Goal: Transaction & Acquisition: Download file/media

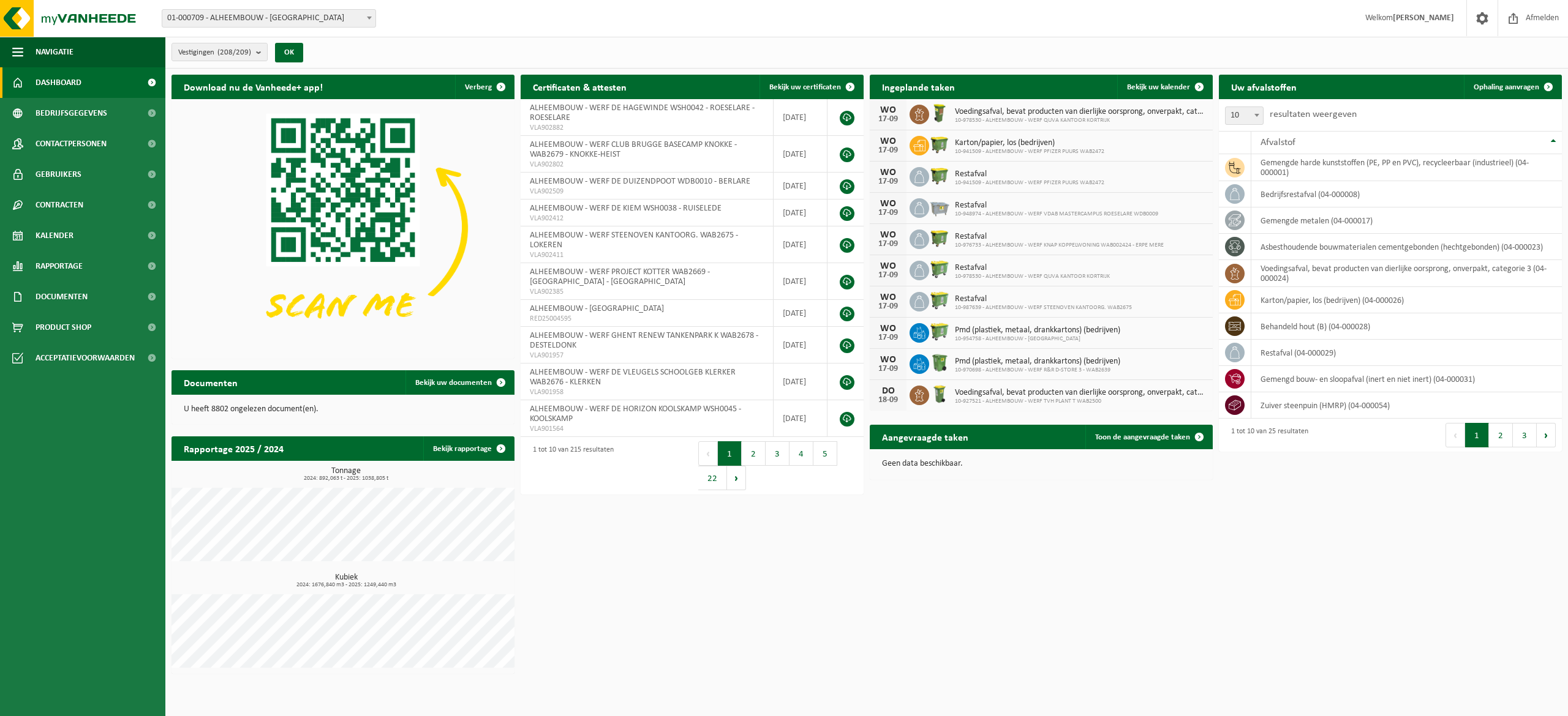
click at [353, 20] on span "01-000709 - ALHEEMBOUW - [GEOGRAPHIC_DATA]" at bounding box center [269, 18] width 213 height 17
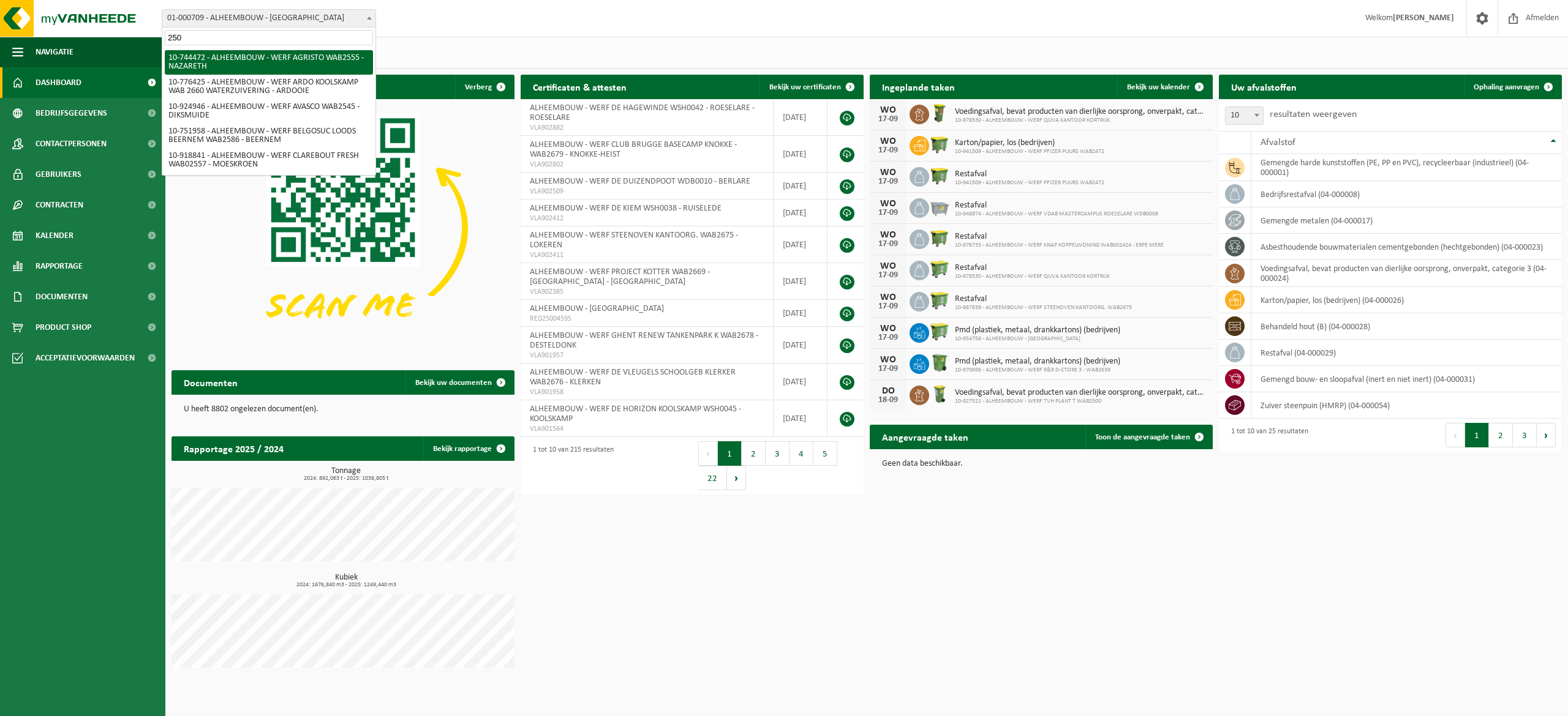
type input "2500"
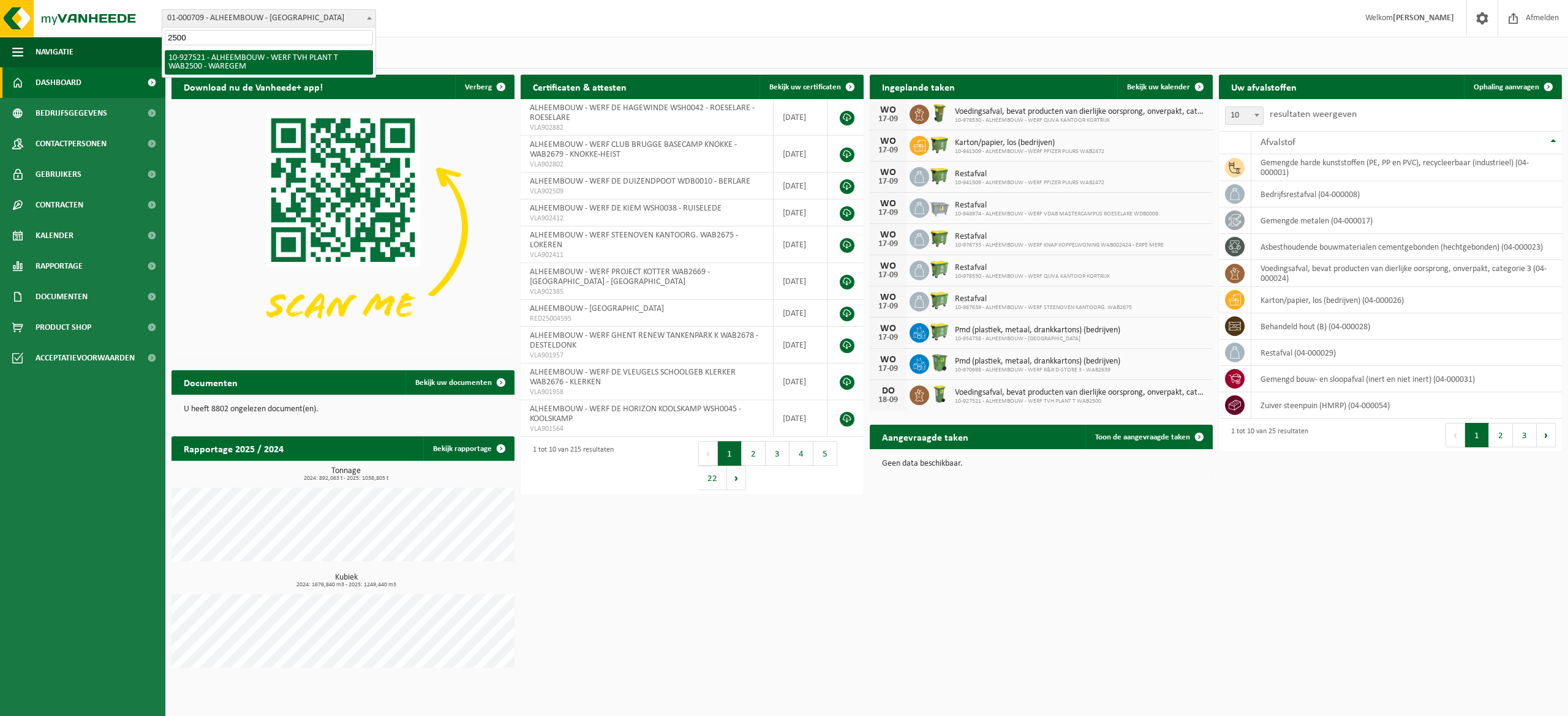
select select "132940"
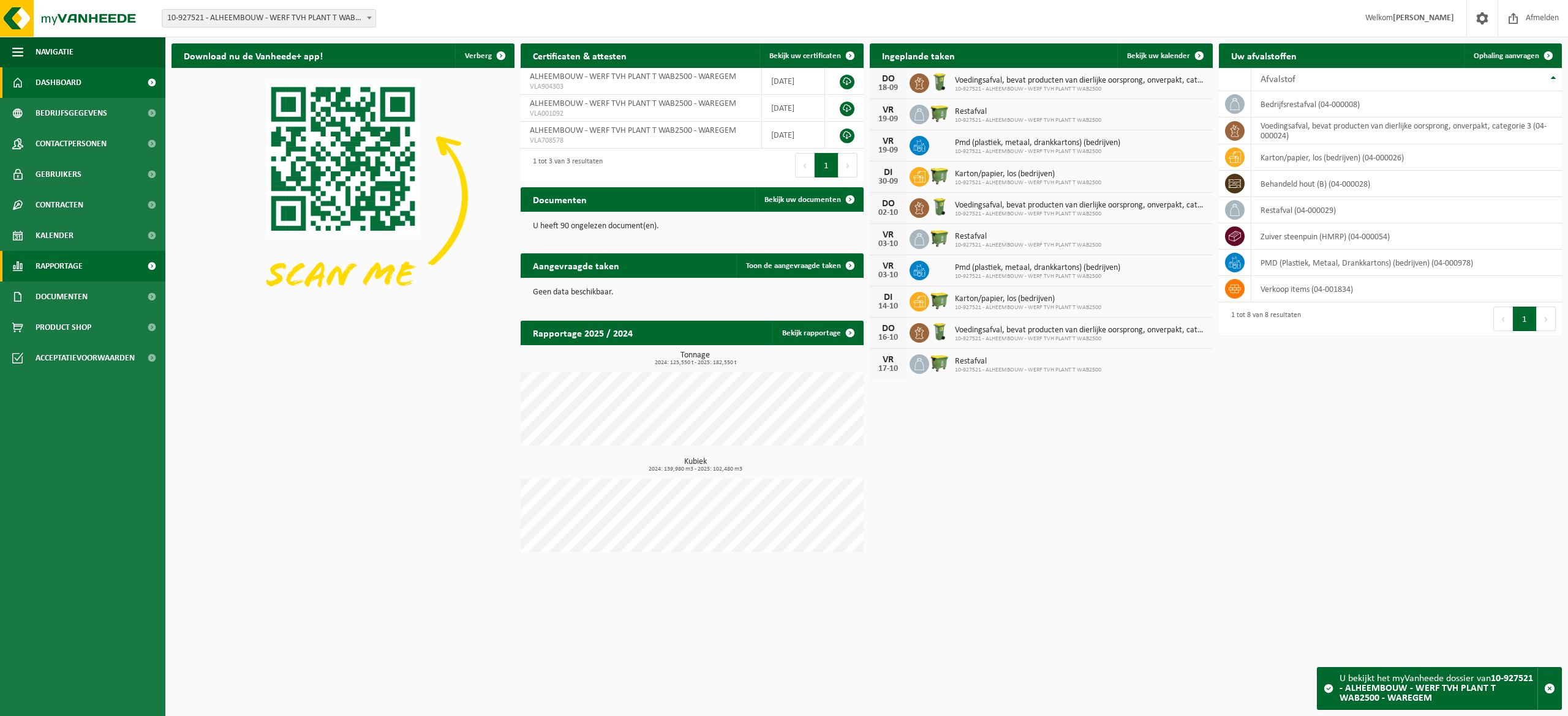
click at [82, 259] on span "Rapportage" at bounding box center [58, 266] width 47 height 30
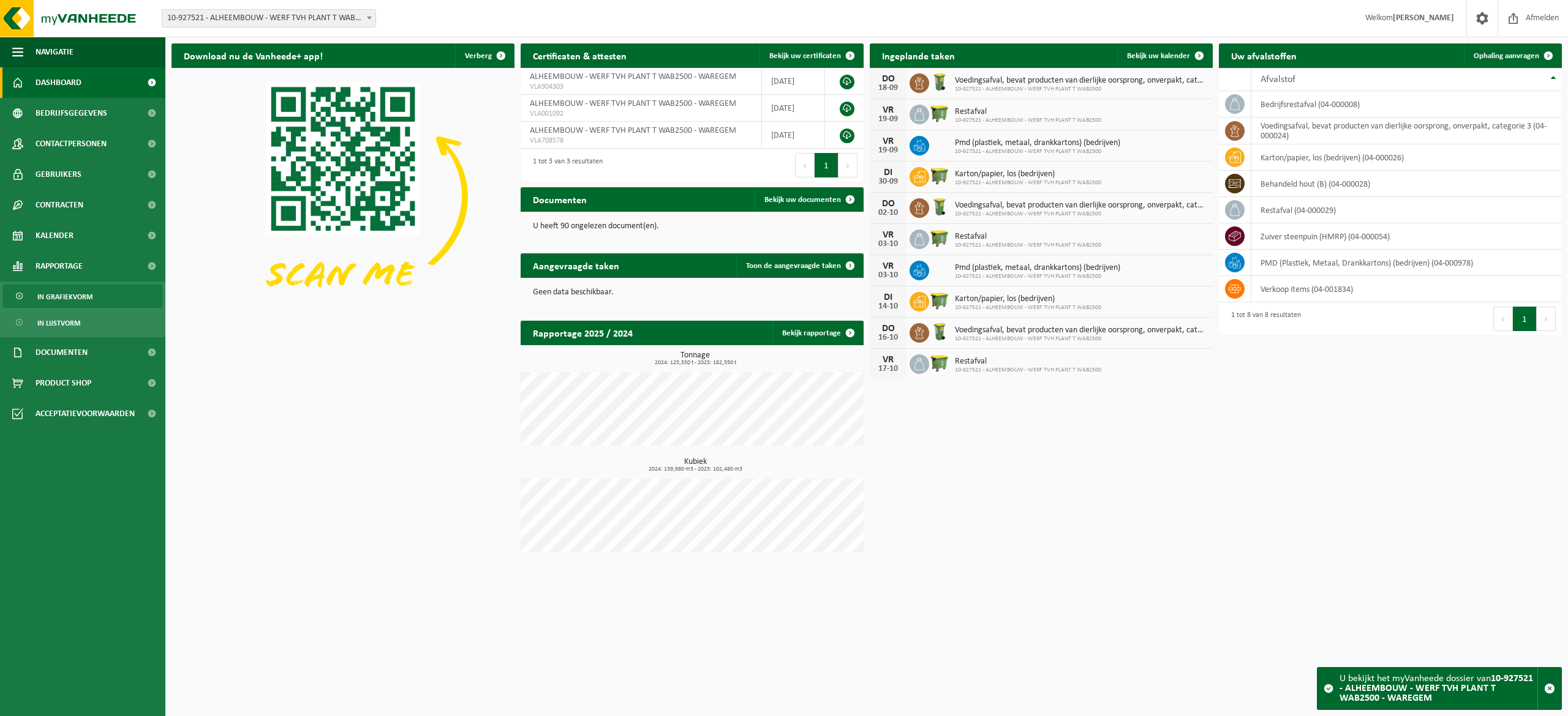
click at [120, 297] on link "In grafiekvorm" at bounding box center [83, 296] width 159 height 23
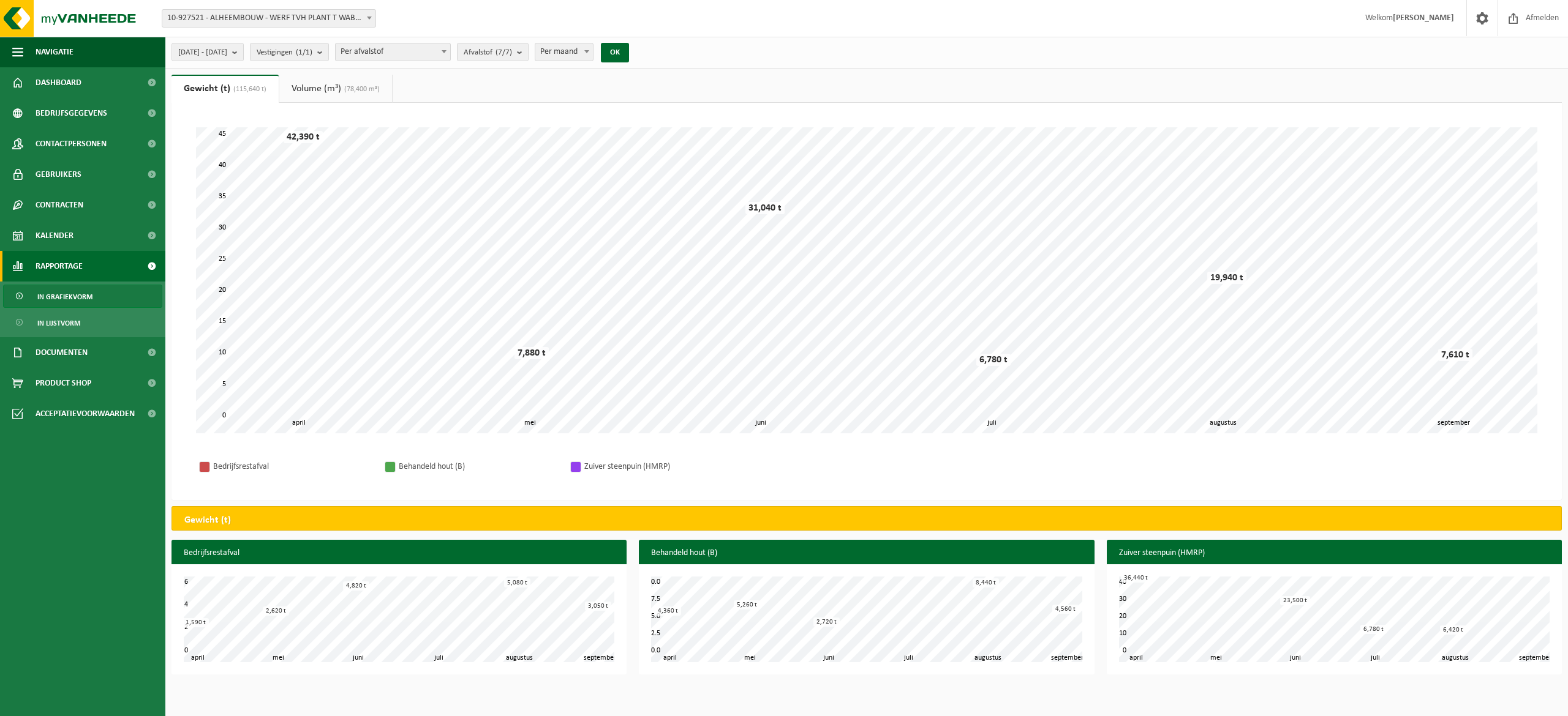
click at [346, 91] on span "(78,400 m³)" at bounding box center [361, 89] width 38 height 7
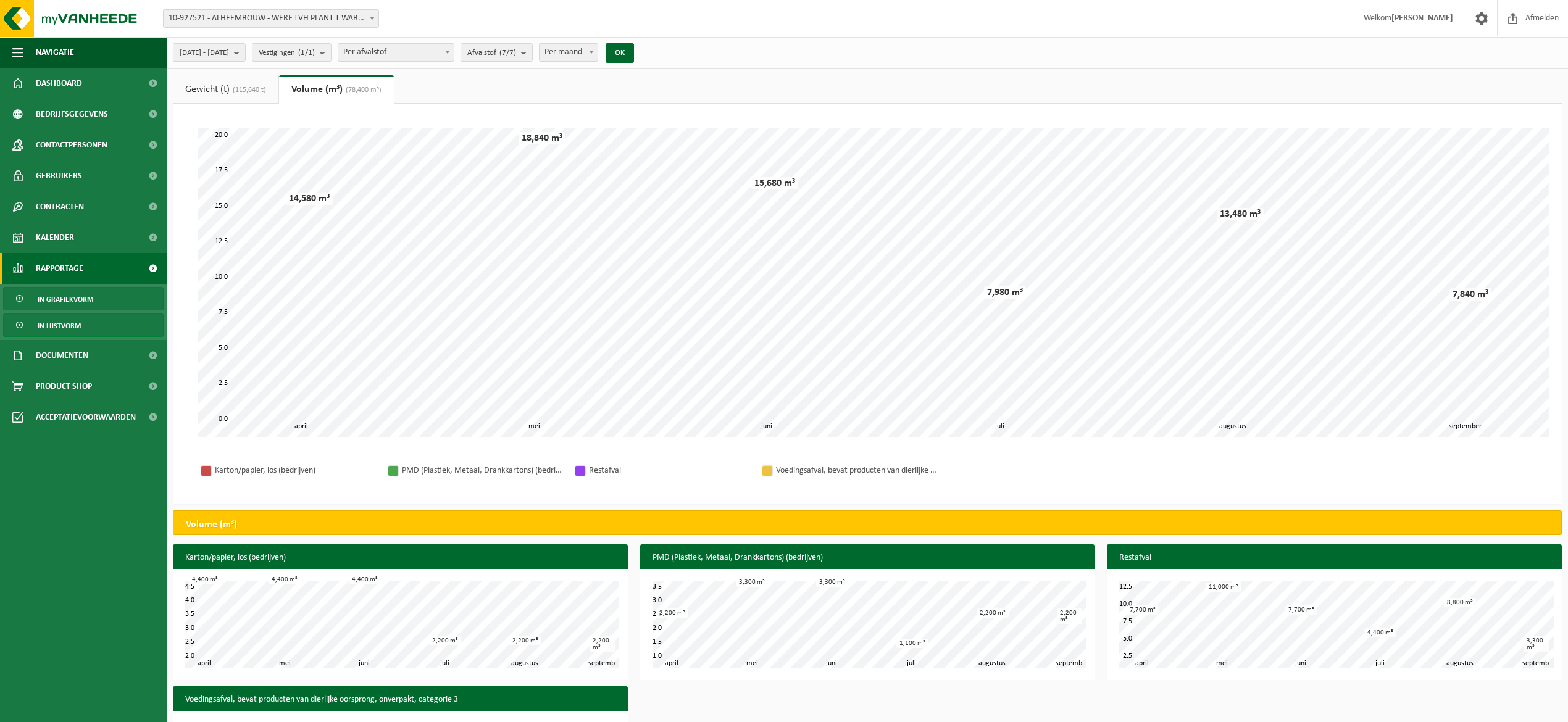
click at [73, 324] on span "In lijstvorm" at bounding box center [60, 325] width 44 height 23
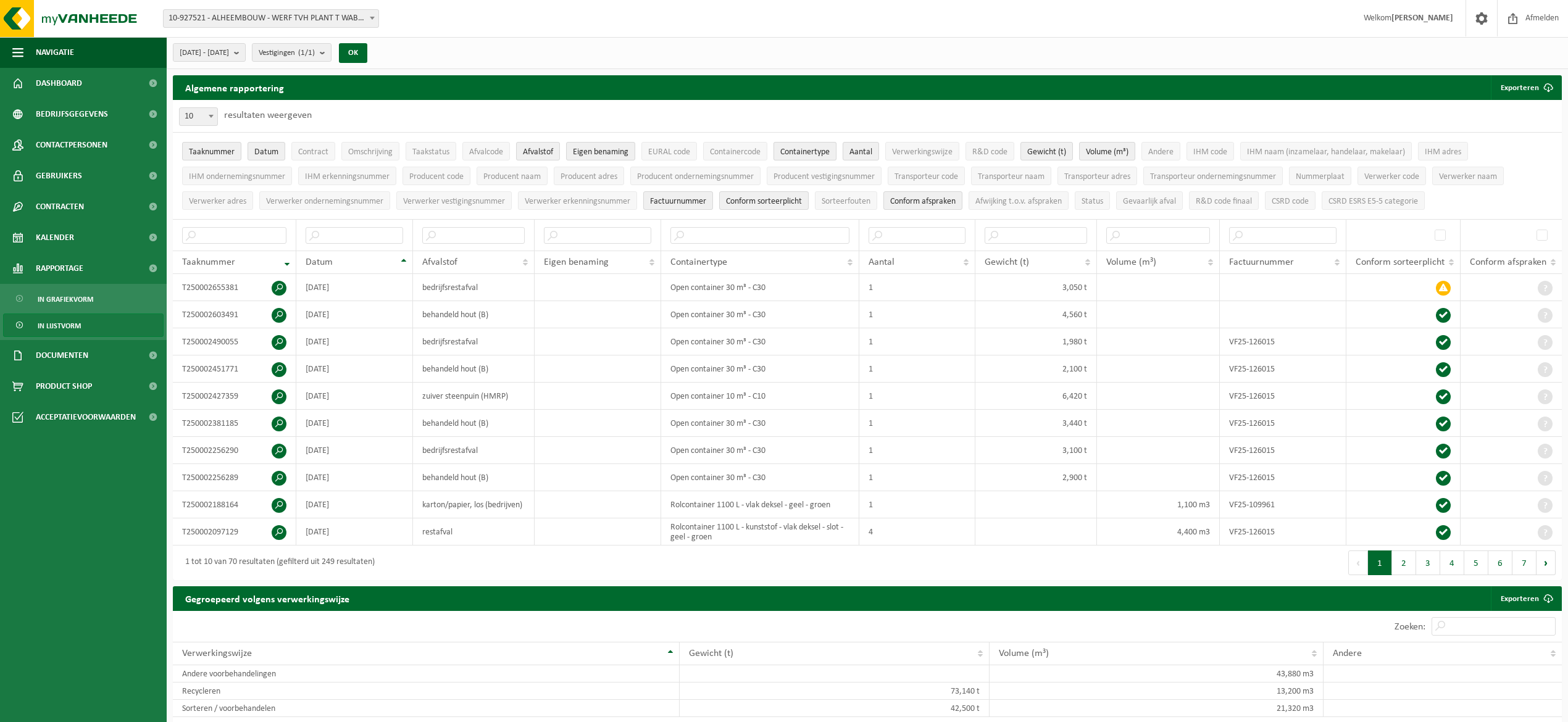
click at [805, 149] on span "Containertype" at bounding box center [805, 152] width 49 height 9
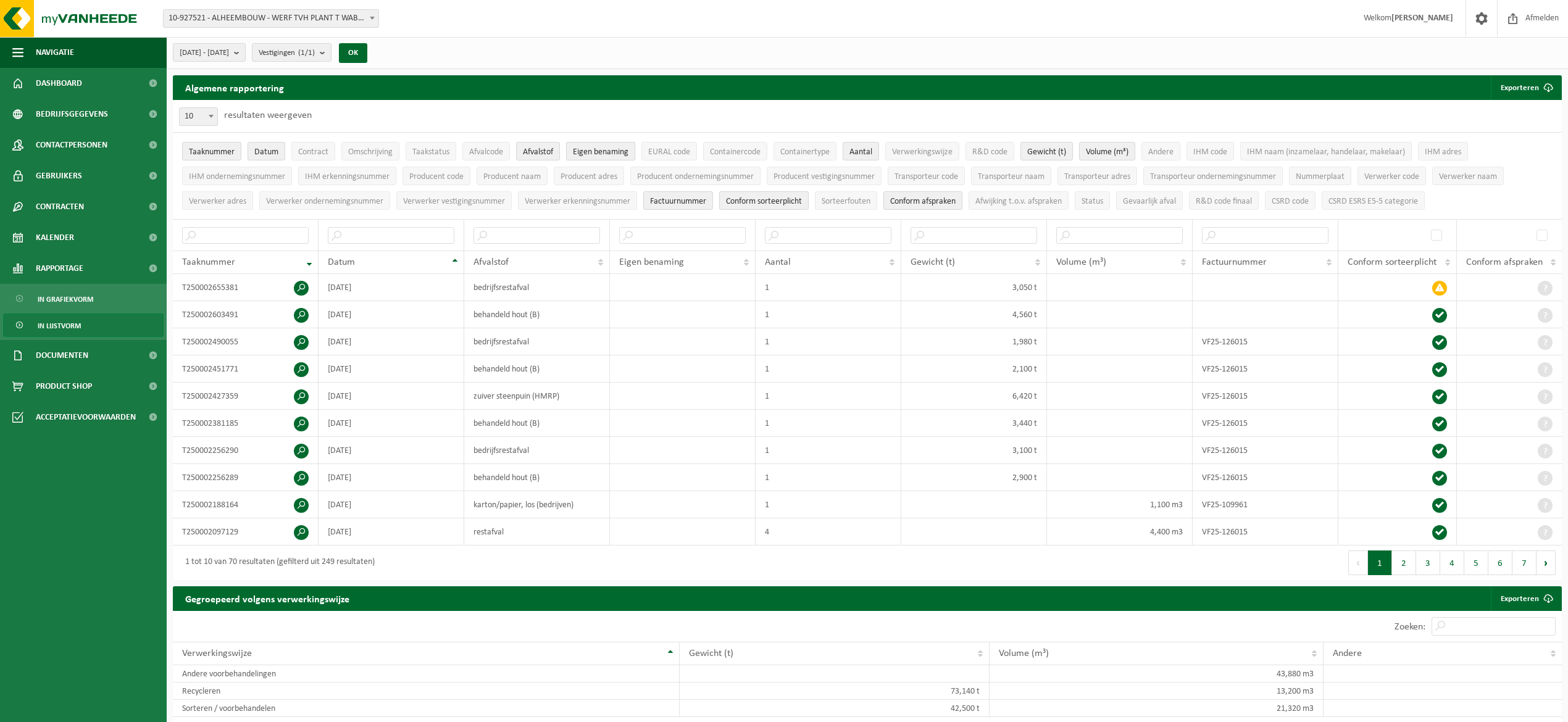
click at [616, 149] on span "Eigen benaming" at bounding box center [600, 152] width 56 height 9
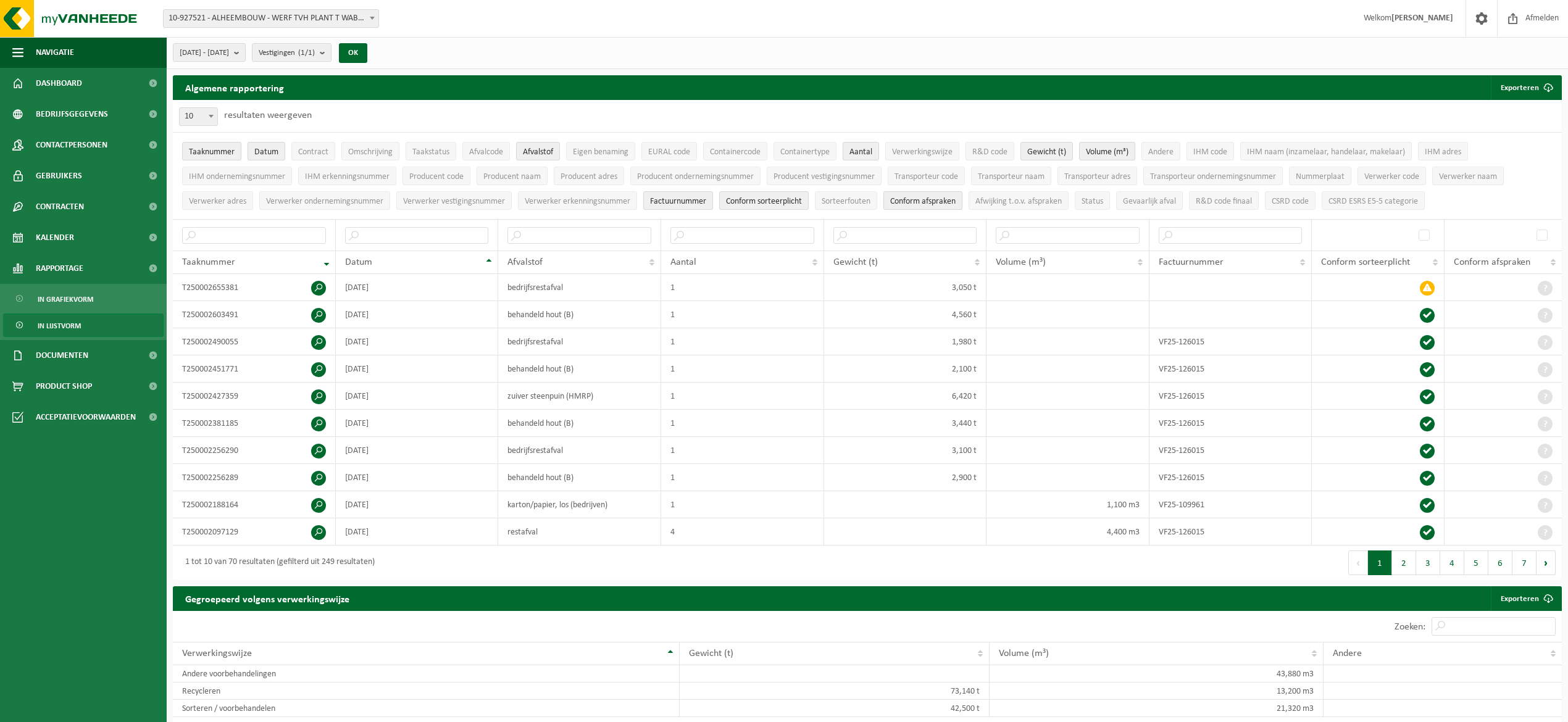
click at [942, 203] on span "Conform afspraken" at bounding box center [923, 201] width 65 height 9
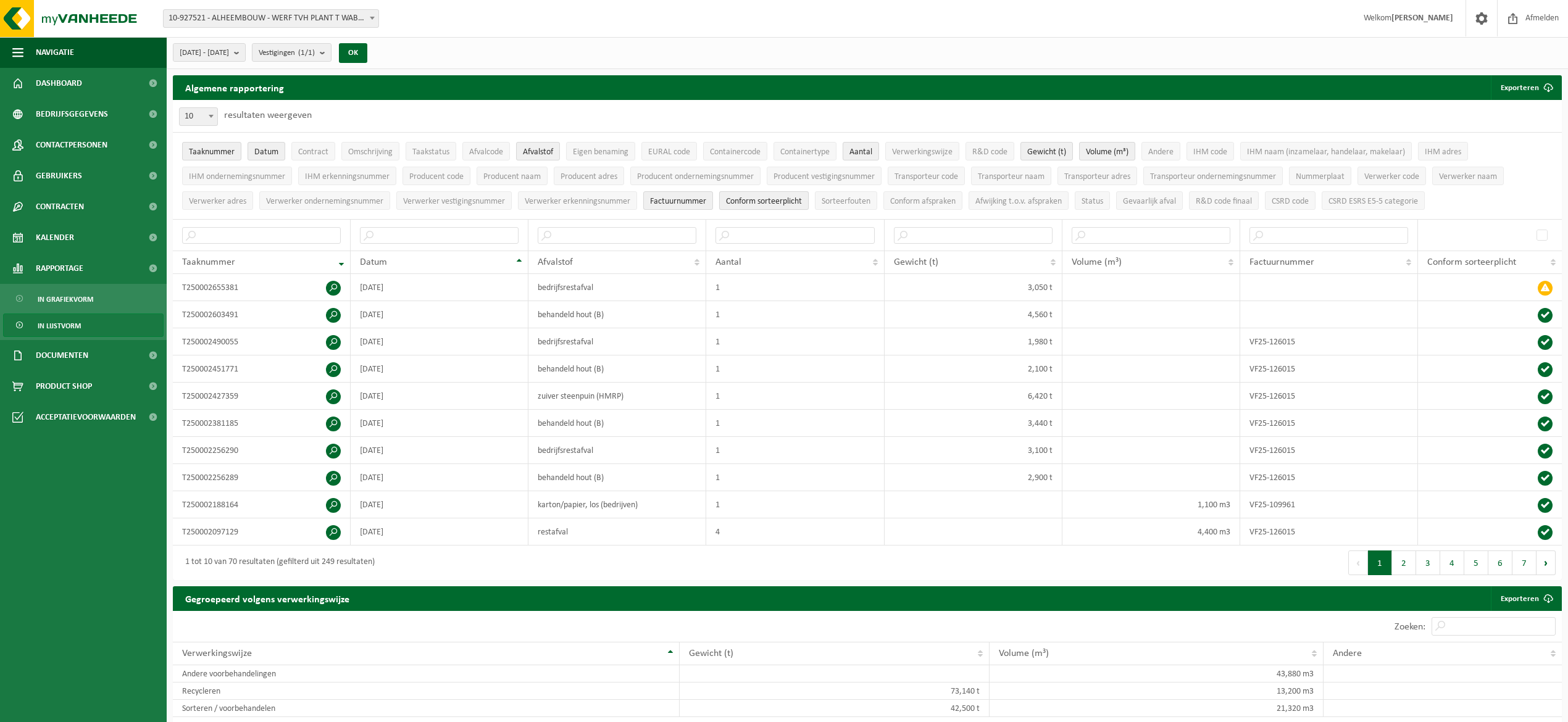
click at [784, 206] on span "Conform sorteerplicht" at bounding box center [764, 201] width 76 height 9
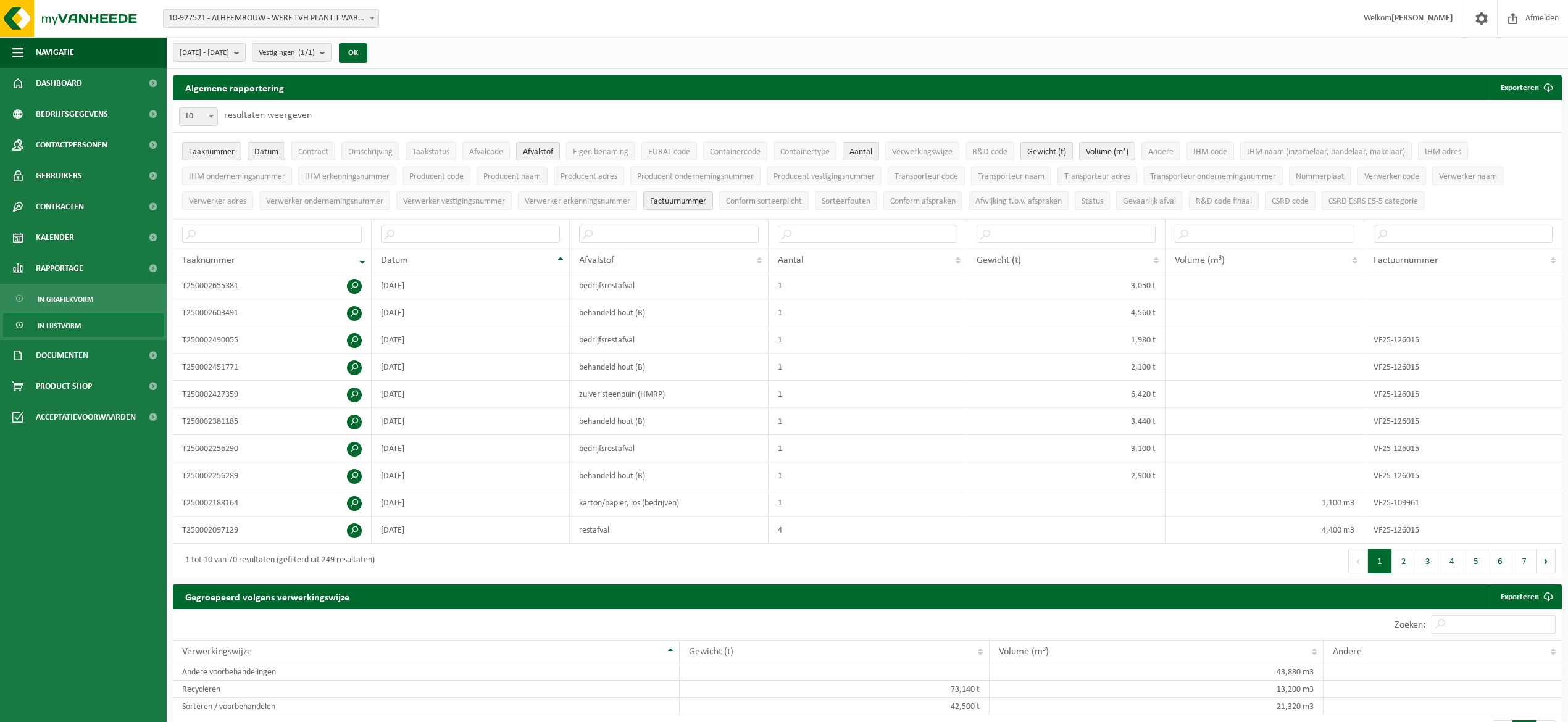
click at [706, 206] on span "Factuurnummer" at bounding box center [679, 201] width 57 height 9
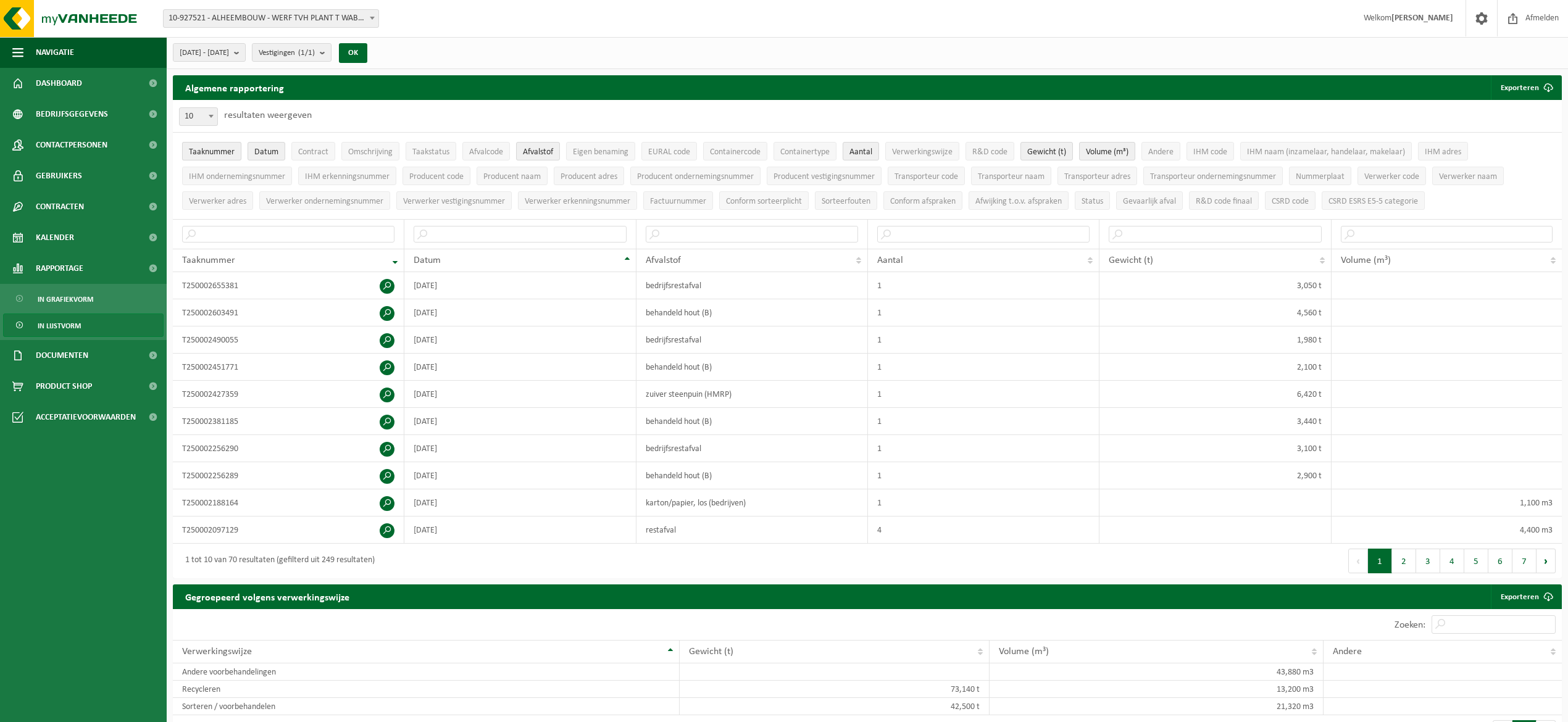
click at [225, 151] on span "Taaknummer" at bounding box center [212, 152] width 46 height 9
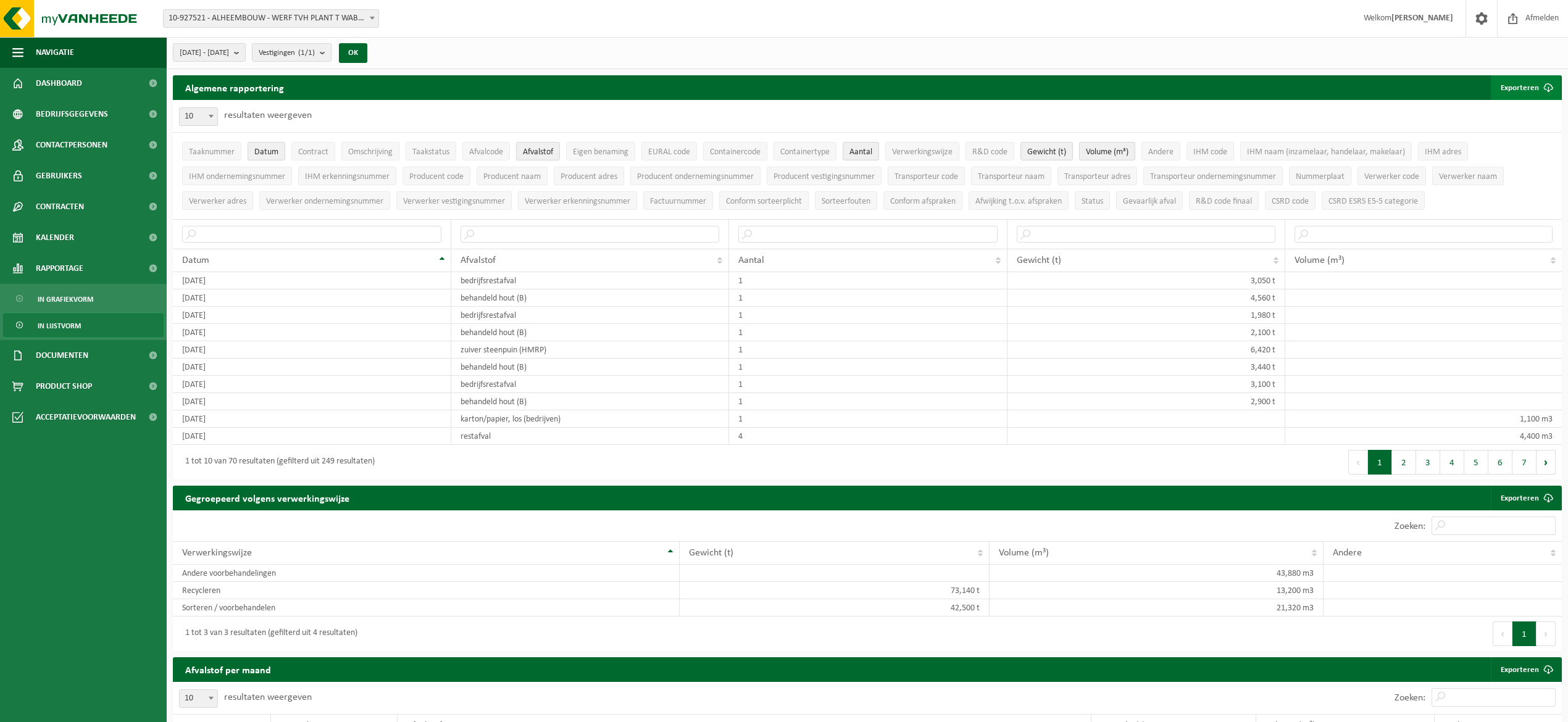
click at [1510, 85] on button "Exporteren" at bounding box center [1526, 87] width 69 height 25
click at [1509, 117] on link "Enkel mijn selectie" at bounding box center [1504, 112] width 111 height 25
click at [439, 255] on th "Datum" at bounding box center [312, 260] width 279 height 23
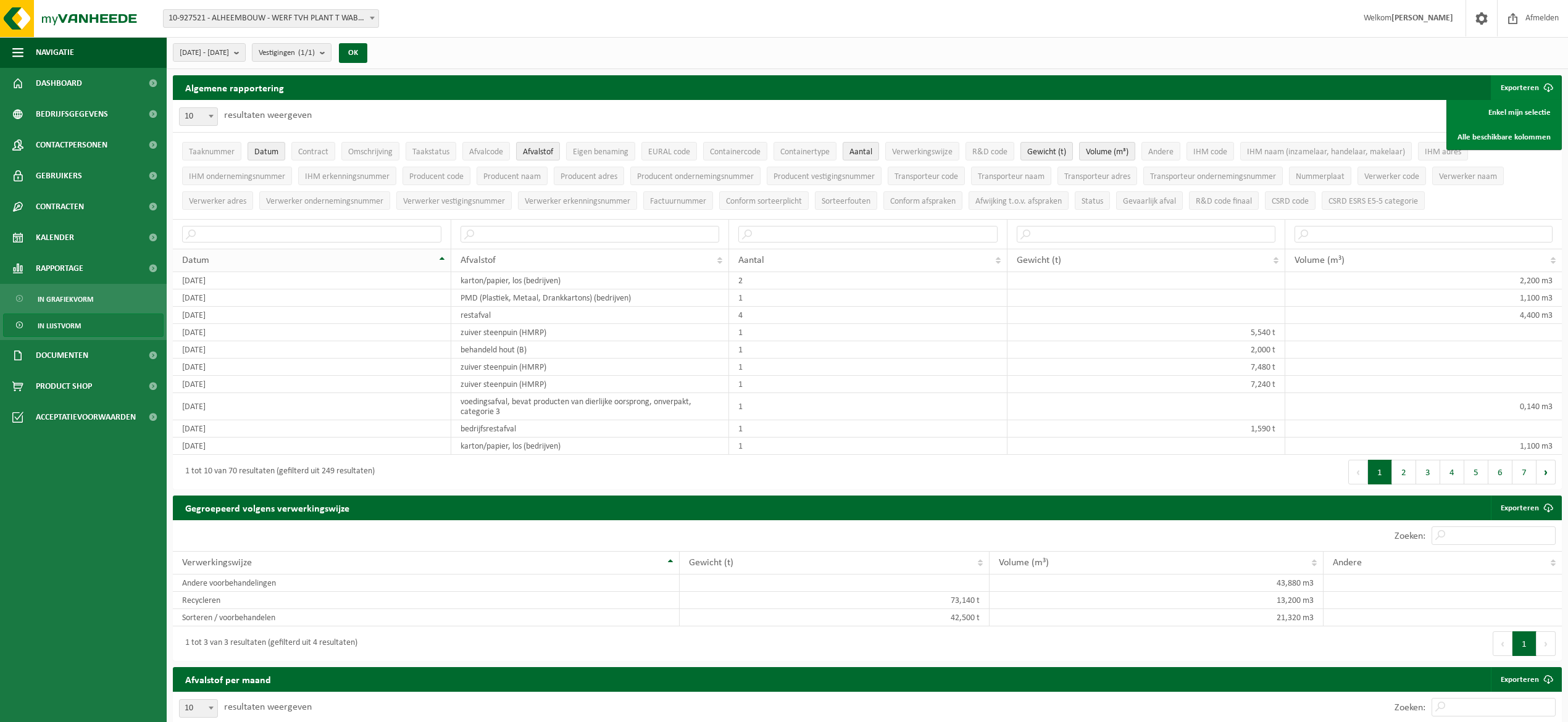
click at [441, 260] on th "Datum" at bounding box center [312, 260] width 279 height 23
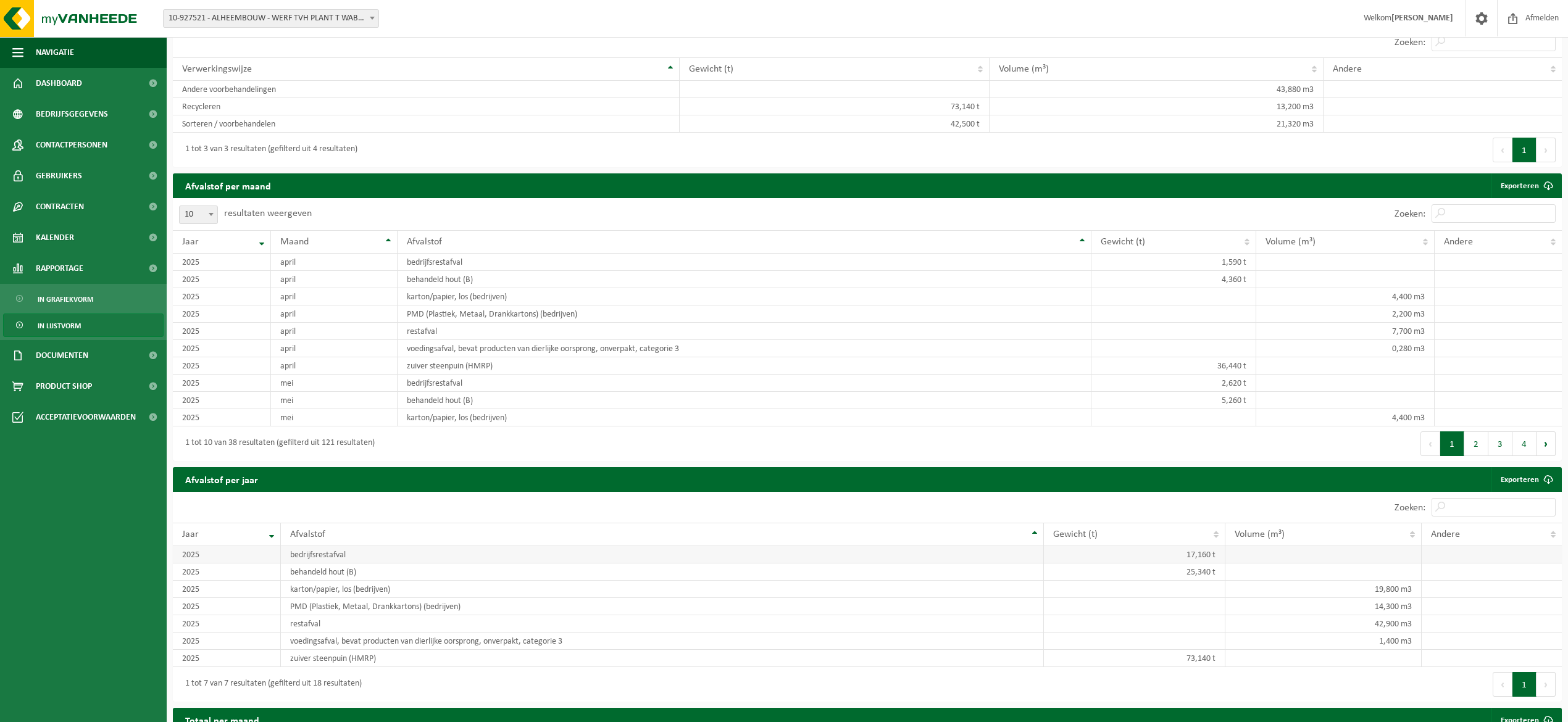
scroll to position [658, 0]
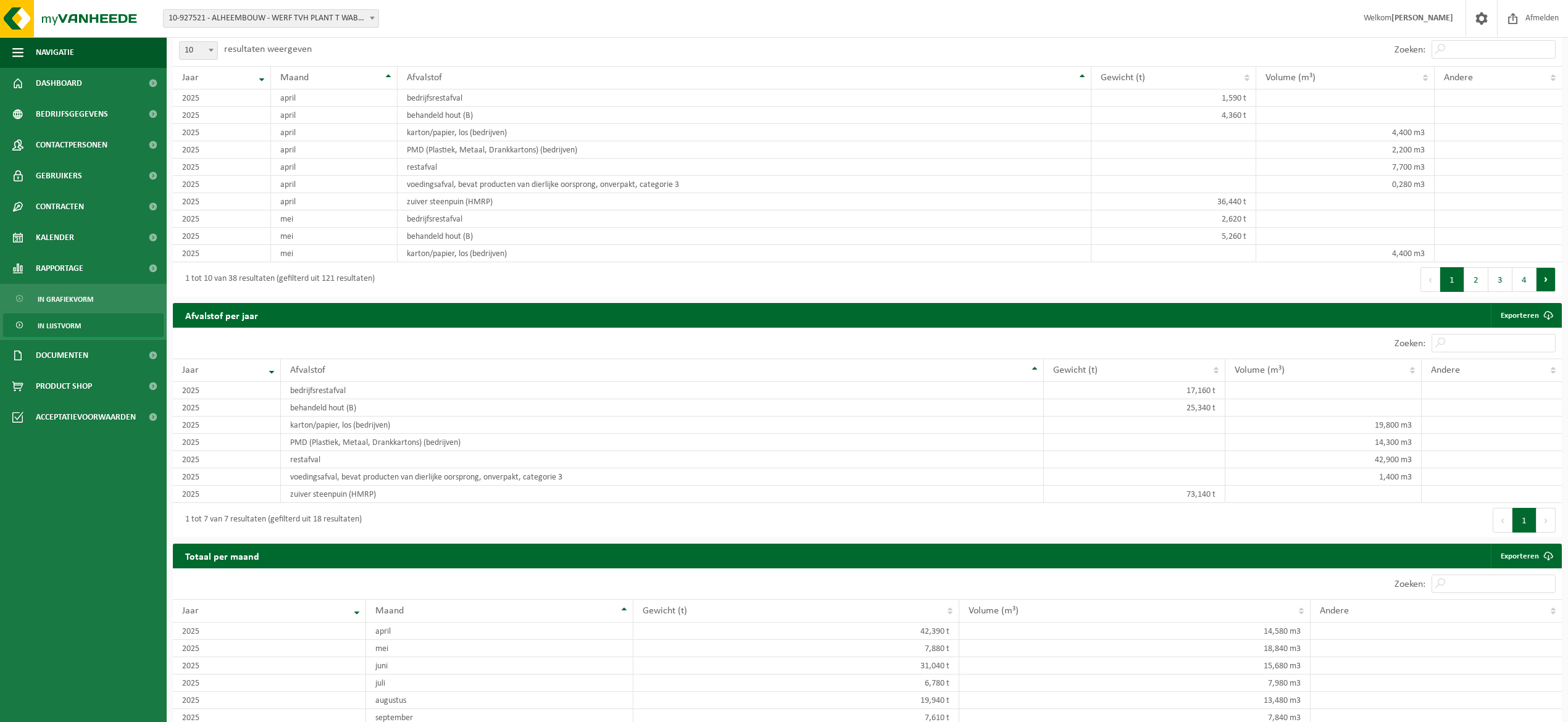
click at [1544, 292] on button "Volgende" at bounding box center [1546, 279] width 19 height 25
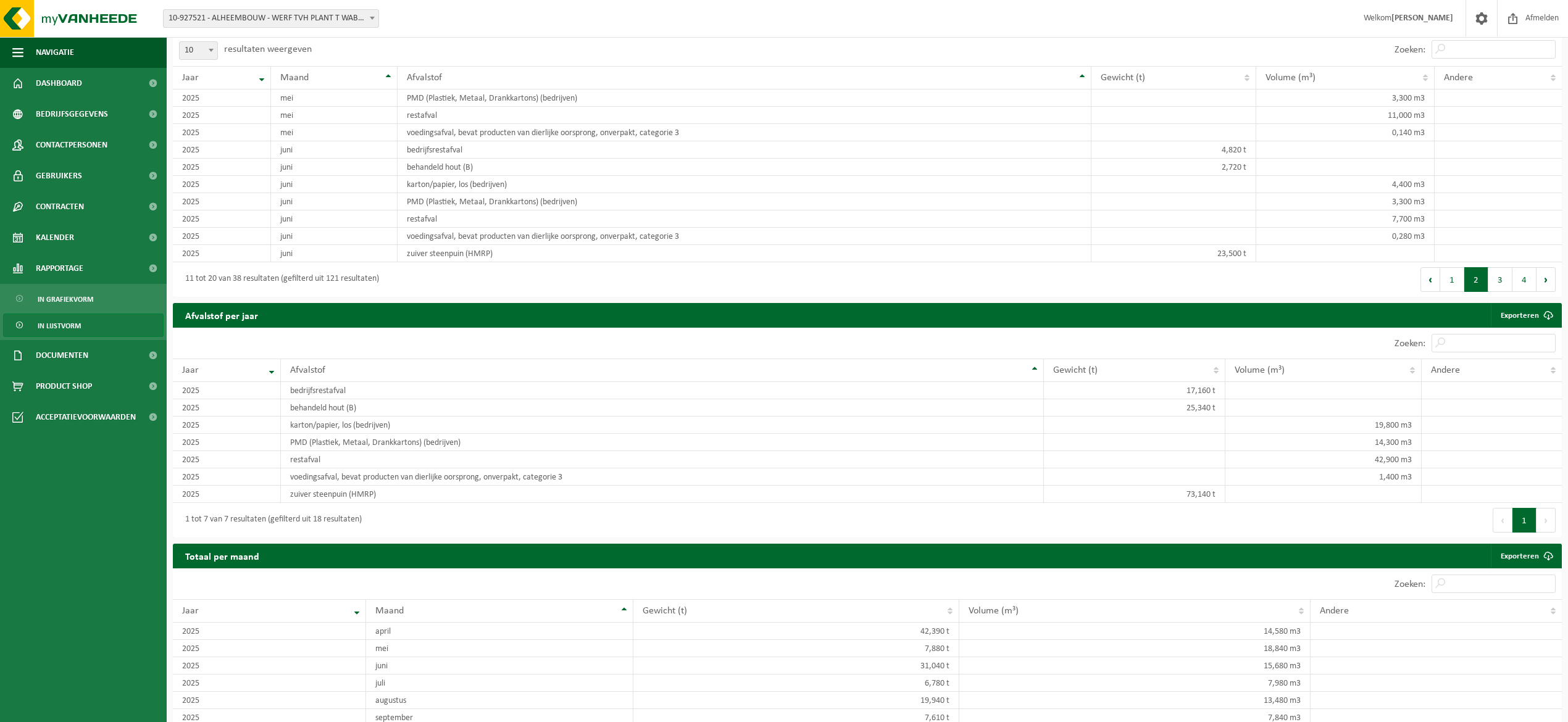
click at [1544, 292] on button "Volgende" at bounding box center [1546, 279] width 19 height 25
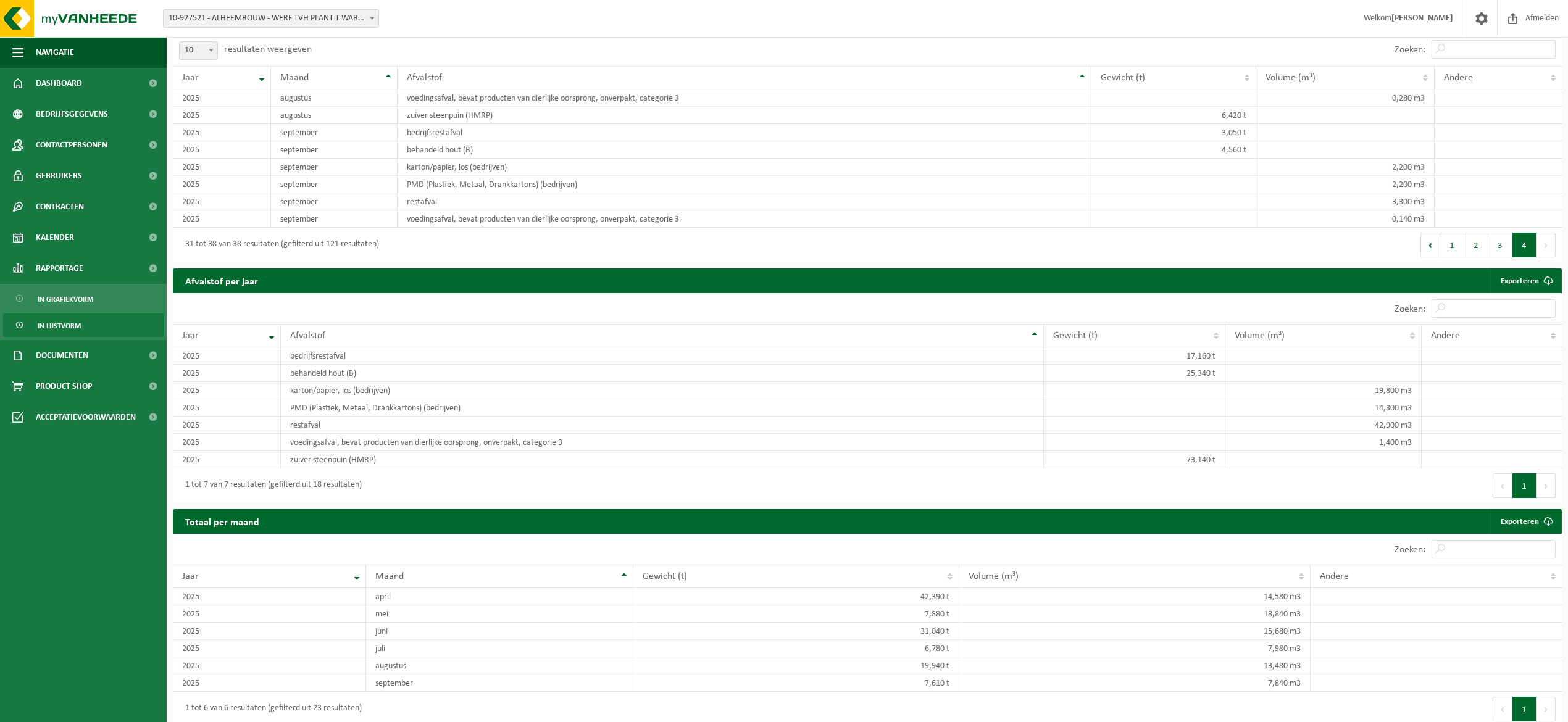
scroll to position [493, 0]
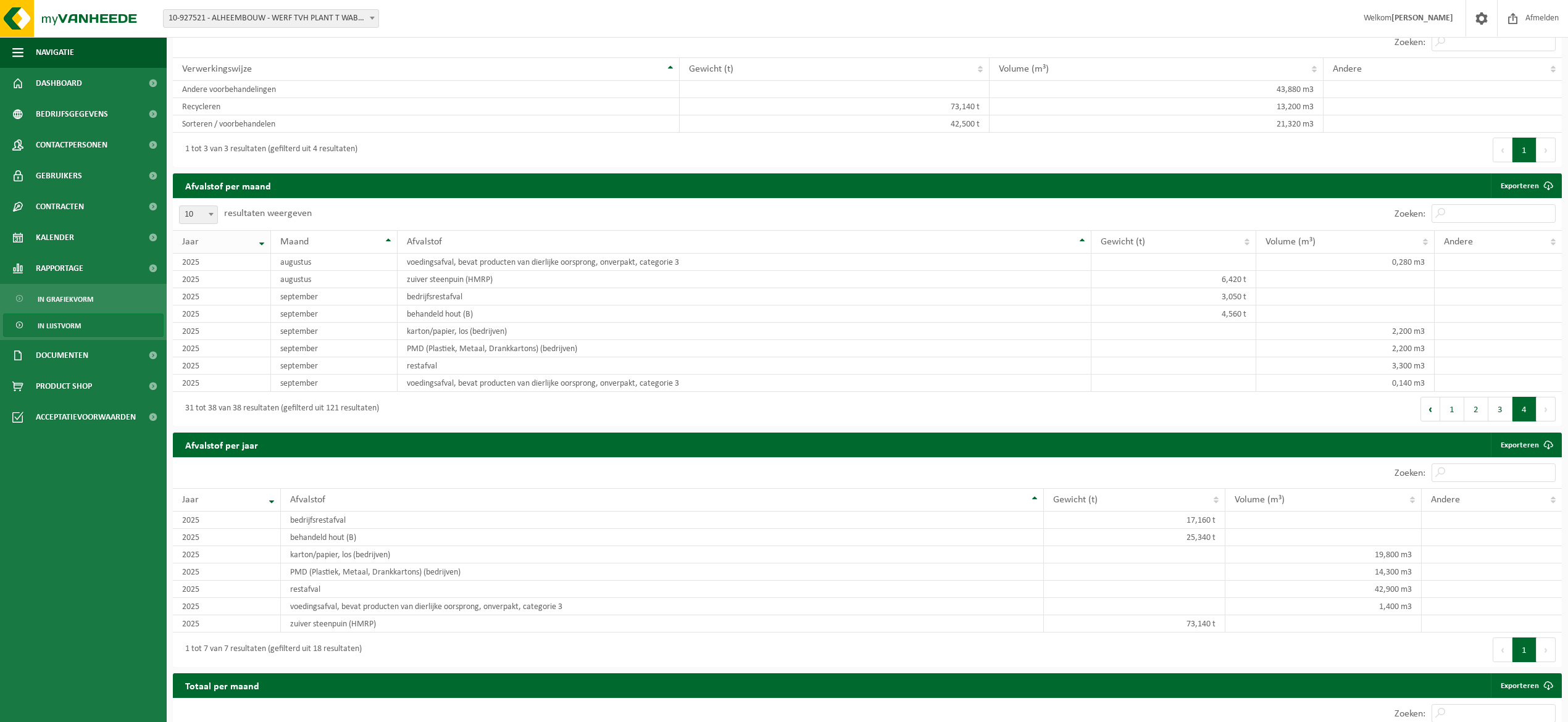
click at [260, 250] on th "Jaar" at bounding box center [222, 241] width 99 height 23
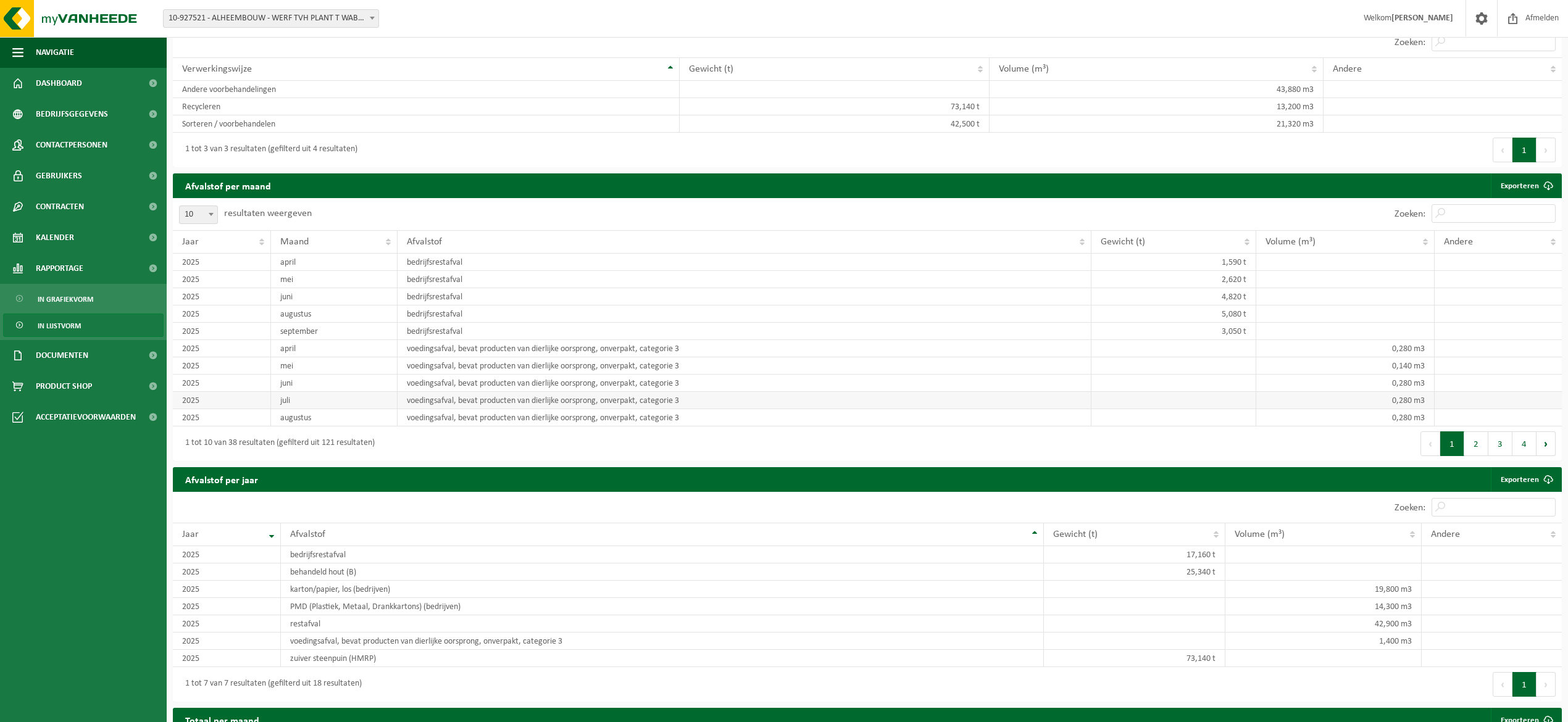
scroll to position [658, 0]
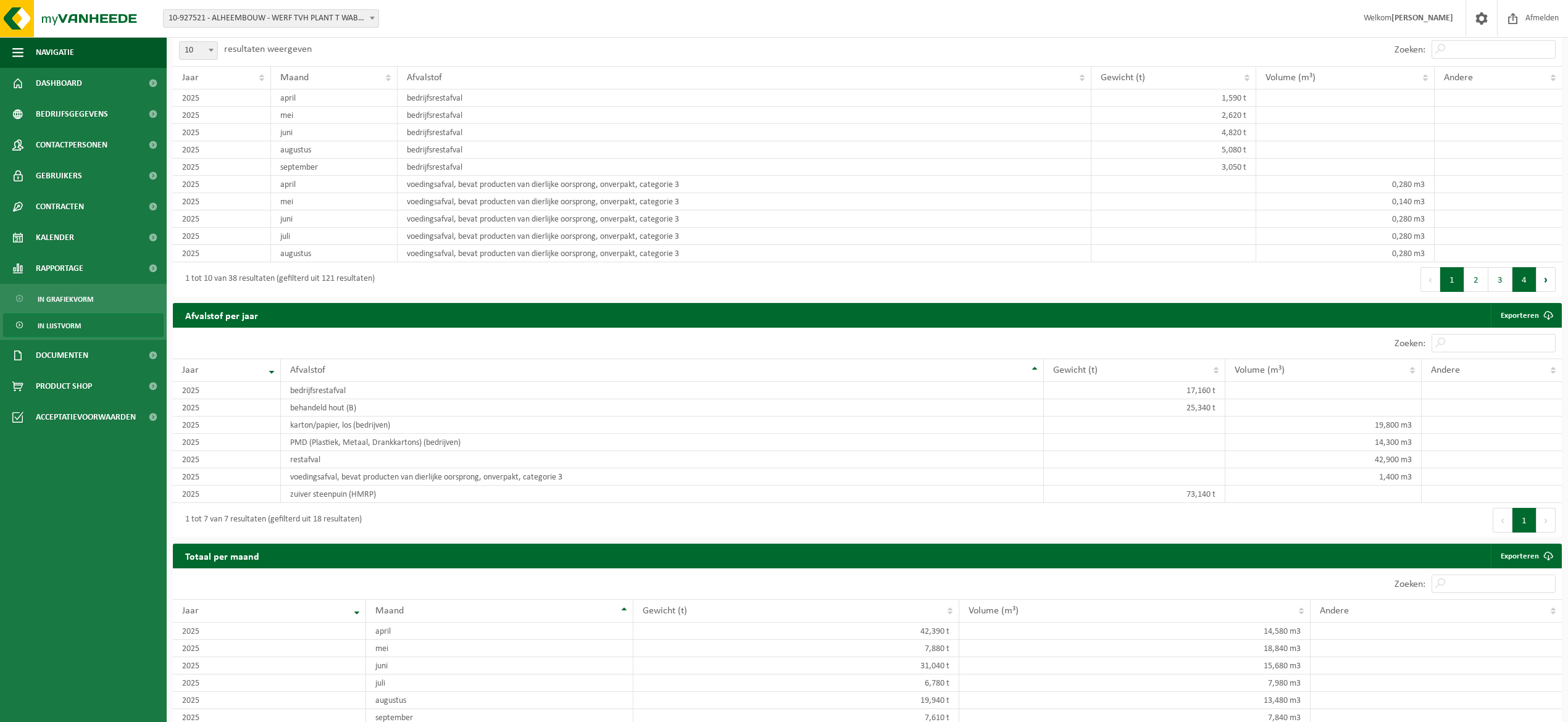
click at [1527, 292] on button "4" at bounding box center [1525, 279] width 24 height 25
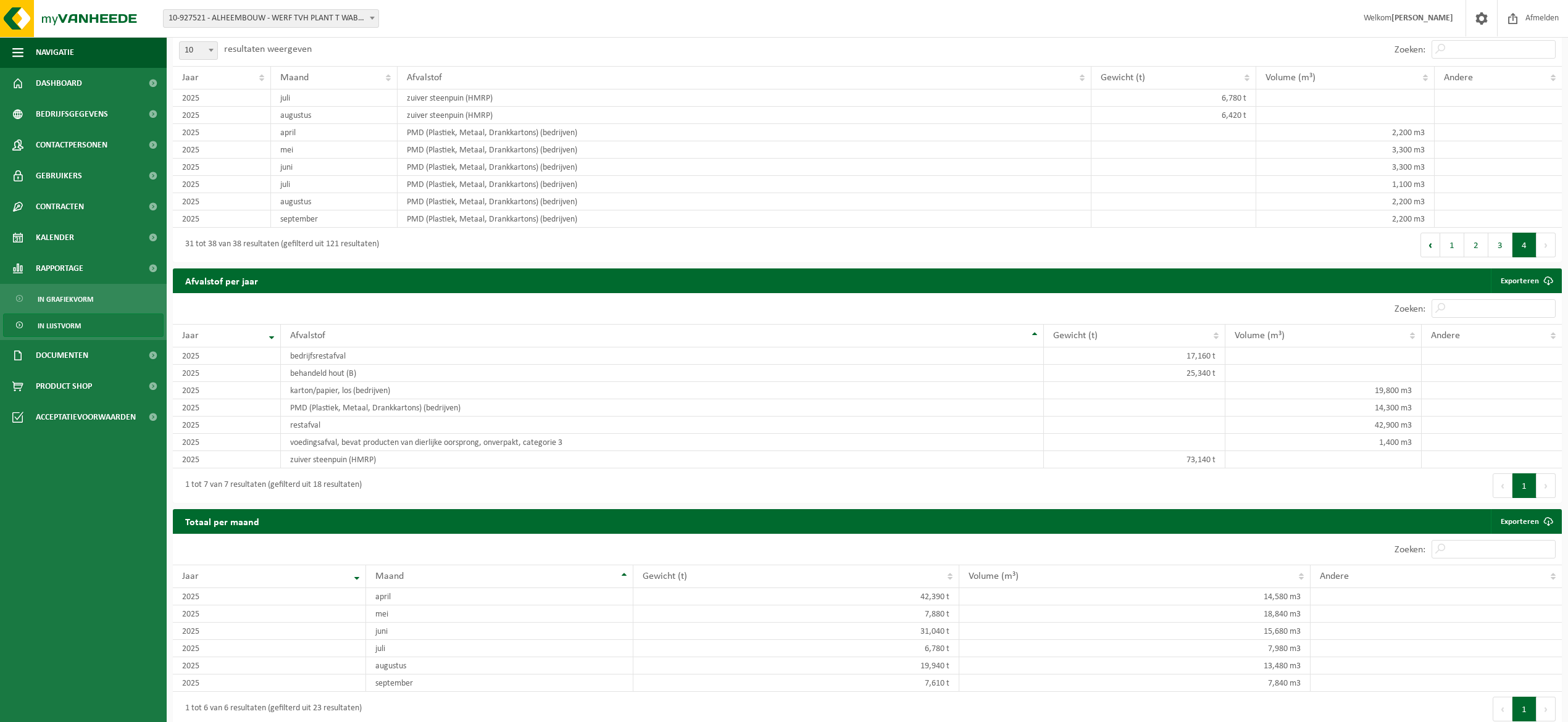
scroll to position [576, 0]
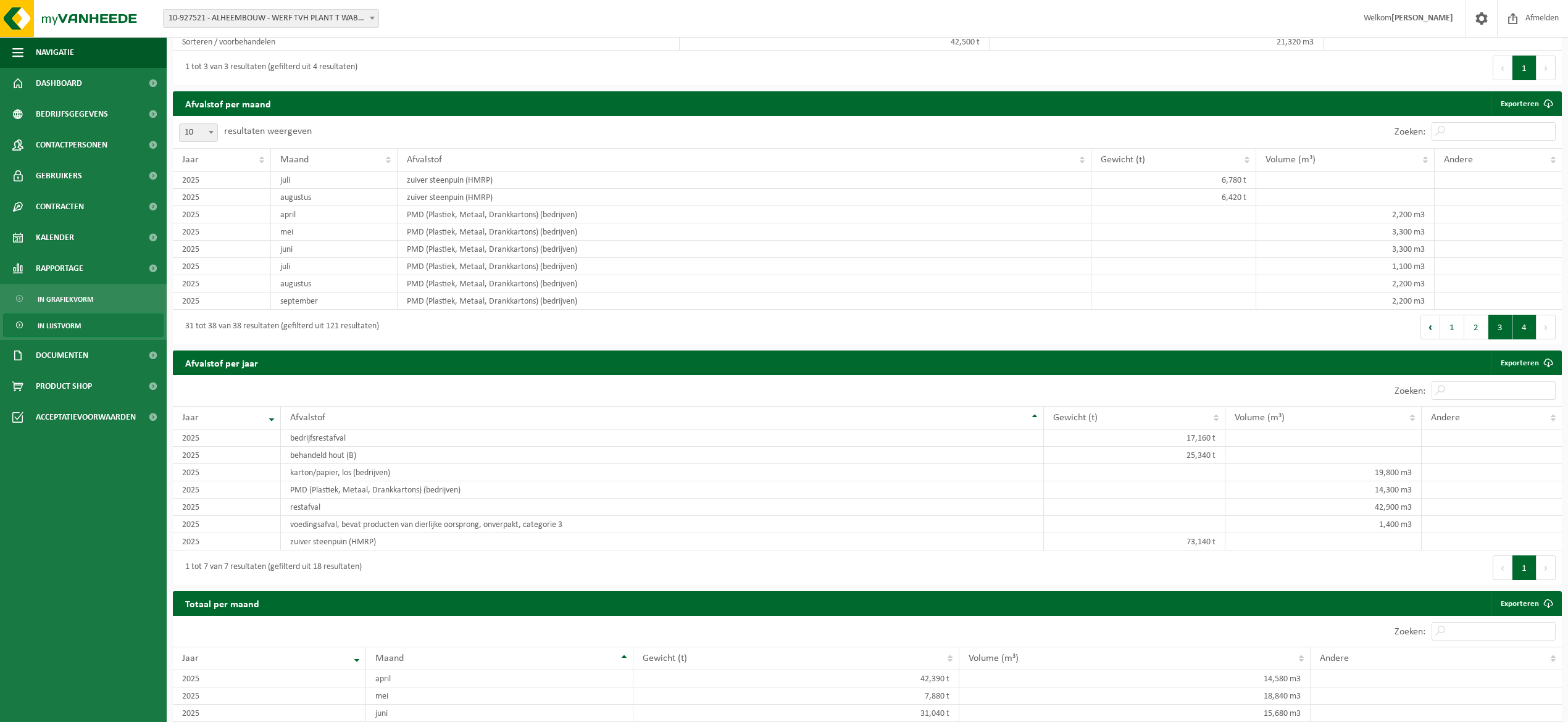
click at [1494, 334] on button "3" at bounding box center [1501, 327] width 24 height 25
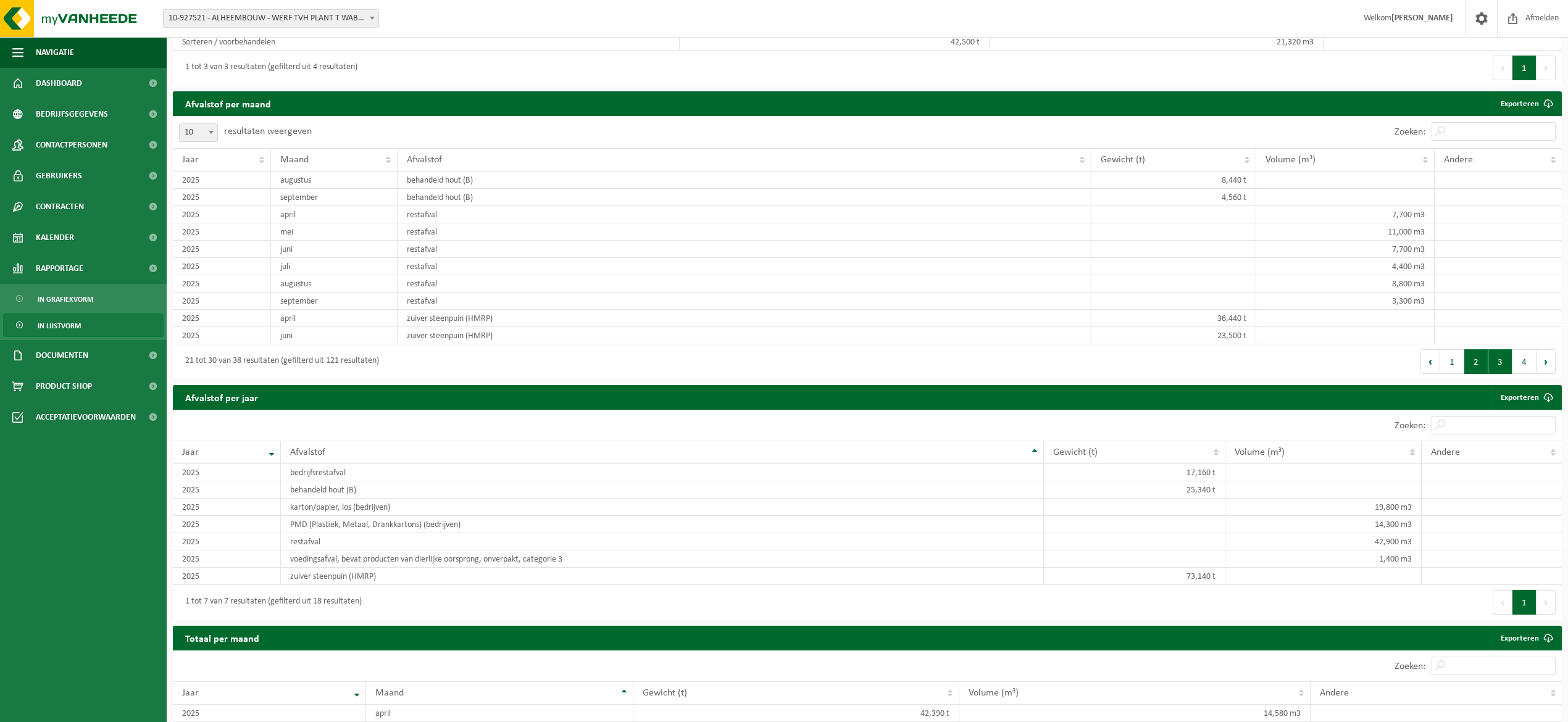
click at [1477, 374] on button "2" at bounding box center [1477, 362] width 24 height 25
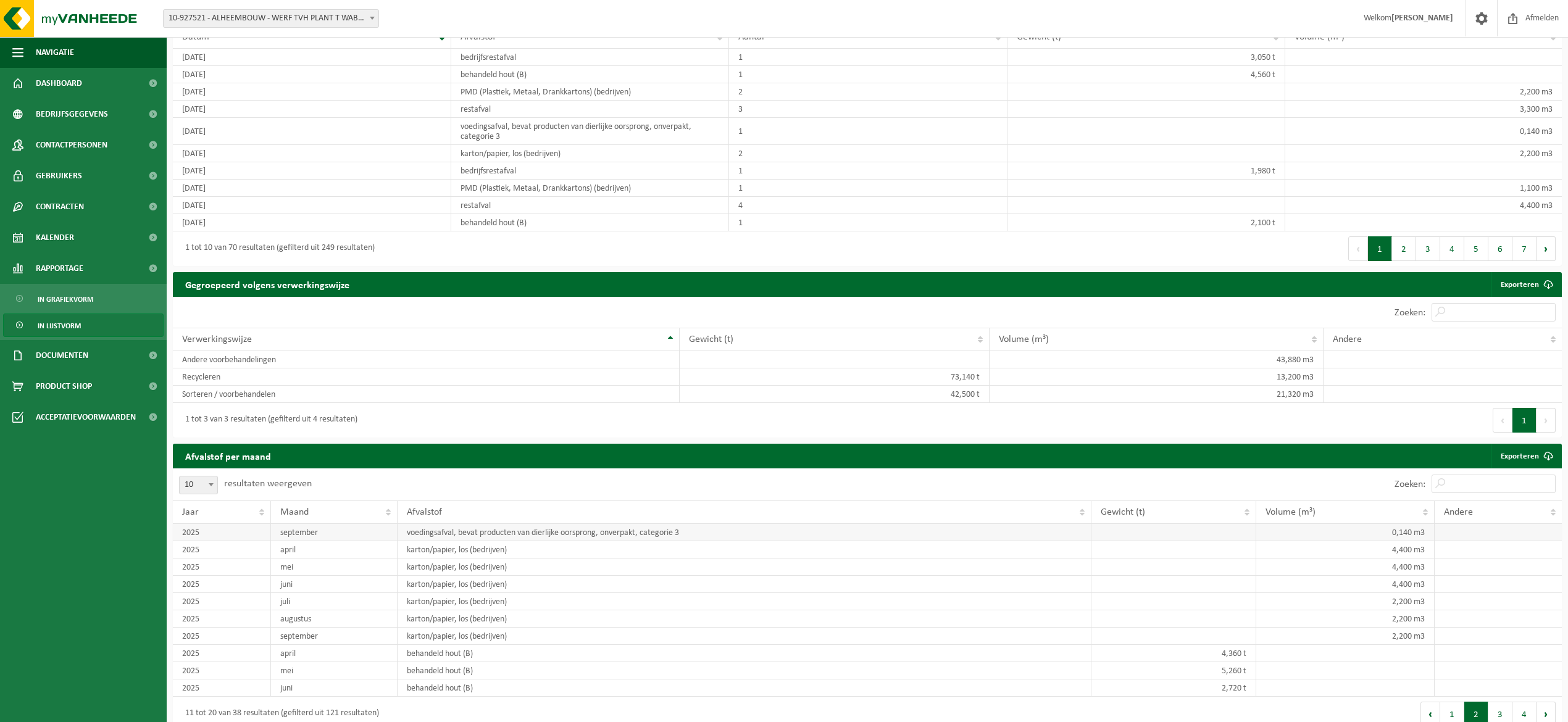
scroll to position [306, 0]
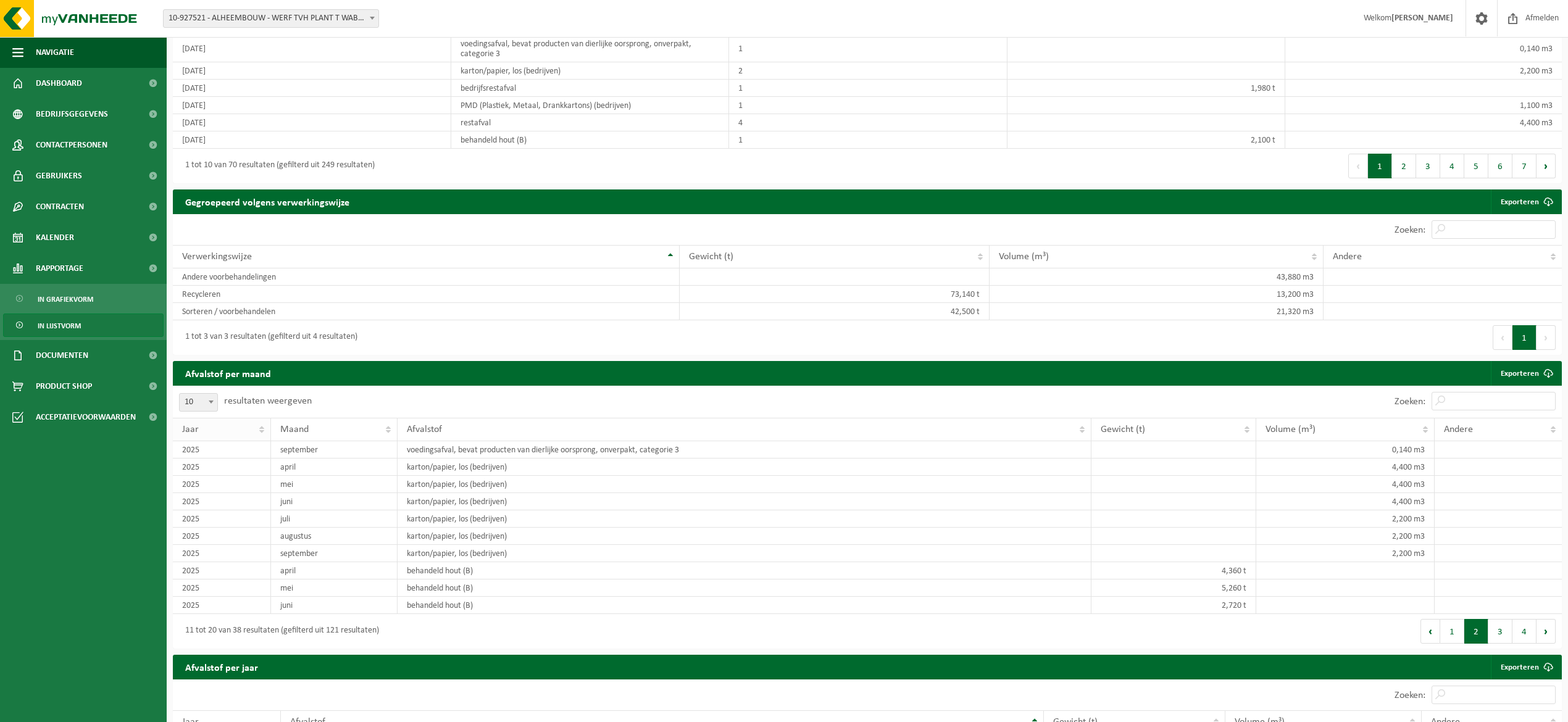
click at [233, 434] on div "Jaar" at bounding box center [218, 430] width 73 height 10
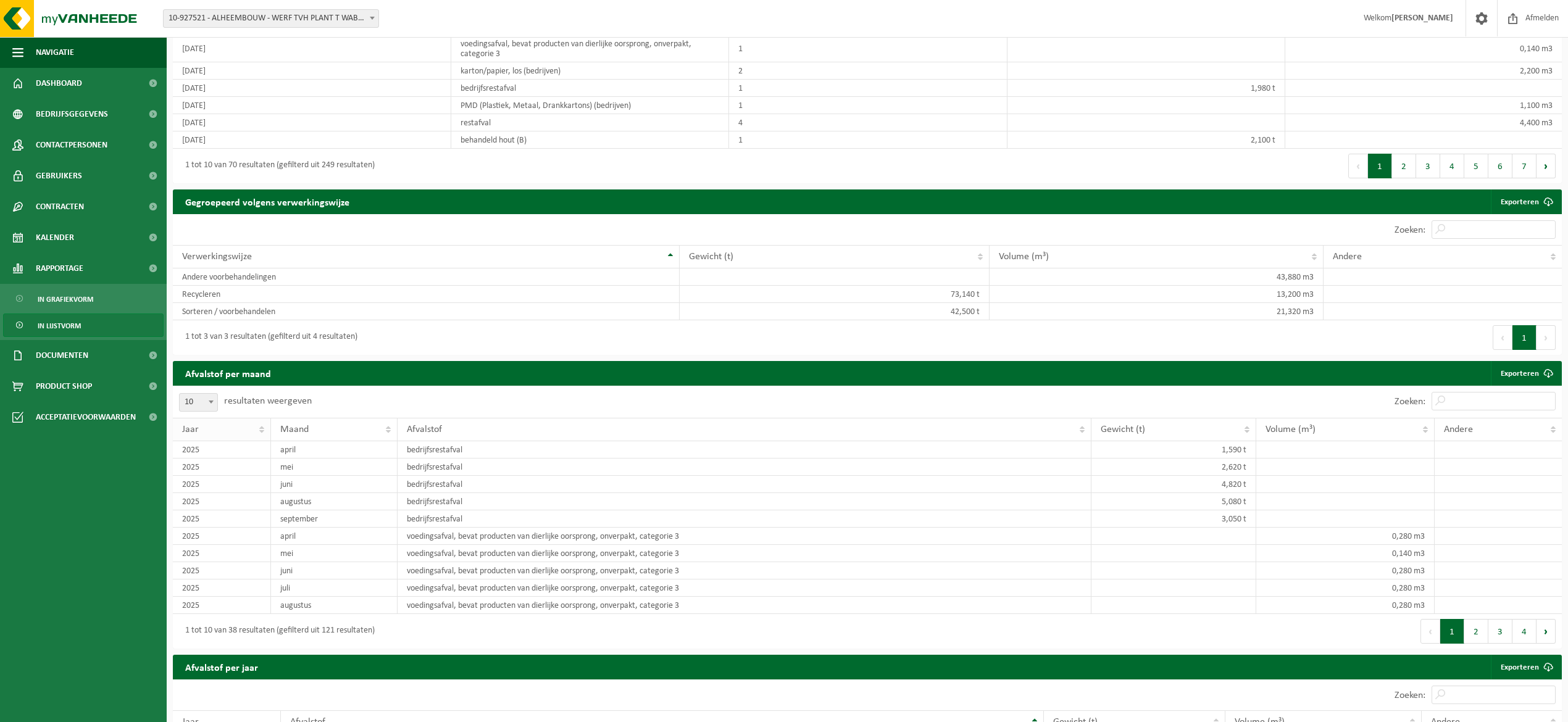
click at [233, 434] on div "Jaar" at bounding box center [218, 430] width 73 height 10
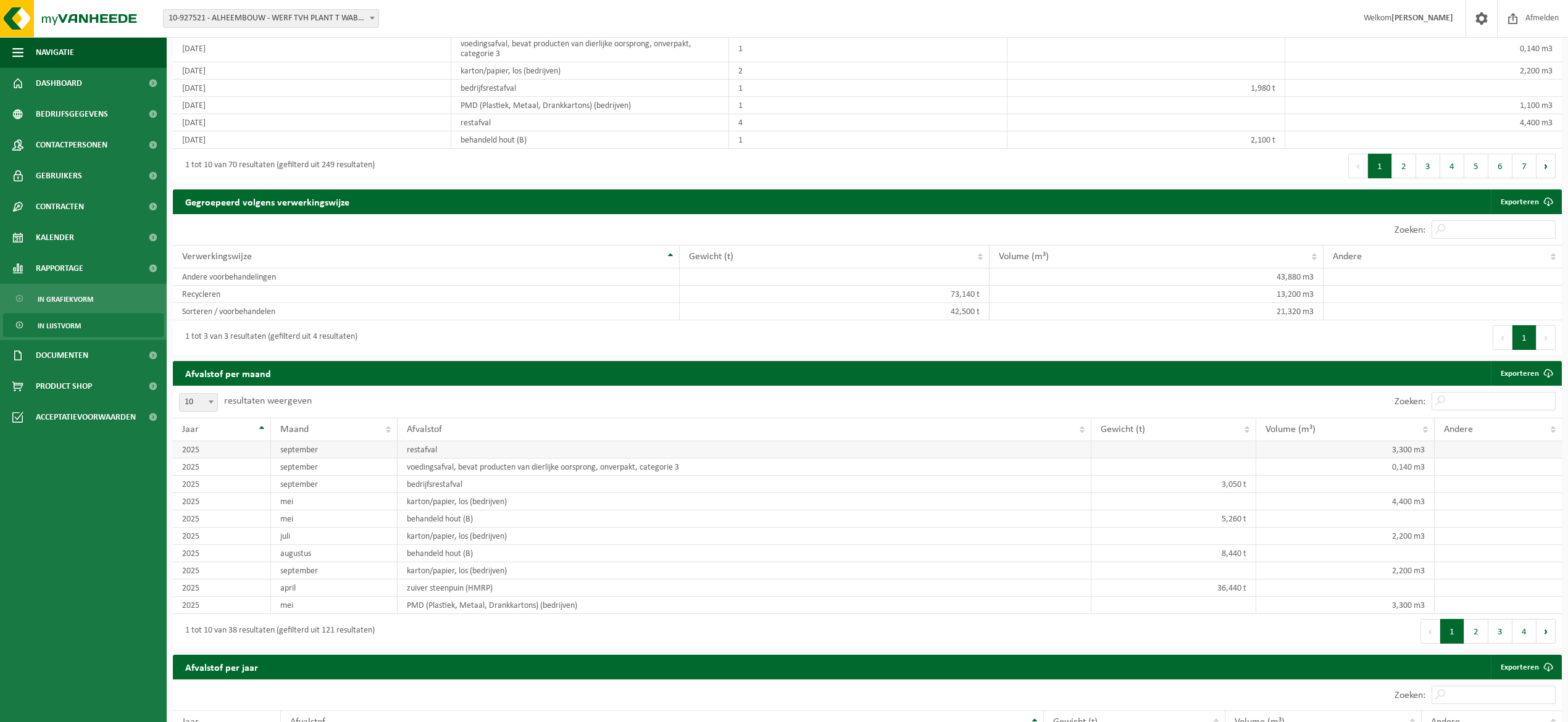
scroll to position [0, 0]
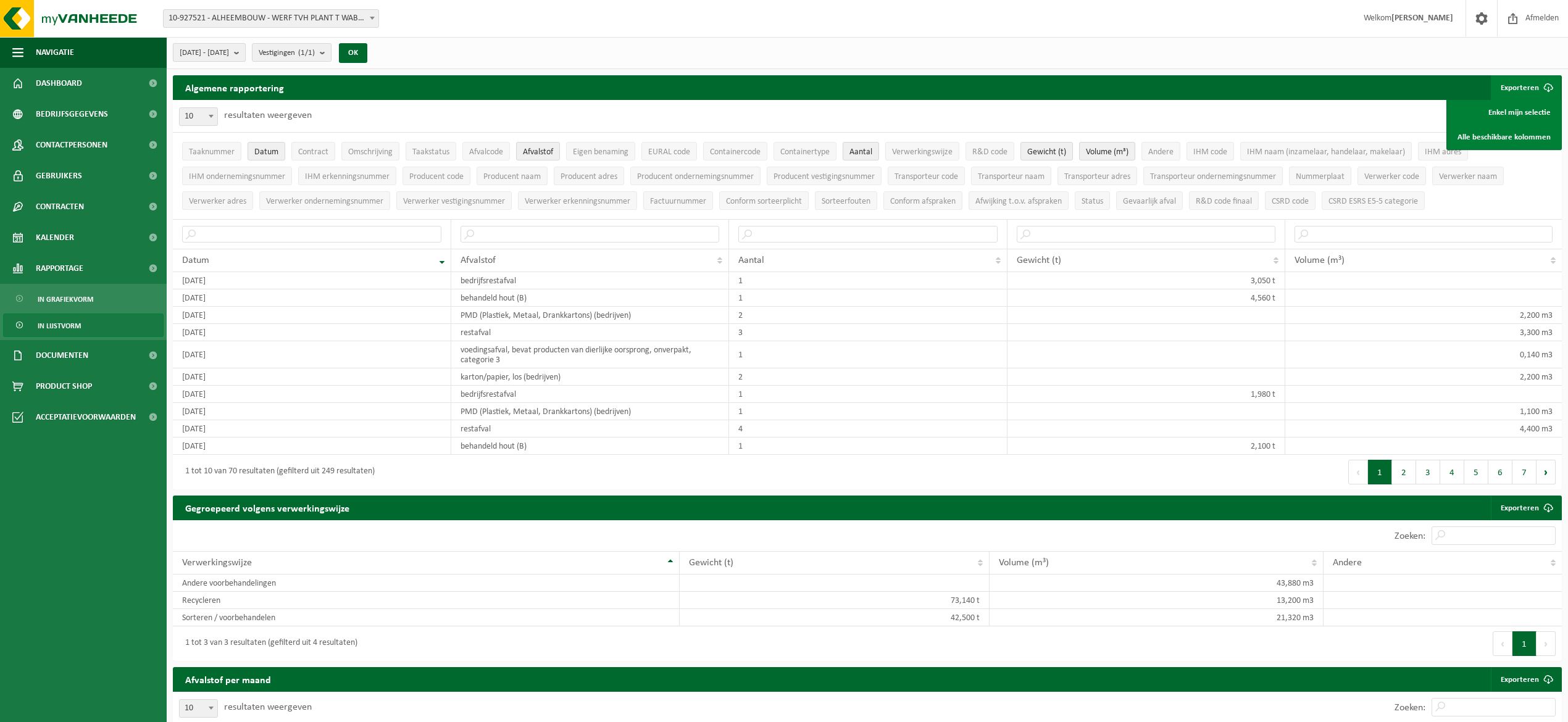
click at [245, 57] on b "submit" at bounding box center [240, 52] width 11 height 17
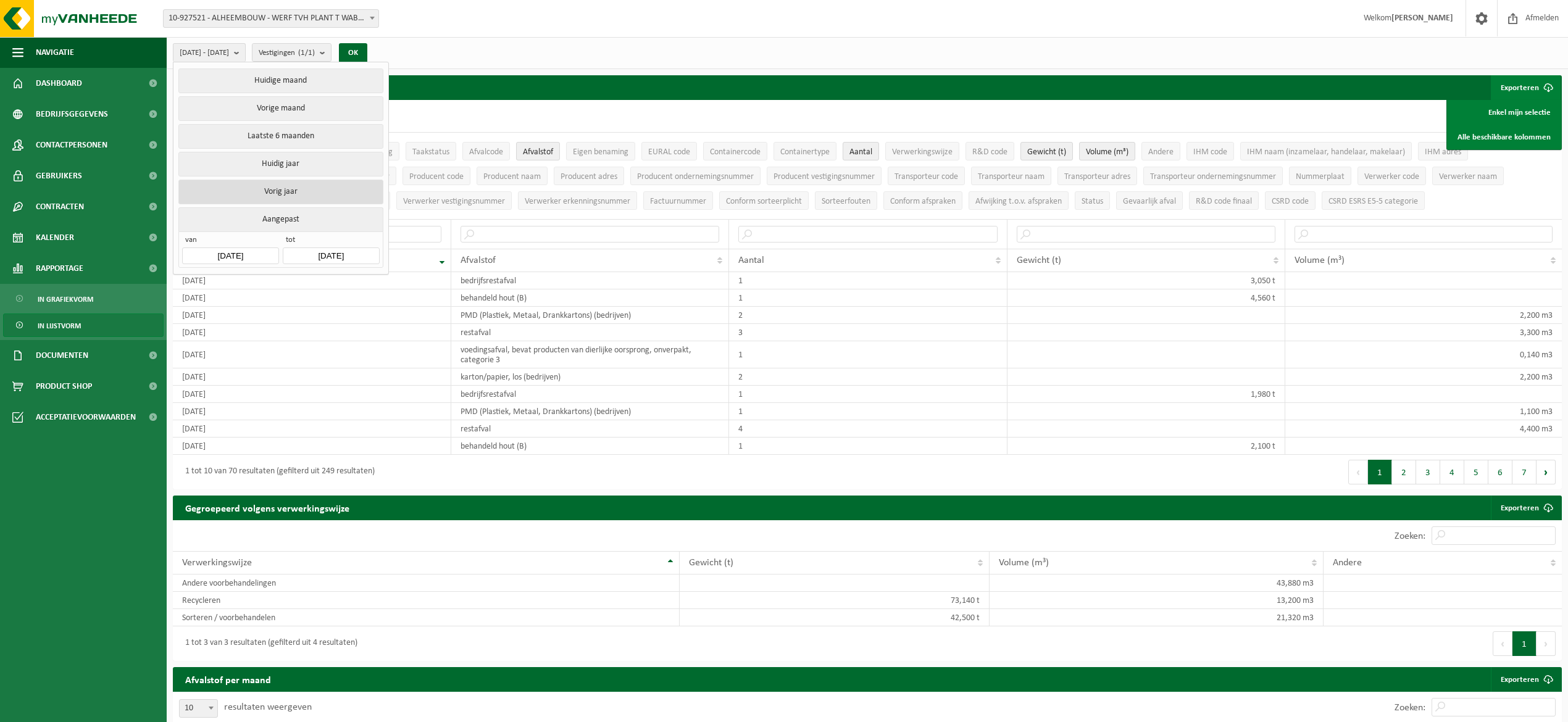
click at [295, 189] on button "Vorig jaar" at bounding box center [280, 191] width 204 height 25
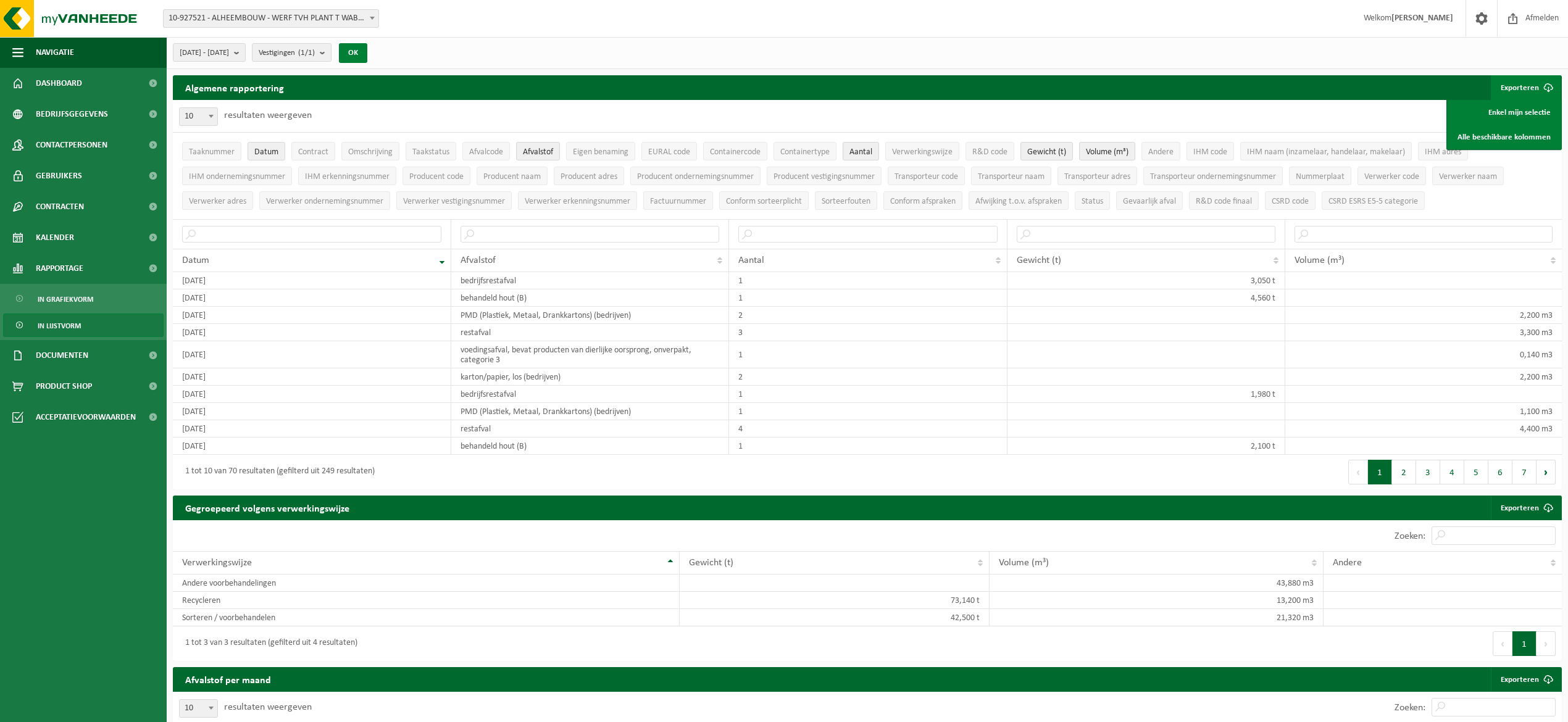
click at [368, 53] on button "OK" at bounding box center [353, 53] width 28 height 19
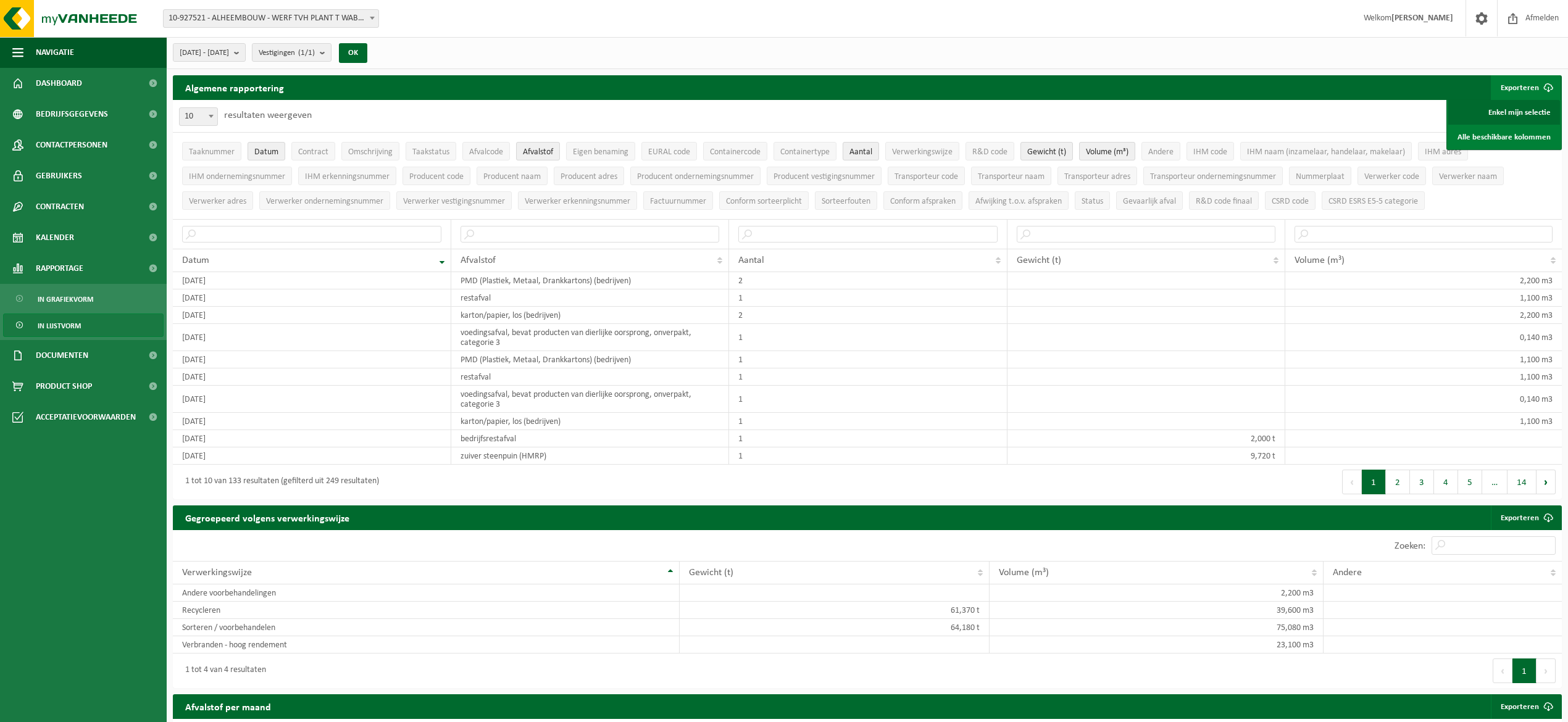
click at [1525, 110] on link "Enkel mijn selectie" at bounding box center [1504, 112] width 111 height 25
click at [245, 51] on b "submit" at bounding box center [240, 52] width 11 height 17
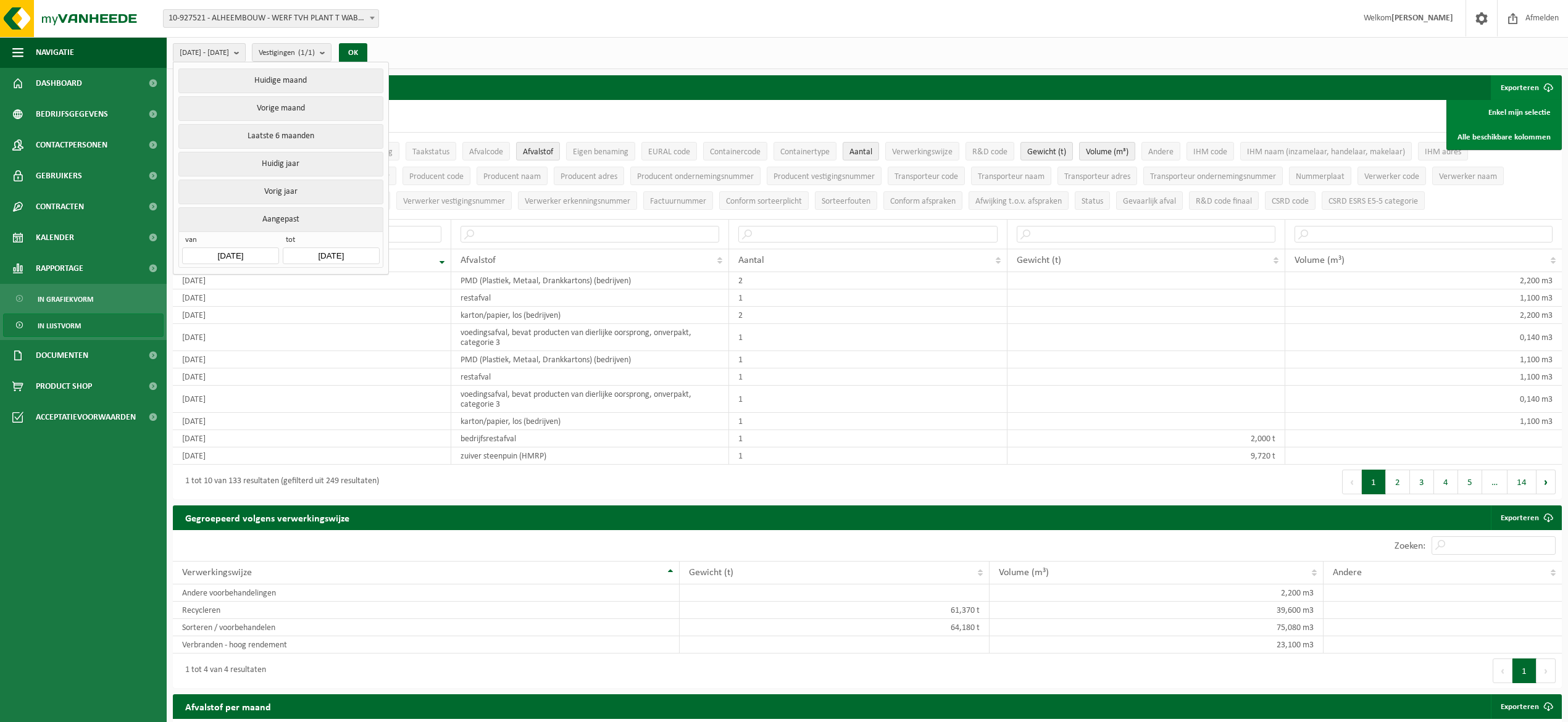
click at [289, 218] on button "Aangepast" at bounding box center [280, 220] width 204 height 24
click at [262, 258] on input "[DATE]" at bounding box center [229, 255] width 96 height 17
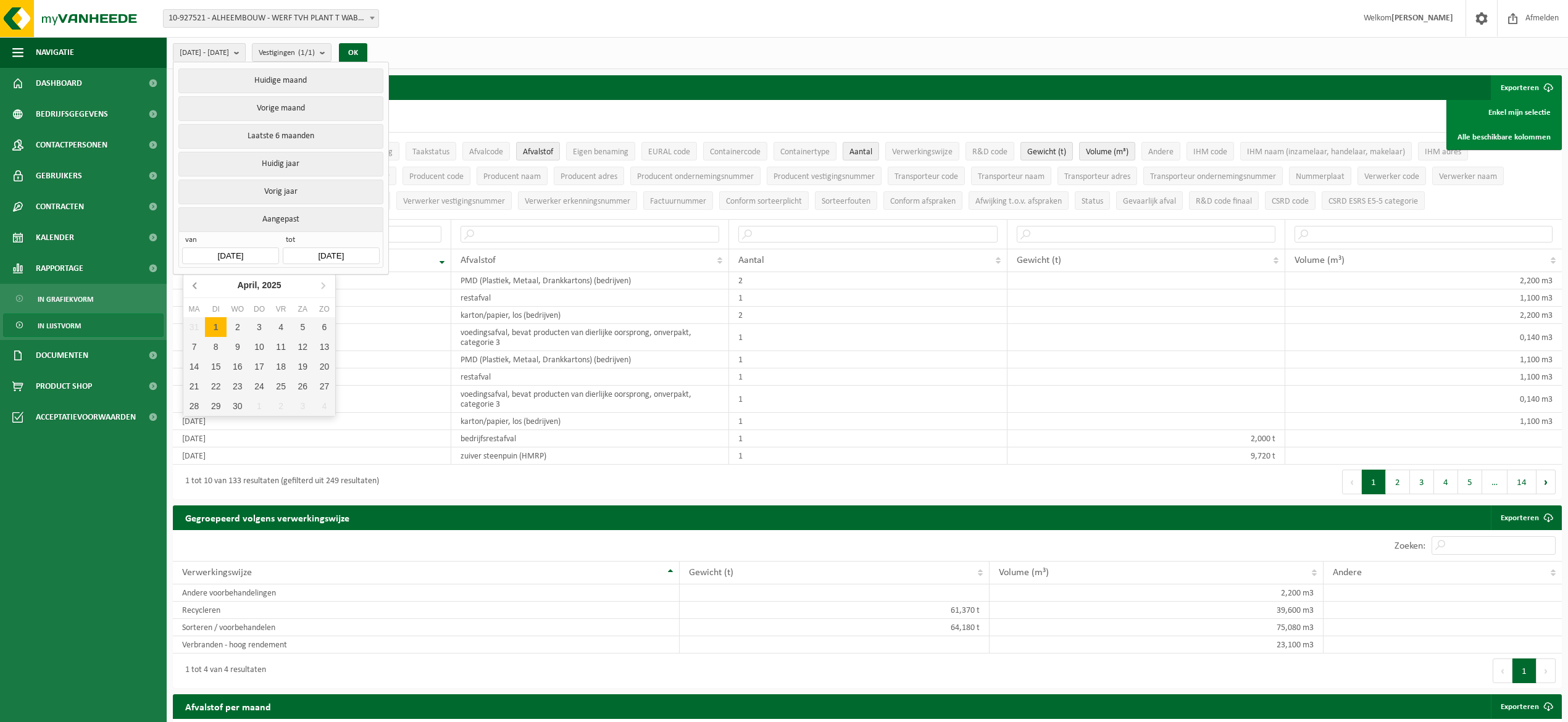
click at [199, 287] on icon at bounding box center [195, 285] width 19 height 19
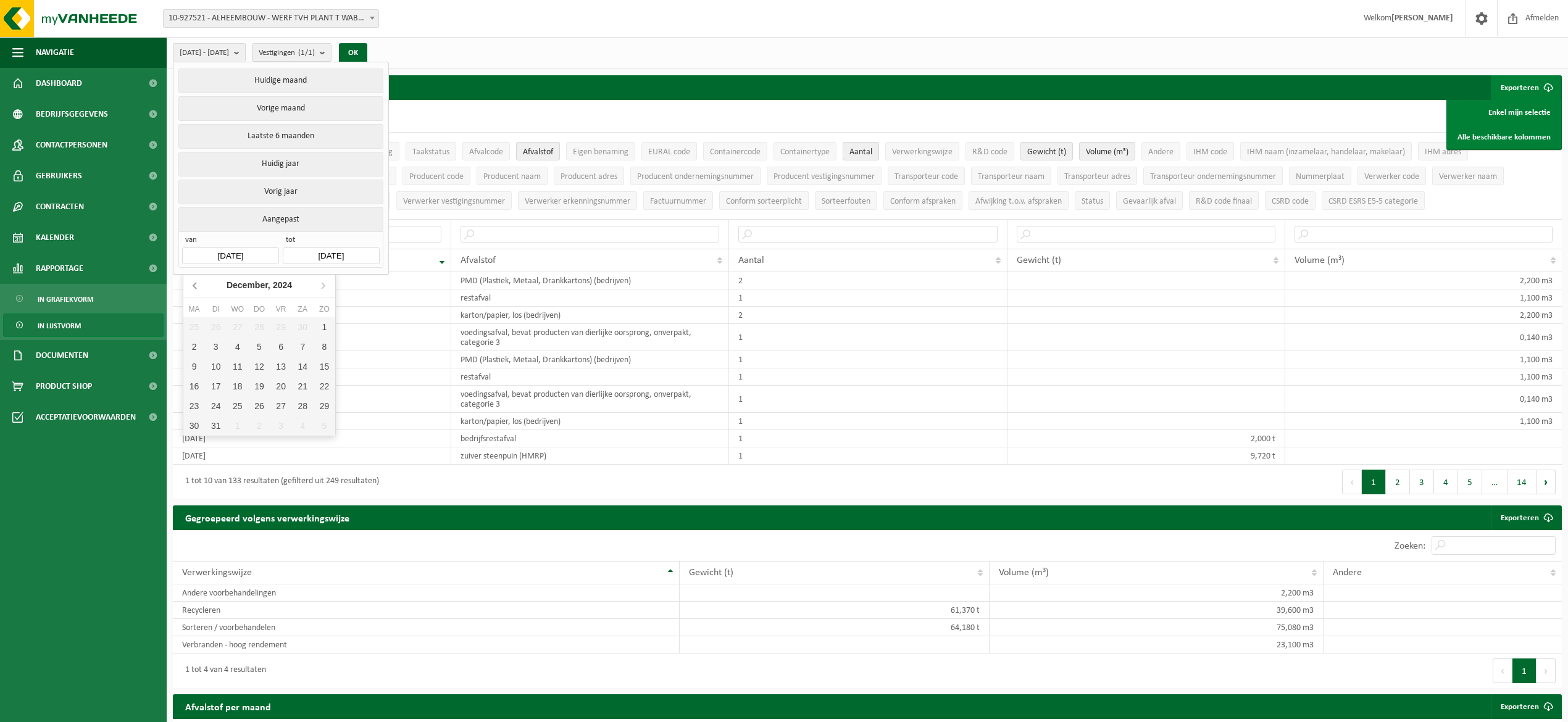
click at [199, 287] on icon at bounding box center [195, 285] width 19 height 19
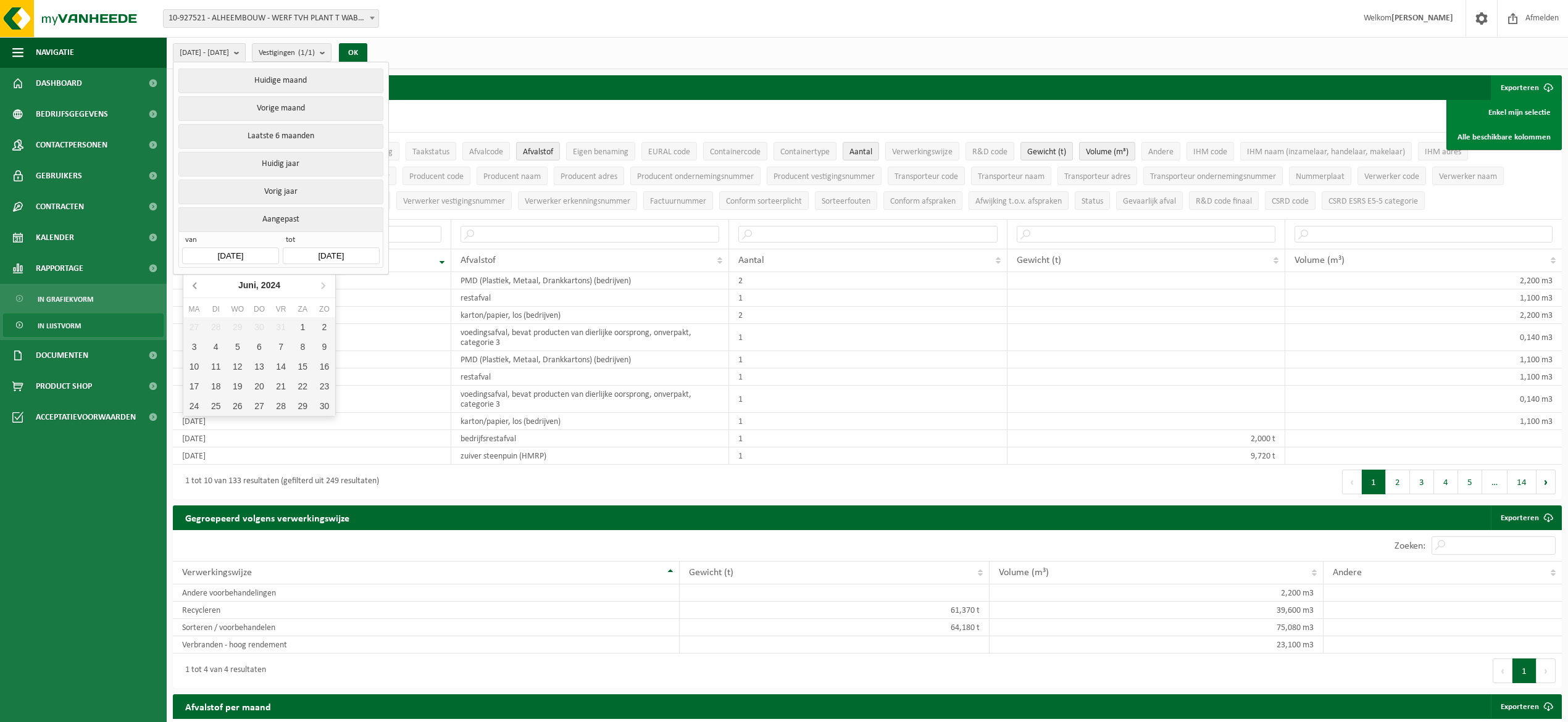
click at [199, 287] on icon at bounding box center [195, 285] width 19 height 19
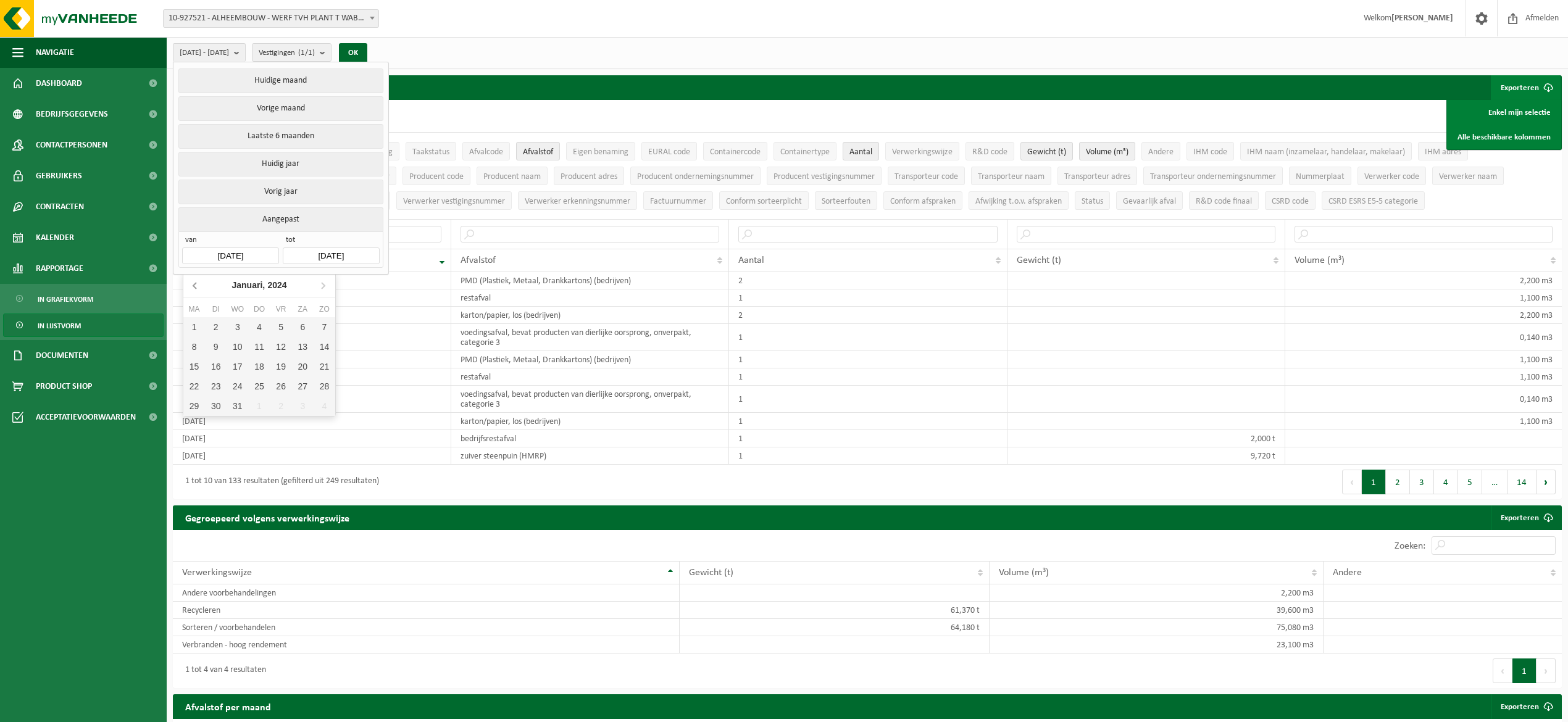
click at [199, 287] on icon at bounding box center [195, 285] width 19 height 19
click at [329, 282] on icon at bounding box center [323, 285] width 19 height 19
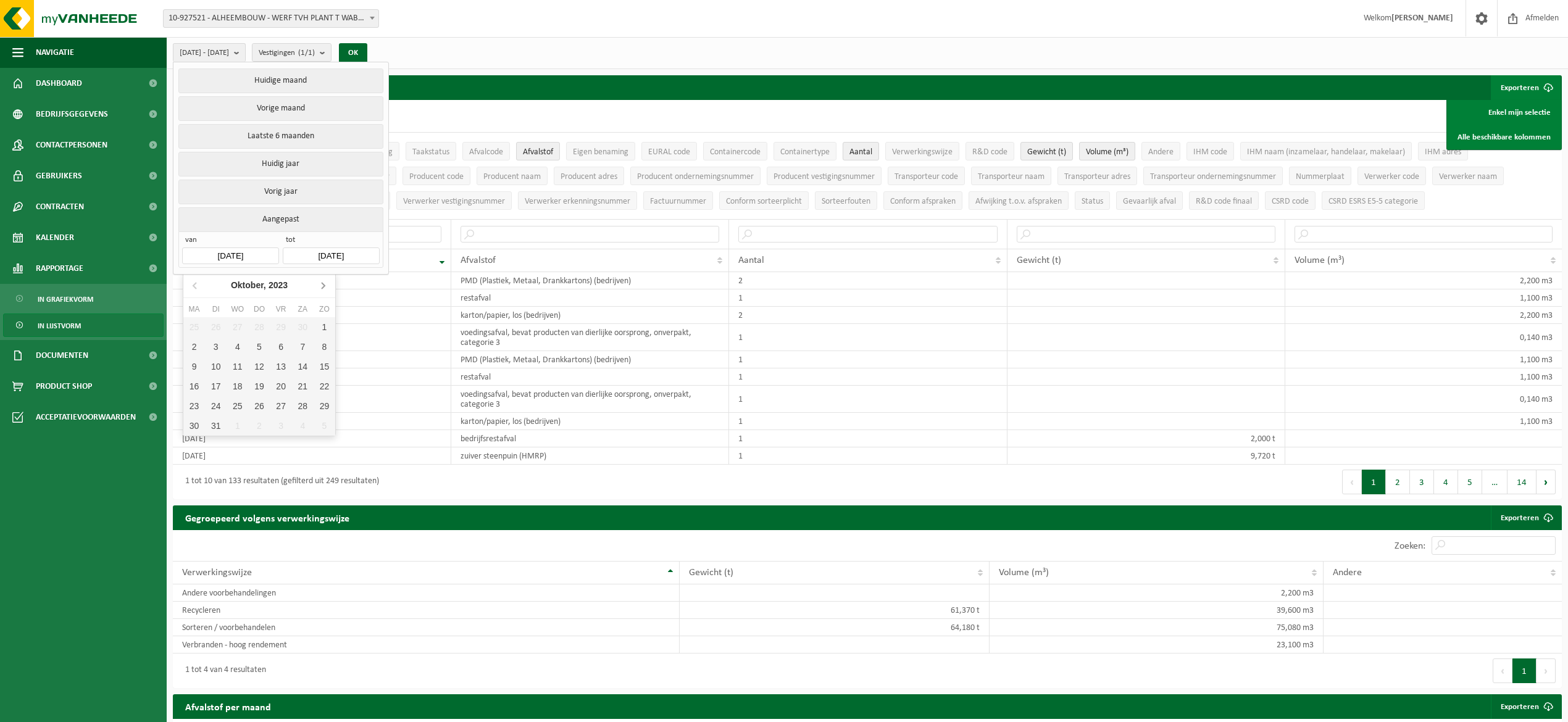
click at [329, 282] on icon at bounding box center [323, 285] width 19 height 19
click at [347, 252] on input "[DATE]" at bounding box center [330, 255] width 96 height 17
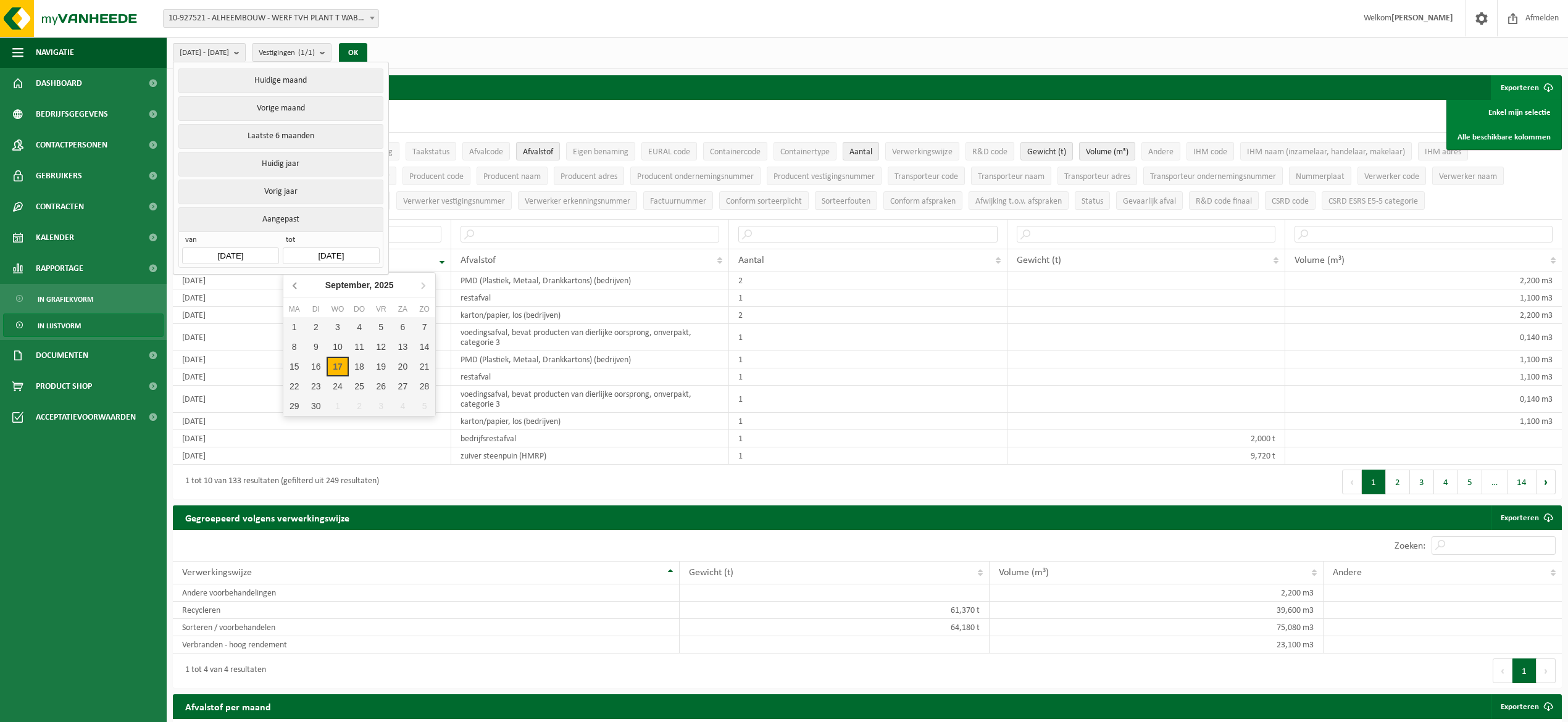
click at [296, 279] on icon at bounding box center [296, 285] width 19 height 19
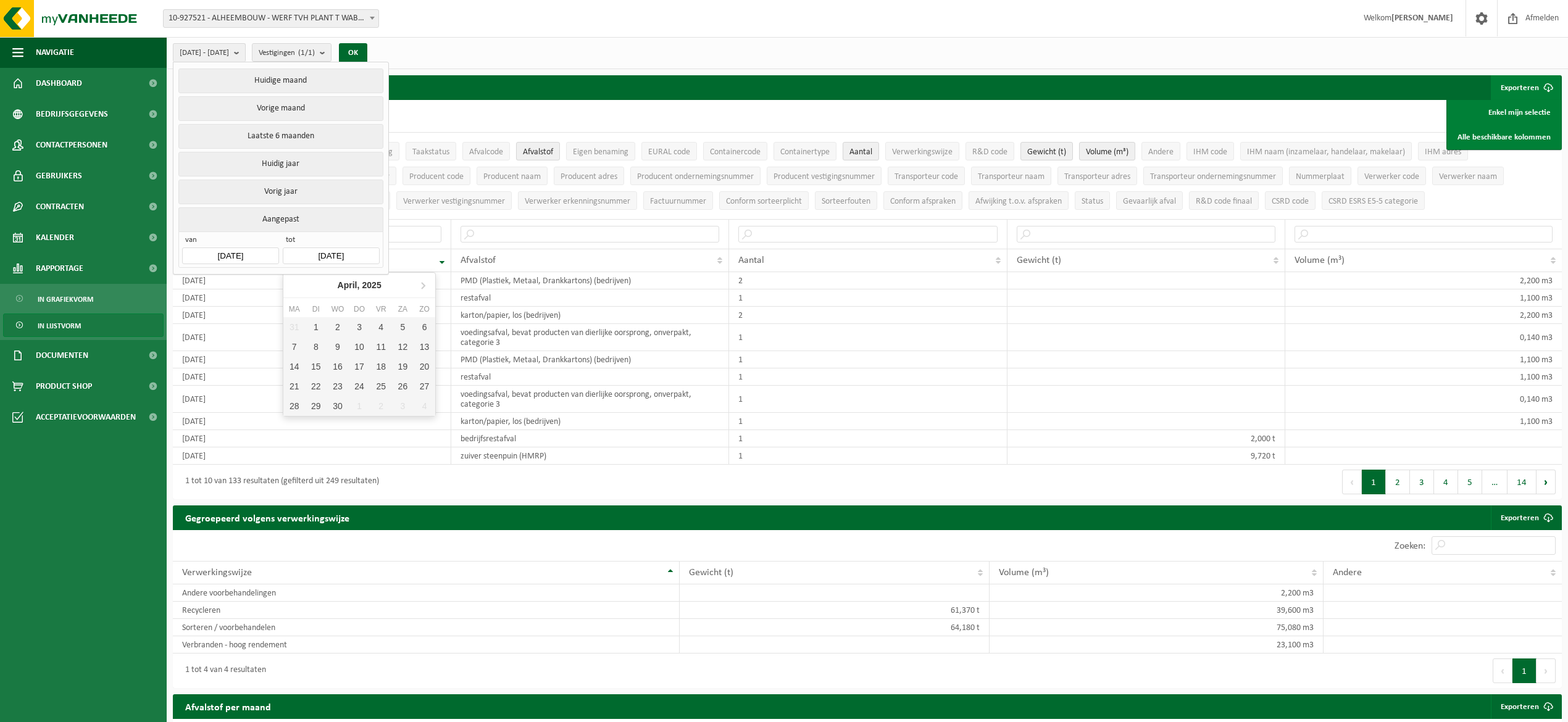
click at [296, 279] on nav "[DATE]" at bounding box center [359, 285] width 152 height 25
click at [258, 260] on input "[DATE]" at bounding box center [229, 255] width 96 height 17
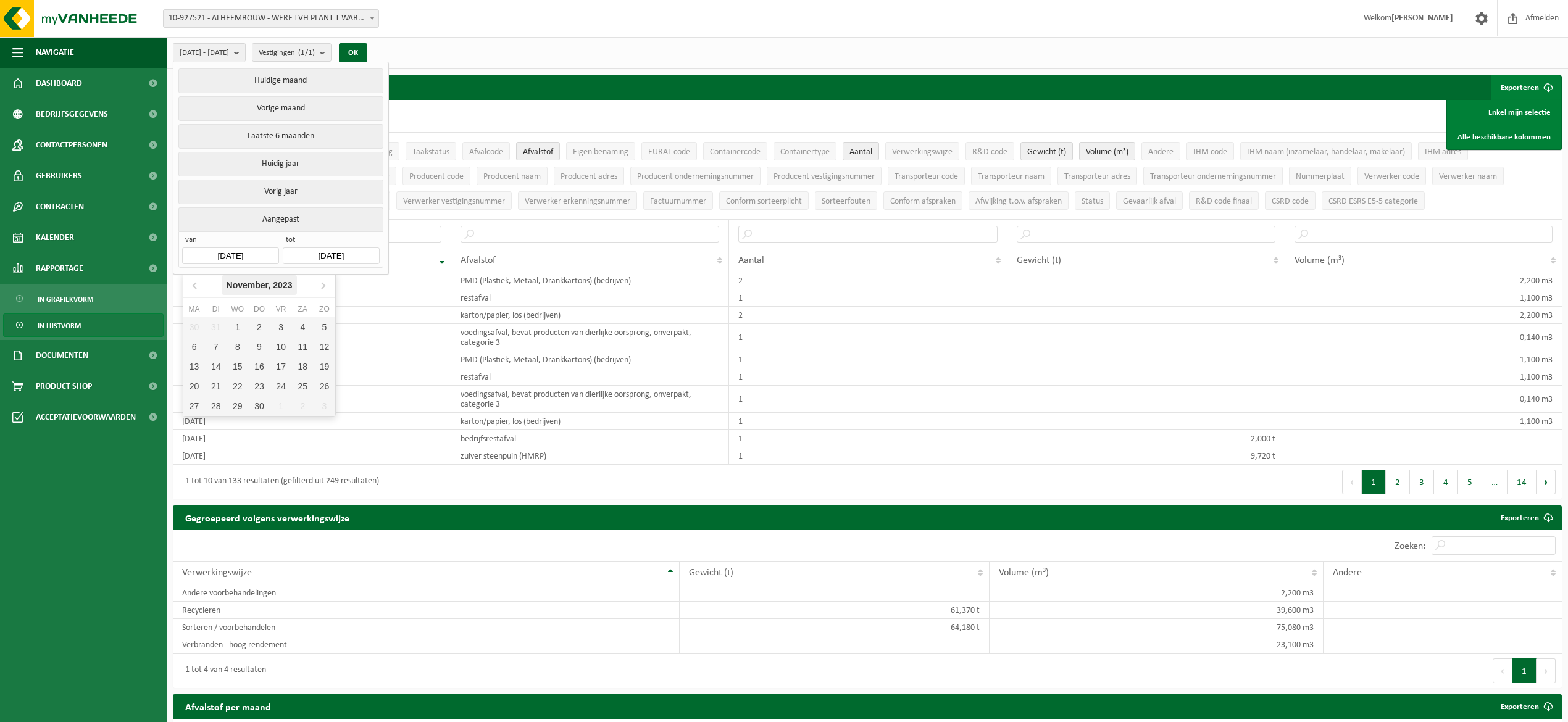
click at [280, 288] on icon "2023" at bounding box center [283, 285] width 19 height 9
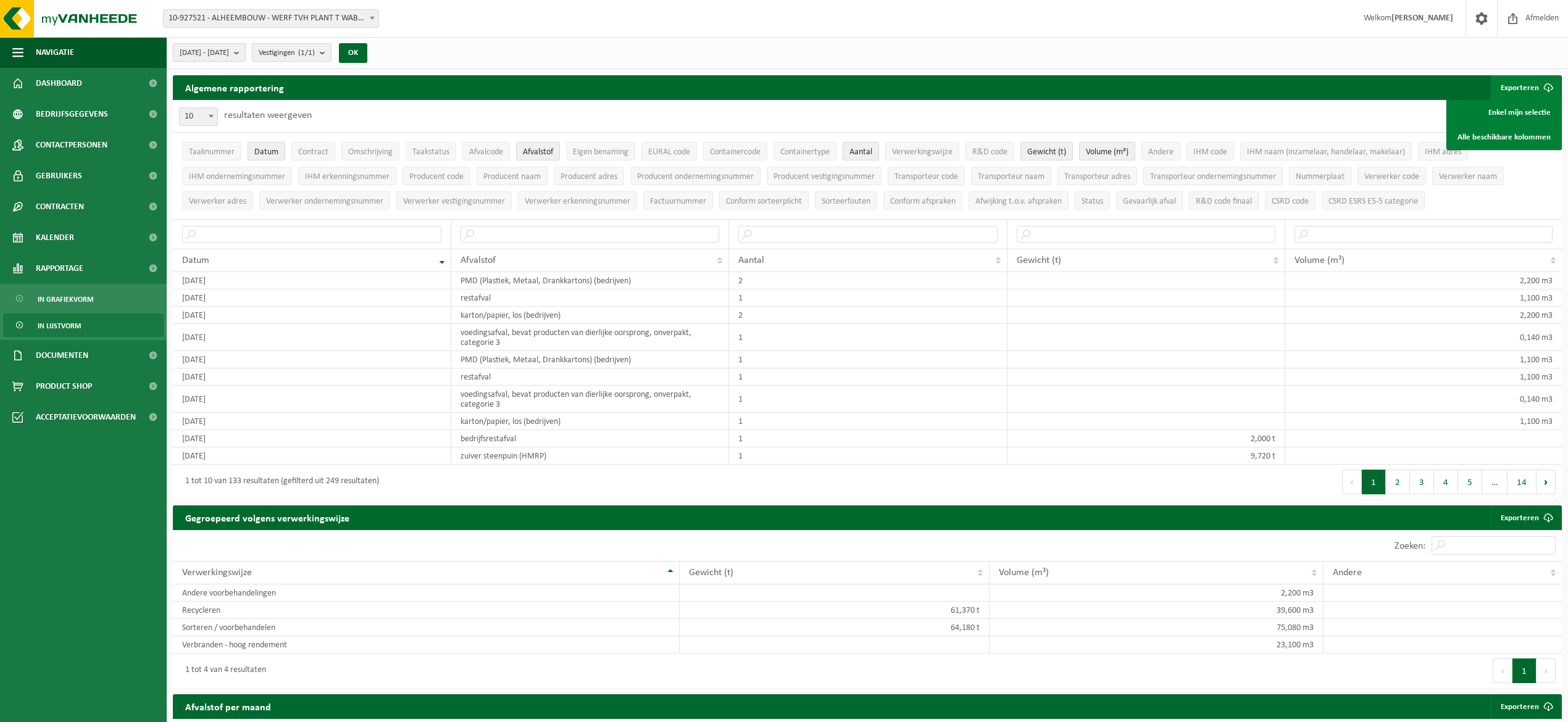
click at [245, 57] on b "submit" at bounding box center [240, 52] width 11 height 17
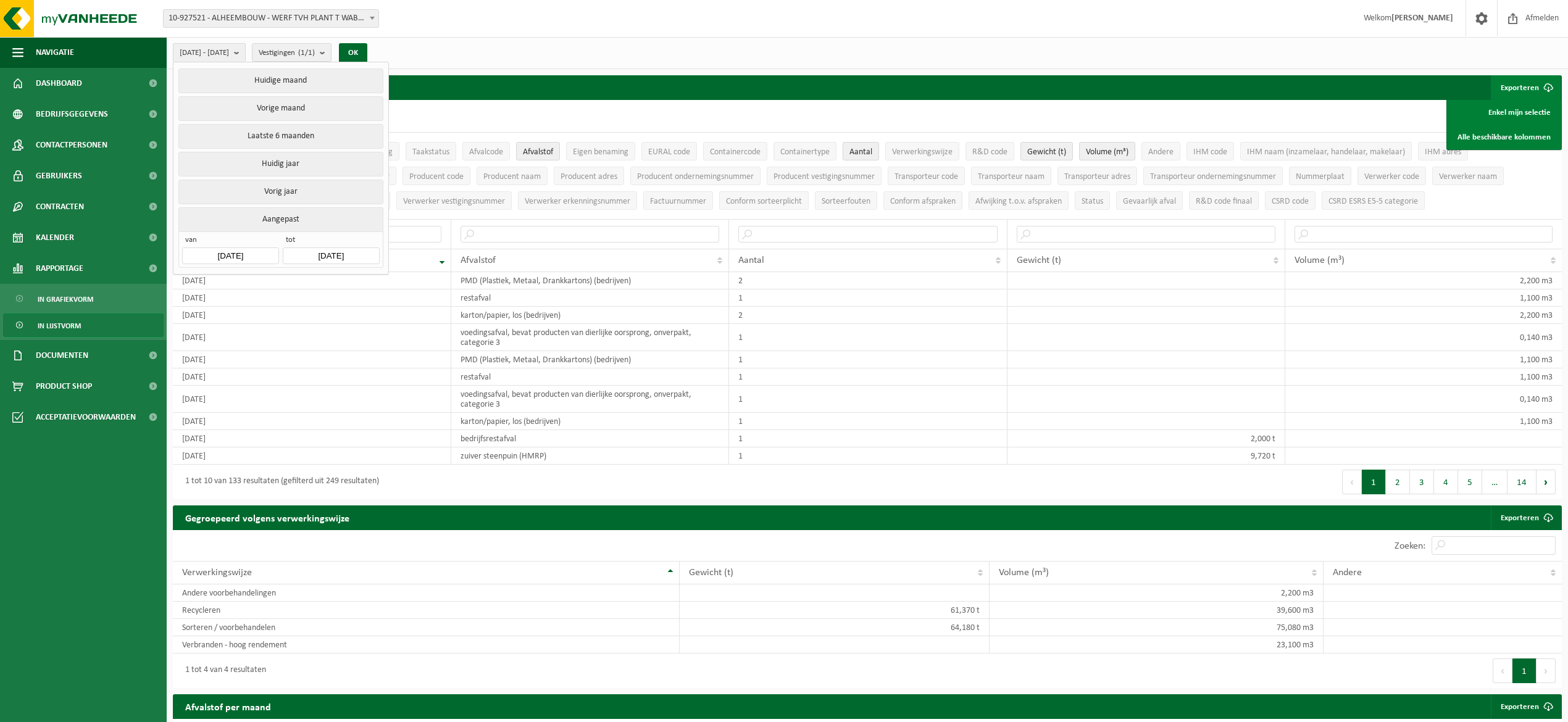
click at [259, 255] on input "[DATE]" at bounding box center [229, 255] width 96 height 17
click at [198, 289] on icon at bounding box center [195, 285] width 19 height 19
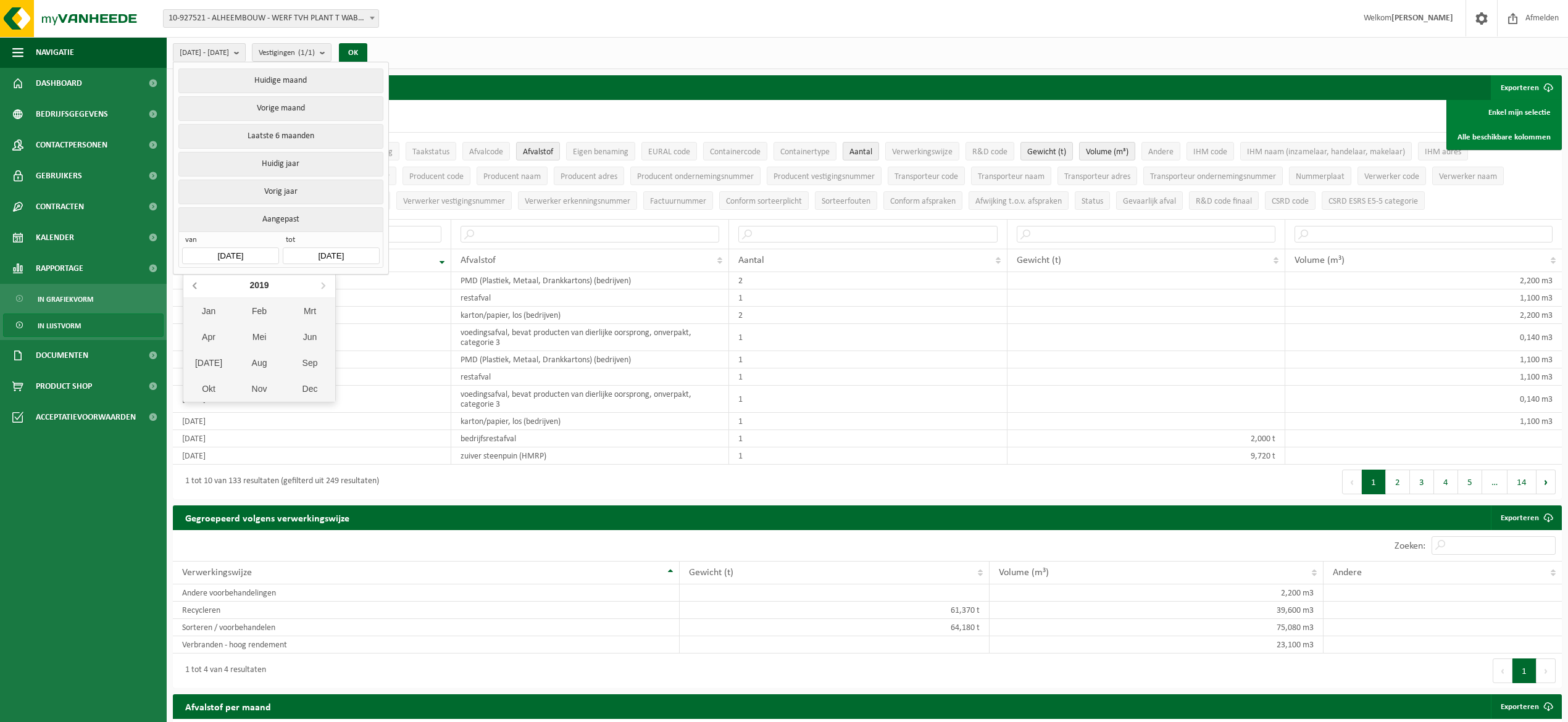
click at [198, 289] on icon at bounding box center [195, 285] width 19 height 19
click at [322, 282] on icon at bounding box center [323, 285] width 19 height 19
click at [321, 282] on icon at bounding box center [323, 285] width 19 height 19
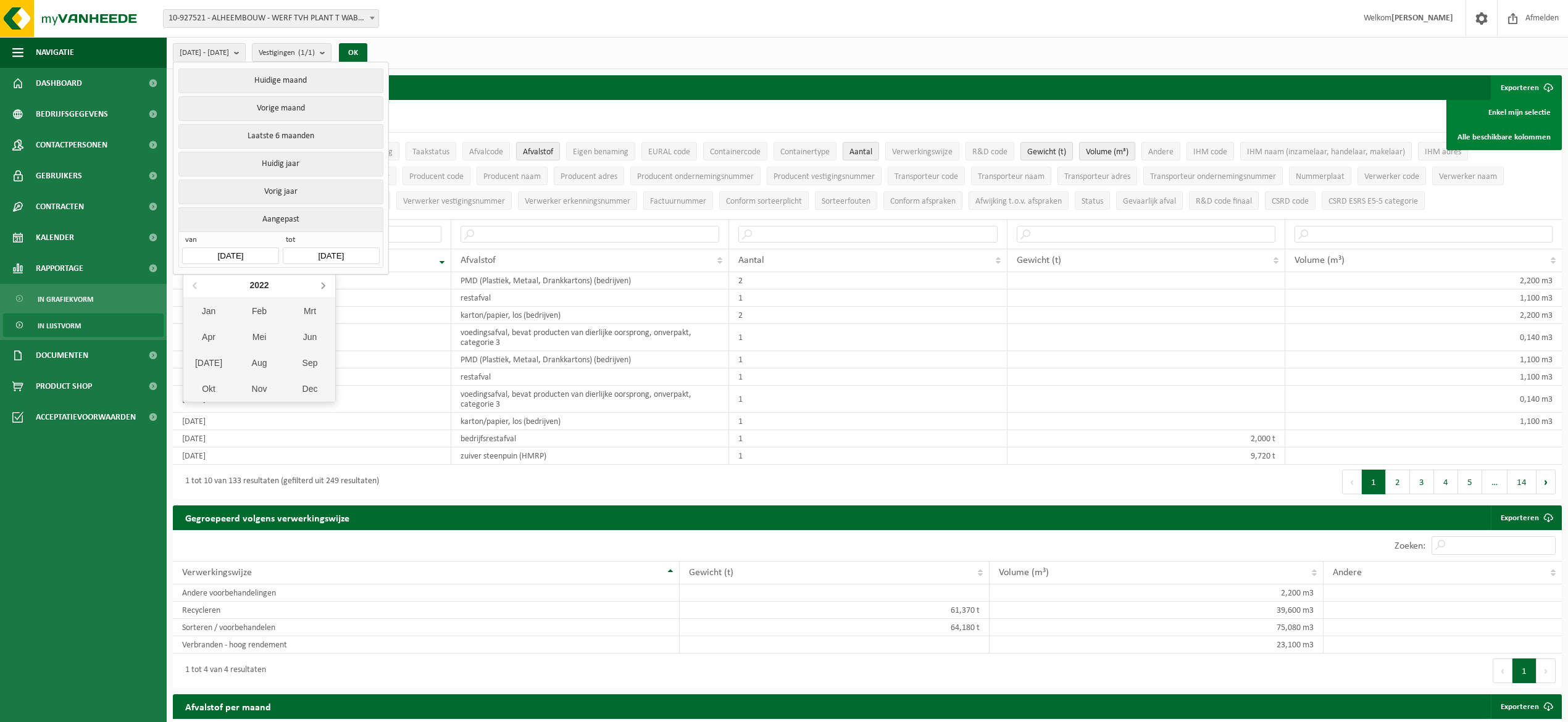
click at [321, 282] on icon at bounding box center [323, 285] width 19 height 19
click at [265, 384] on div "Nov" at bounding box center [259, 388] width 51 height 26
click at [338, 257] on input "[DATE]" at bounding box center [330, 255] width 96 height 17
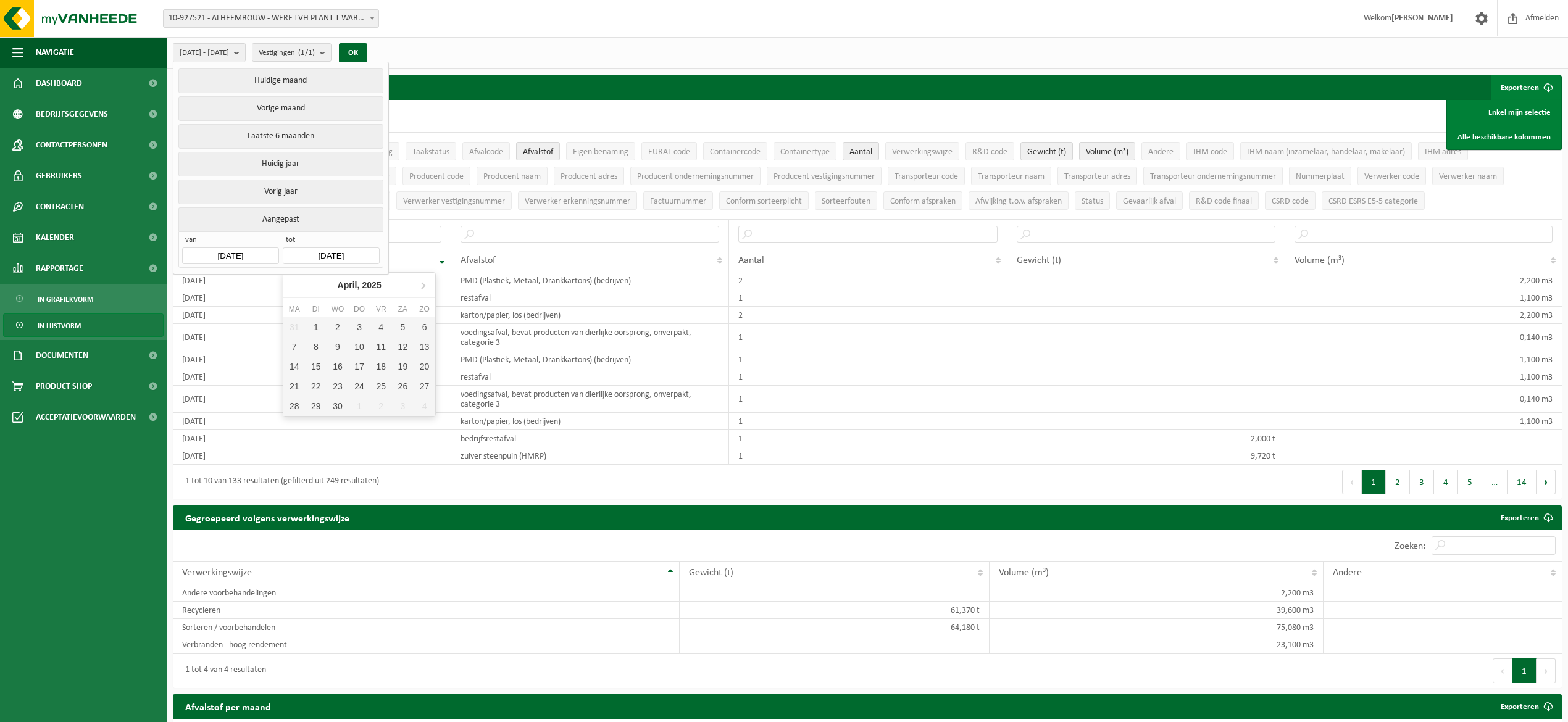
click at [348, 254] on input "[DATE]" at bounding box center [330, 255] width 96 height 17
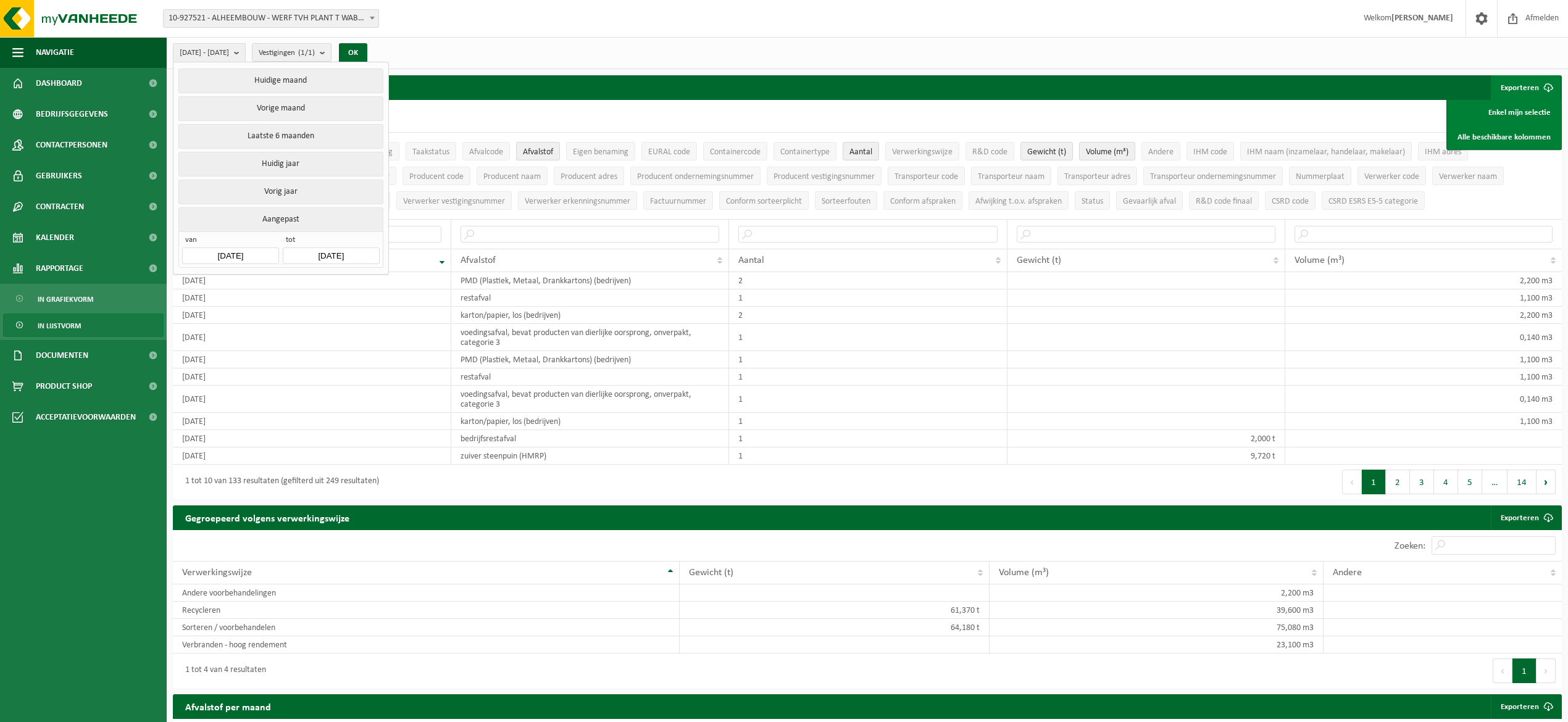
click at [308, 223] on button "Aangepast" at bounding box center [280, 220] width 204 height 24
click at [308, 220] on button "Aangepast" at bounding box center [280, 220] width 204 height 24
click at [284, 220] on button "Aangepast" at bounding box center [280, 220] width 204 height 24
click at [359, 395] on td "[DATE]" at bounding box center [312, 400] width 279 height 27
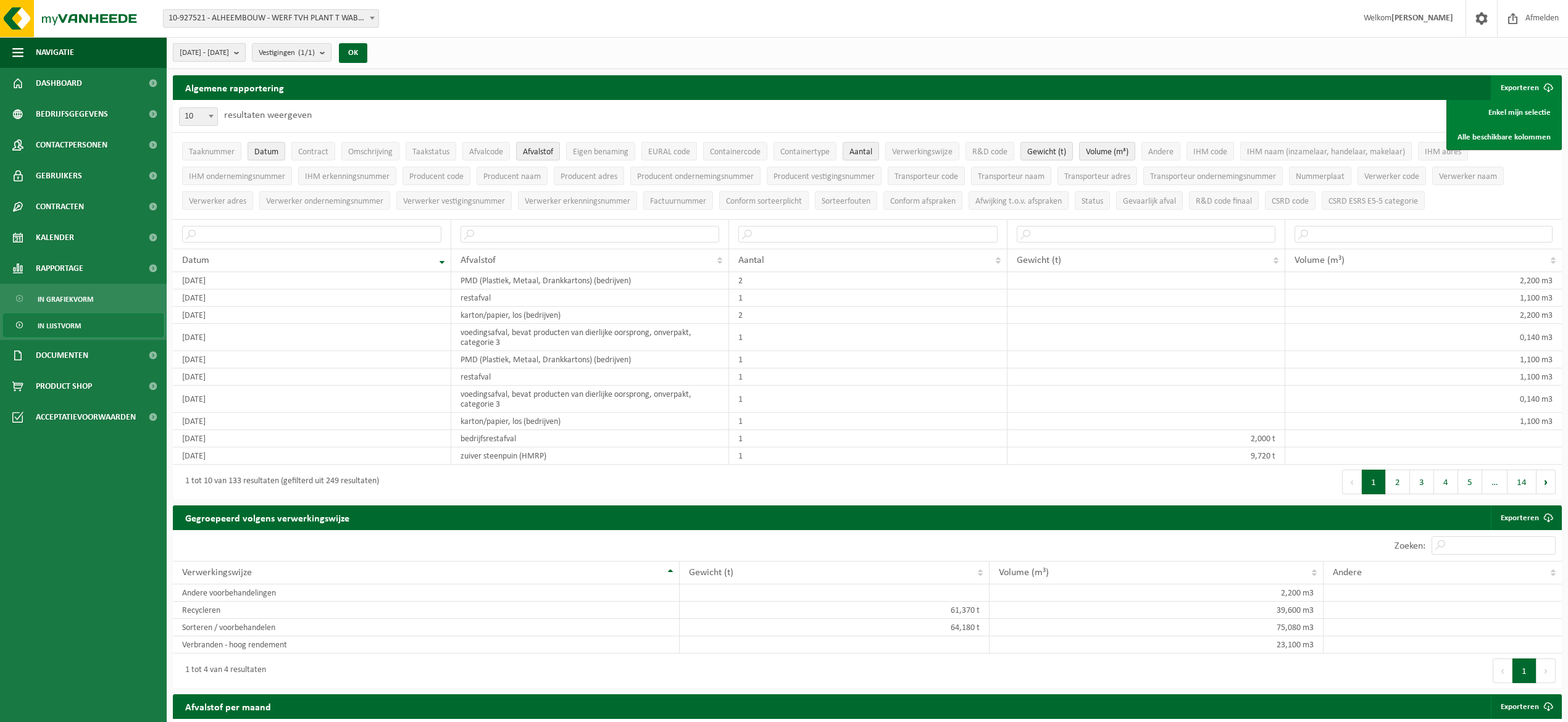
click at [245, 57] on b "submit" at bounding box center [240, 52] width 11 height 17
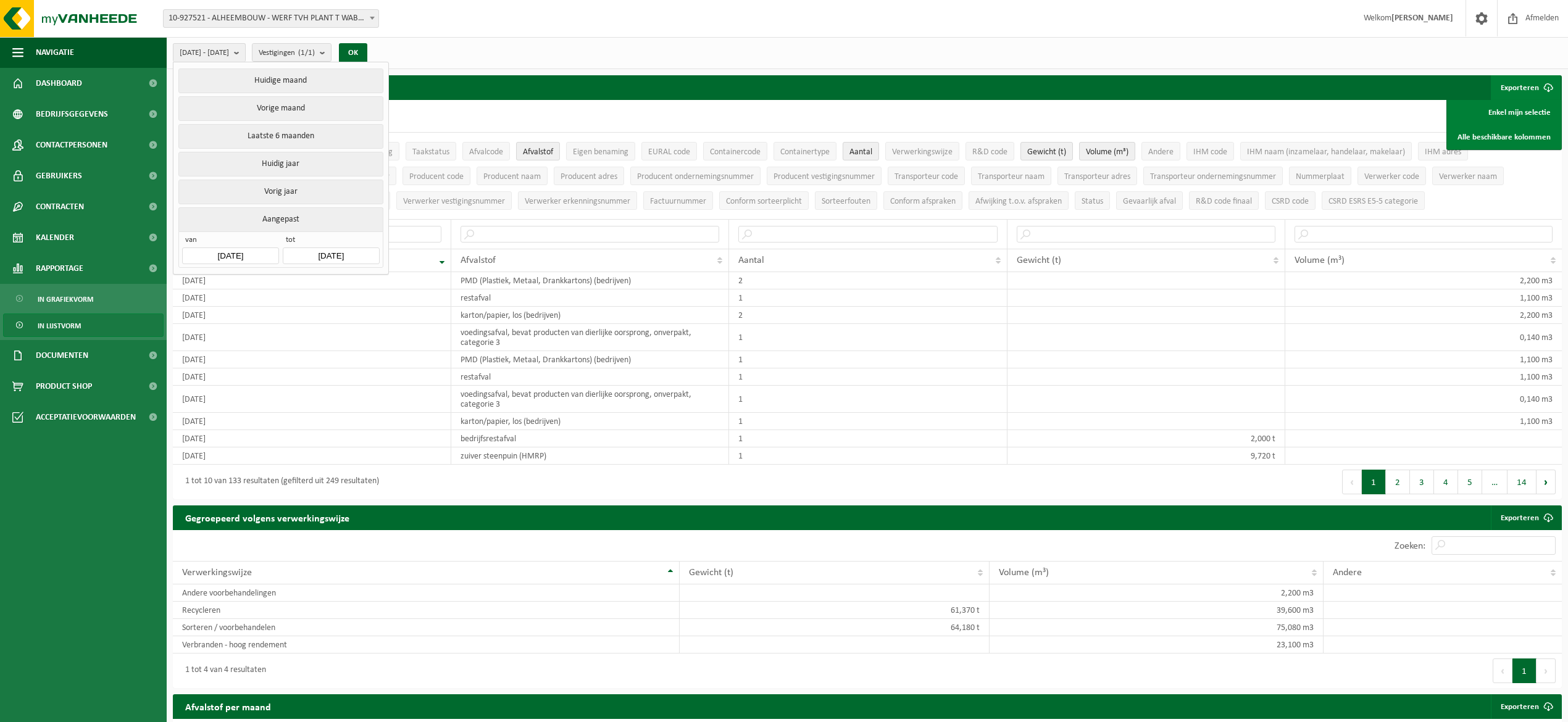
click at [289, 215] on button "Aangepast" at bounding box center [280, 220] width 204 height 24
click at [292, 218] on button "Aangepast" at bounding box center [280, 220] width 204 height 24
click at [252, 253] on input "[DATE]" at bounding box center [229, 255] width 96 height 17
click at [195, 280] on icon at bounding box center [195, 285] width 19 height 19
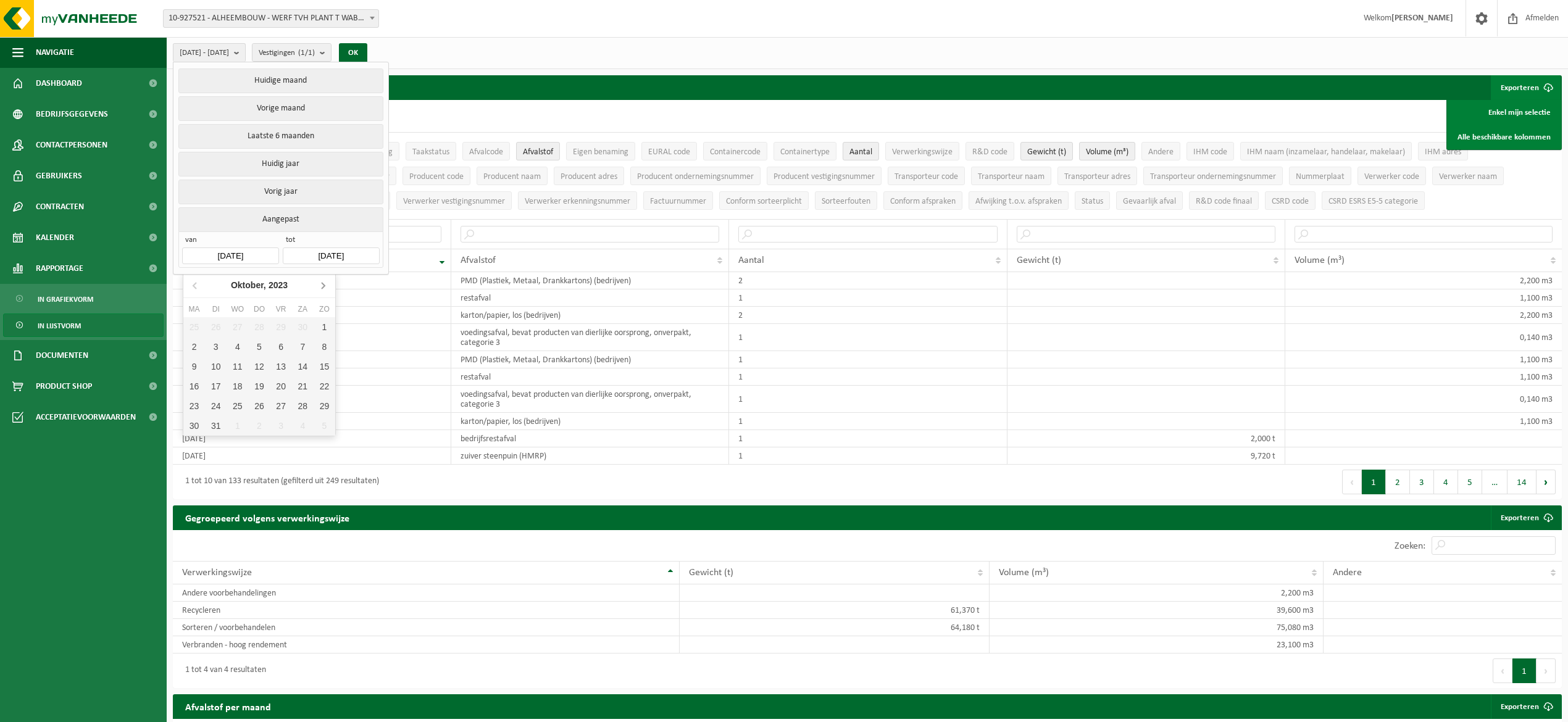
click at [319, 284] on icon at bounding box center [323, 285] width 19 height 19
click at [271, 288] on div "[DATE]" at bounding box center [259, 285] width 76 height 19
click at [263, 386] on div "Nov" at bounding box center [259, 388] width 51 height 26
click at [242, 325] on div "1" at bounding box center [238, 327] width 22 height 19
type input "[DATE]"
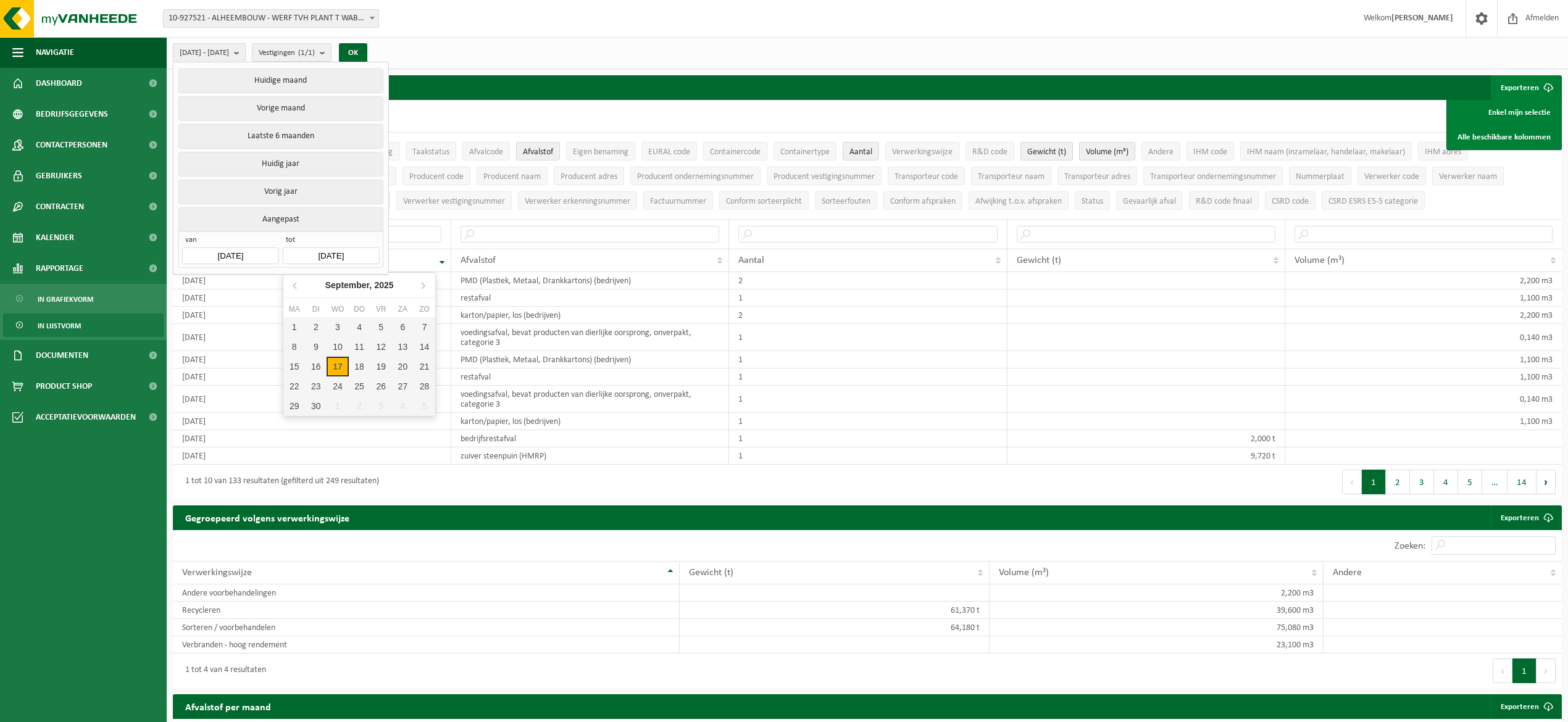
click at [341, 258] on input "[DATE]" at bounding box center [330, 255] width 96 height 17
click at [295, 284] on icon at bounding box center [295, 286] width 3 height 6
click at [295, 285] on icon at bounding box center [296, 285] width 19 height 19
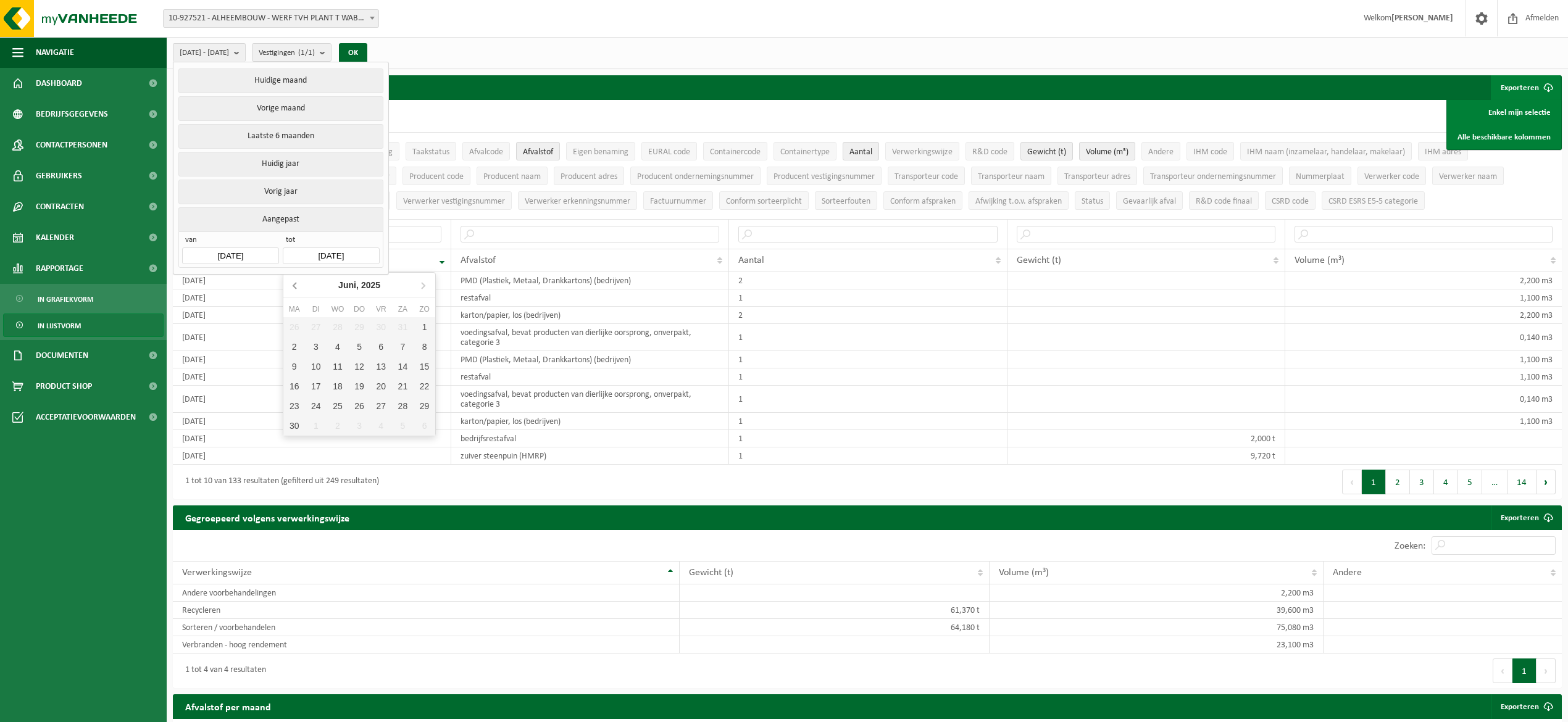
click at [295, 285] on icon at bounding box center [296, 285] width 19 height 19
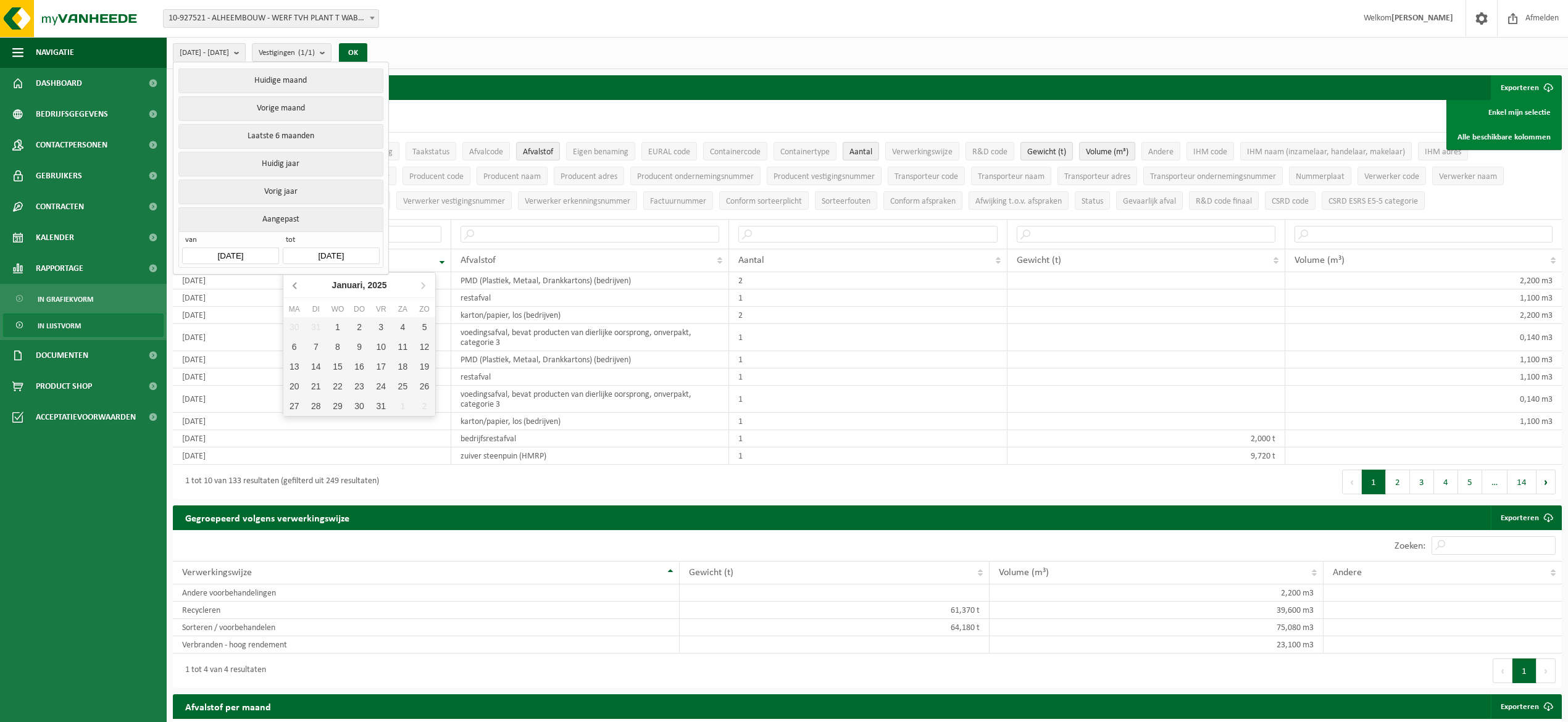
click at [295, 285] on icon at bounding box center [296, 285] width 19 height 19
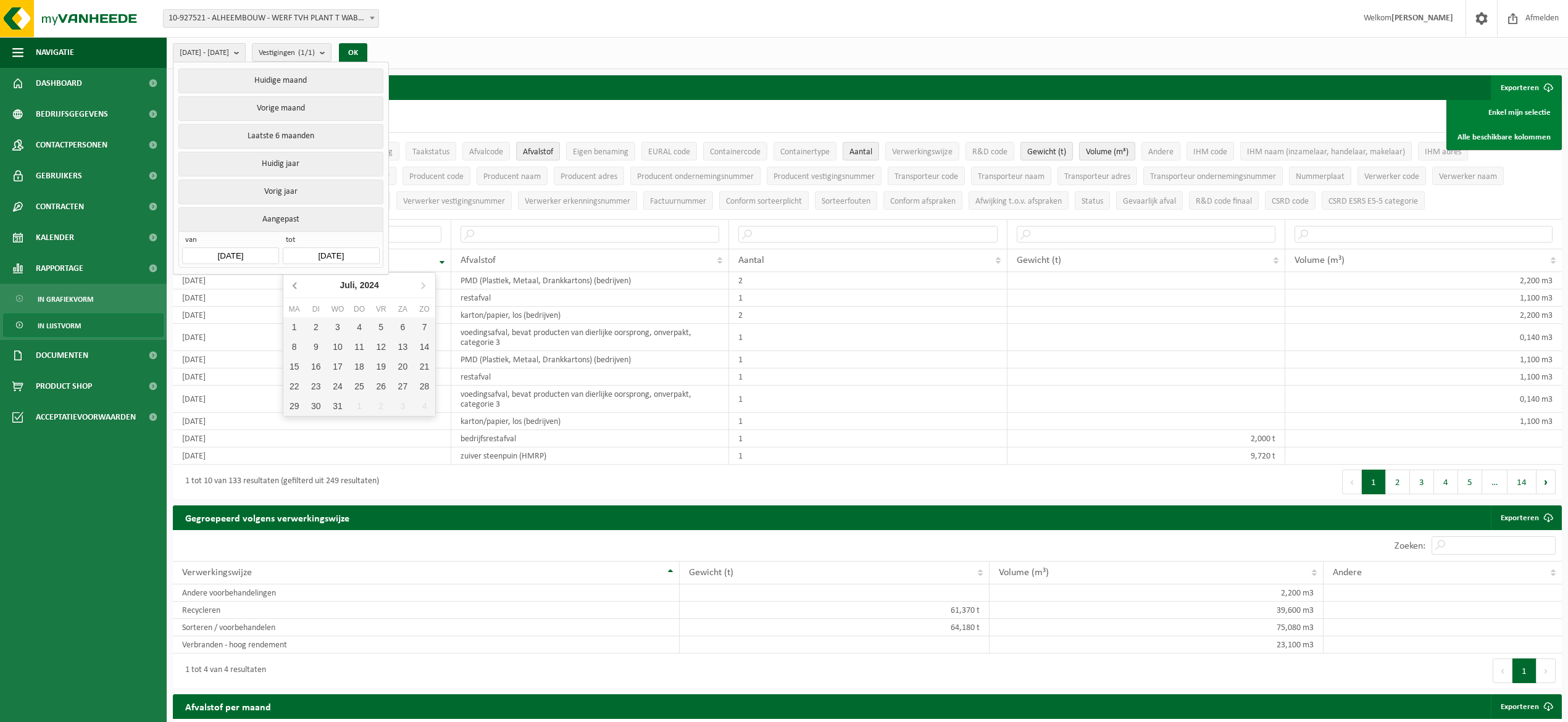
click at [295, 285] on icon at bounding box center [296, 285] width 19 height 19
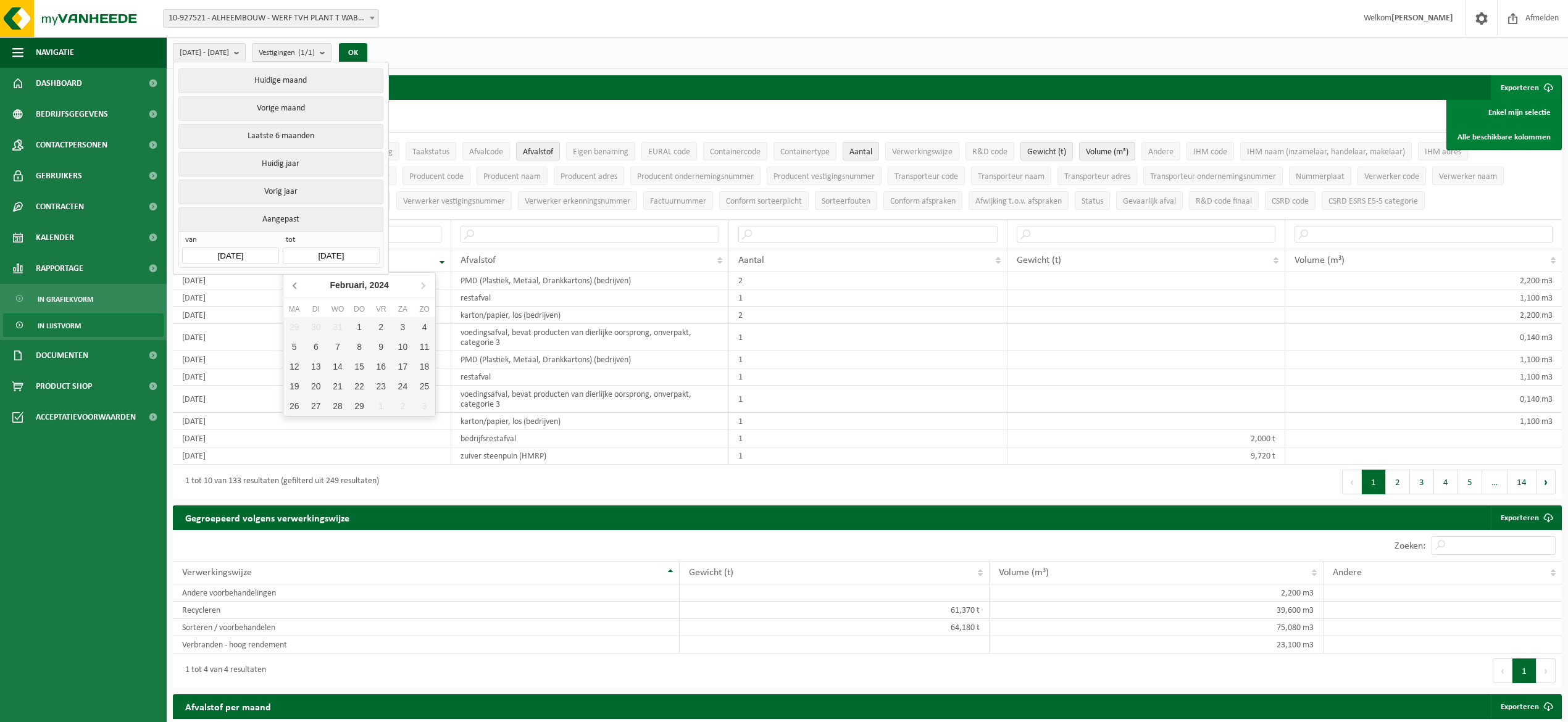
click at [295, 285] on icon at bounding box center [296, 285] width 19 height 19
click at [295, 285] on nav "[DATE]" at bounding box center [359, 285] width 152 height 25
click at [295, 287] on nav "[DATE]" at bounding box center [359, 285] width 152 height 25
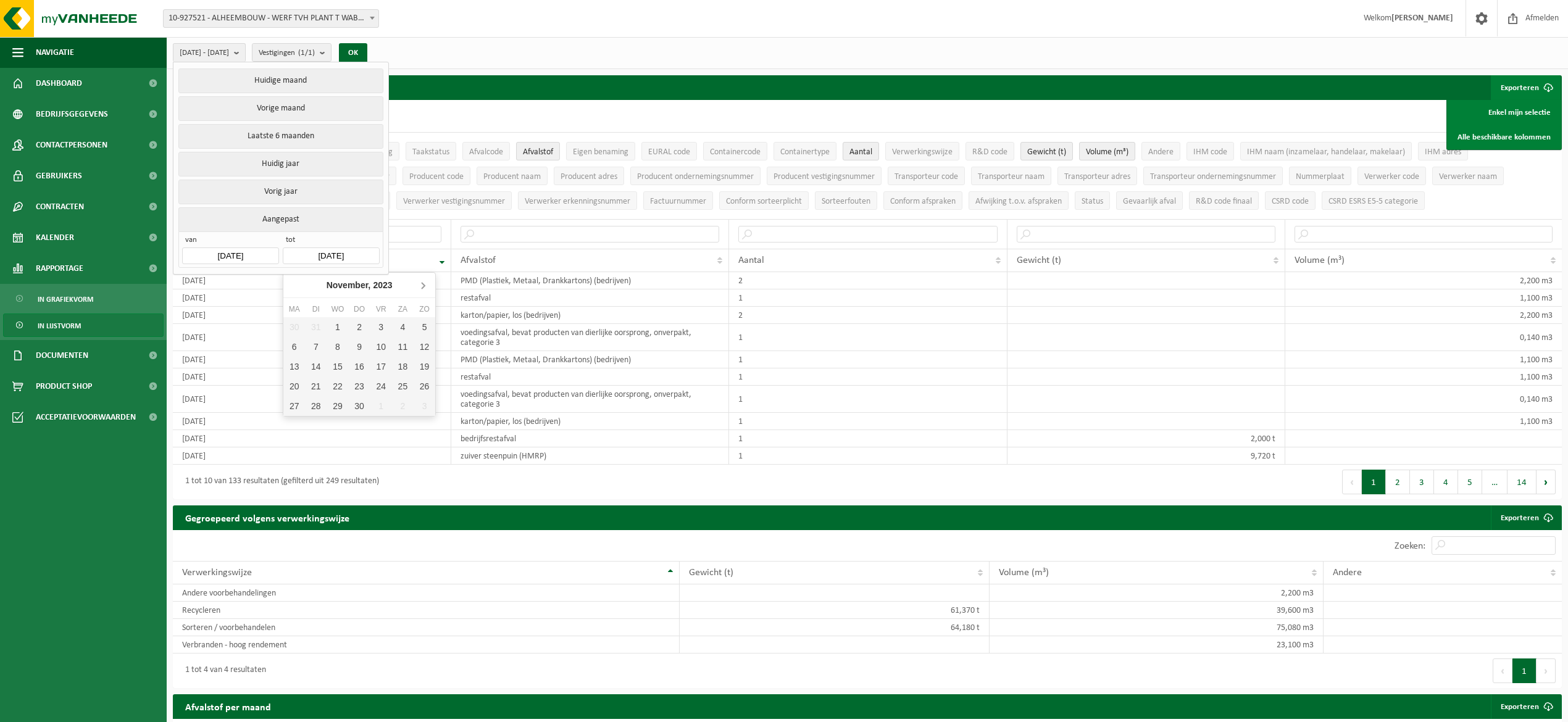
click at [428, 284] on icon at bounding box center [422, 285] width 19 height 19
click at [421, 401] on div "31" at bounding box center [424, 406] width 22 height 19
type input "[DATE]"
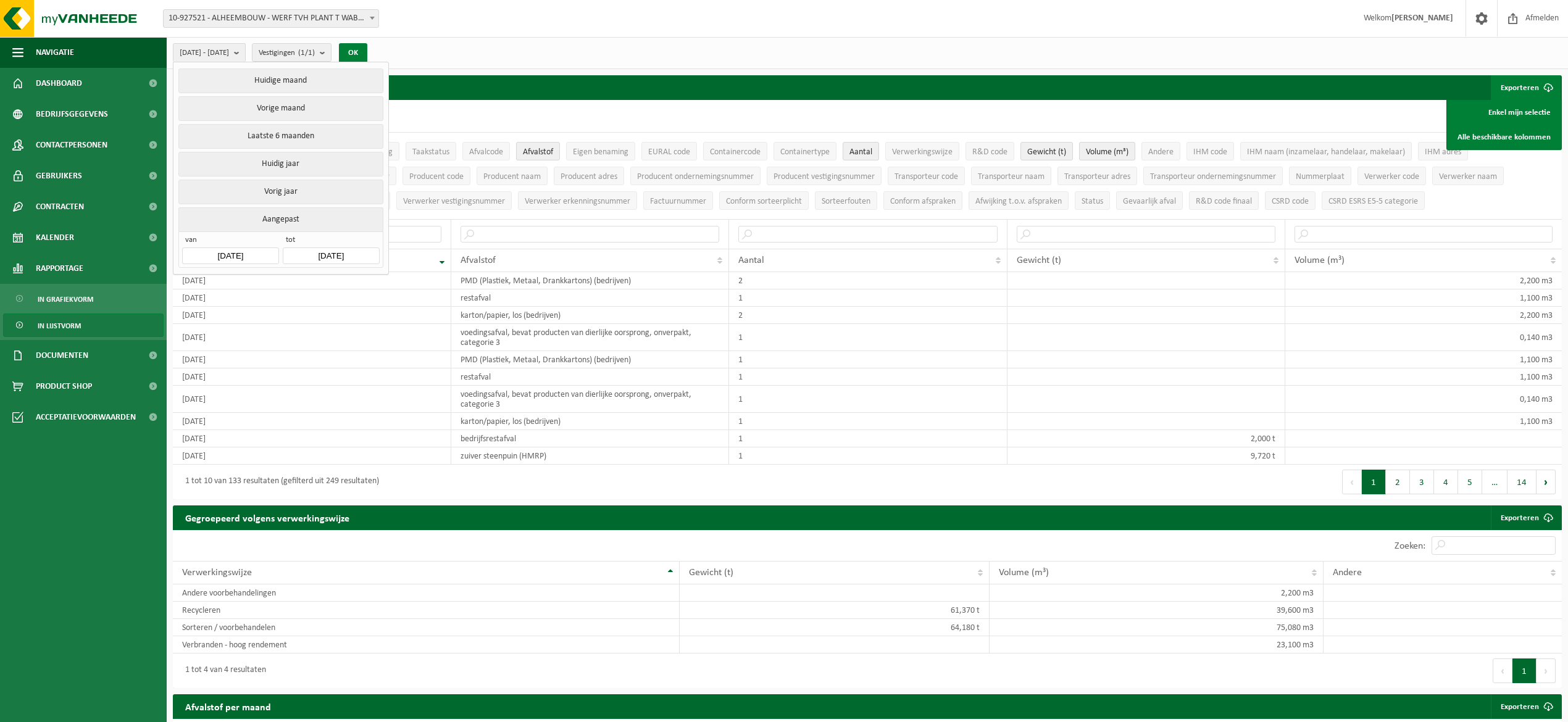
click at [368, 49] on button "OK" at bounding box center [353, 53] width 28 height 19
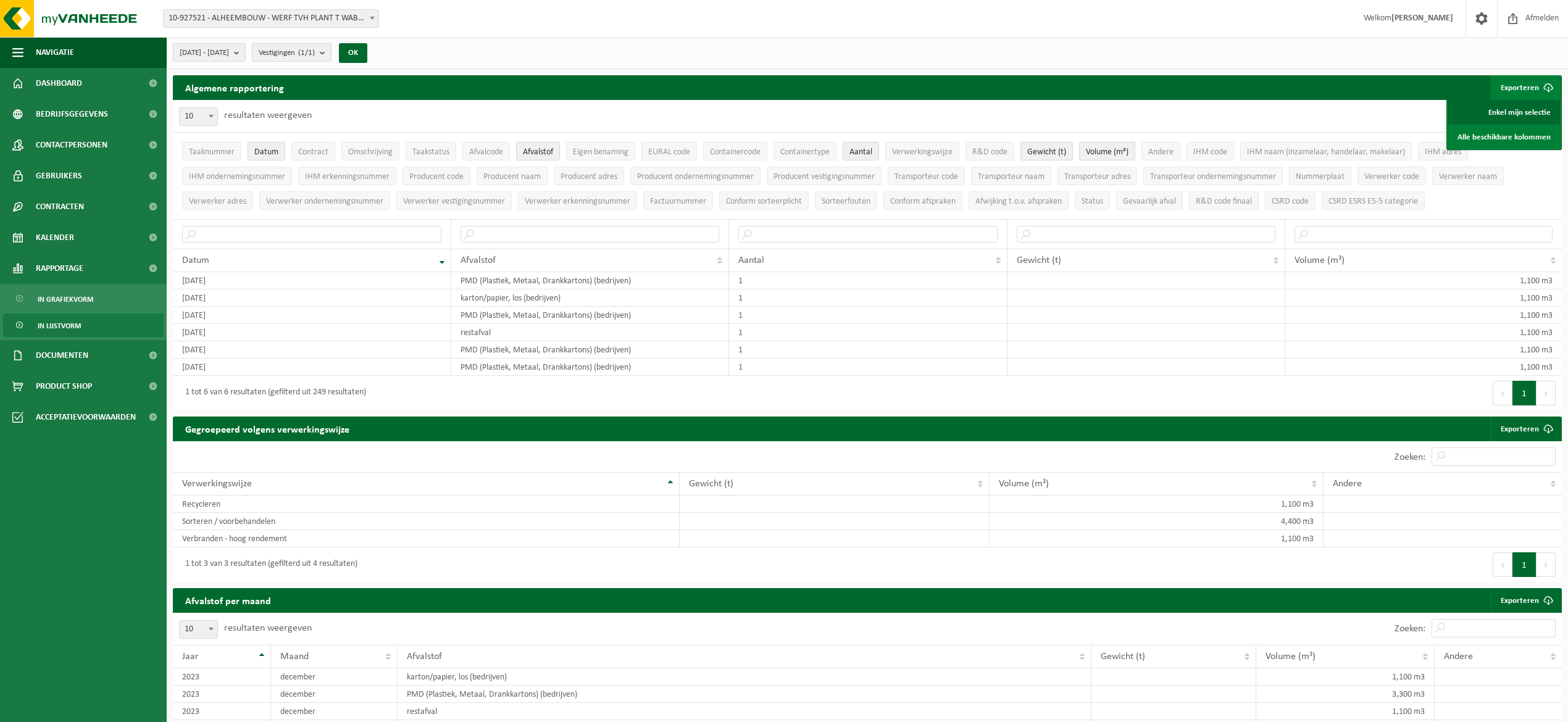
click at [1524, 111] on link "Enkel mijn selectie" at bounding box center [1504, 112] width 111 height 25
click at [229, 52] on span "[DATE] - [DATE]" at bounding box center [204, 52] width 49 height 19
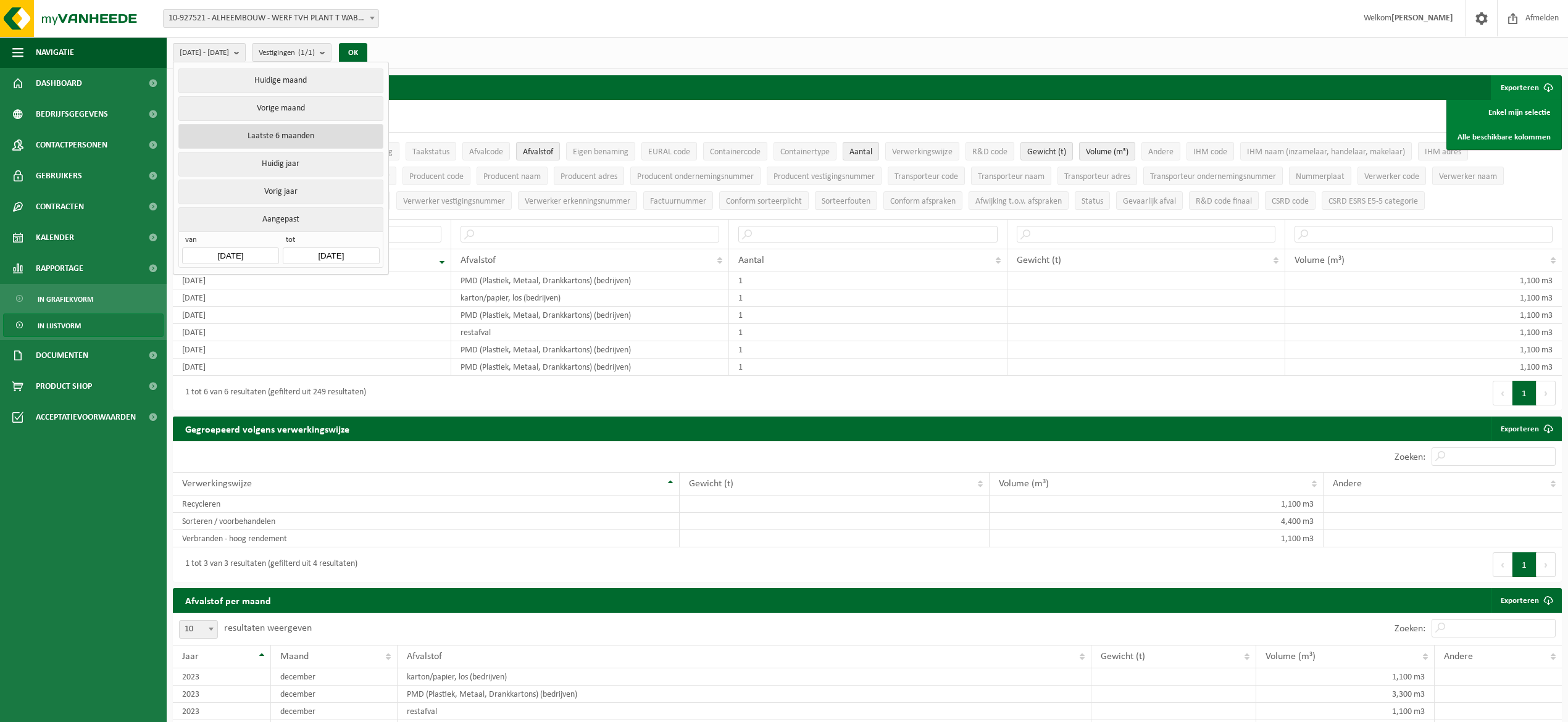
click at [271, 139] on button "Laatste 6 maanden" at bounding box center [280, 136] width 204 height 25
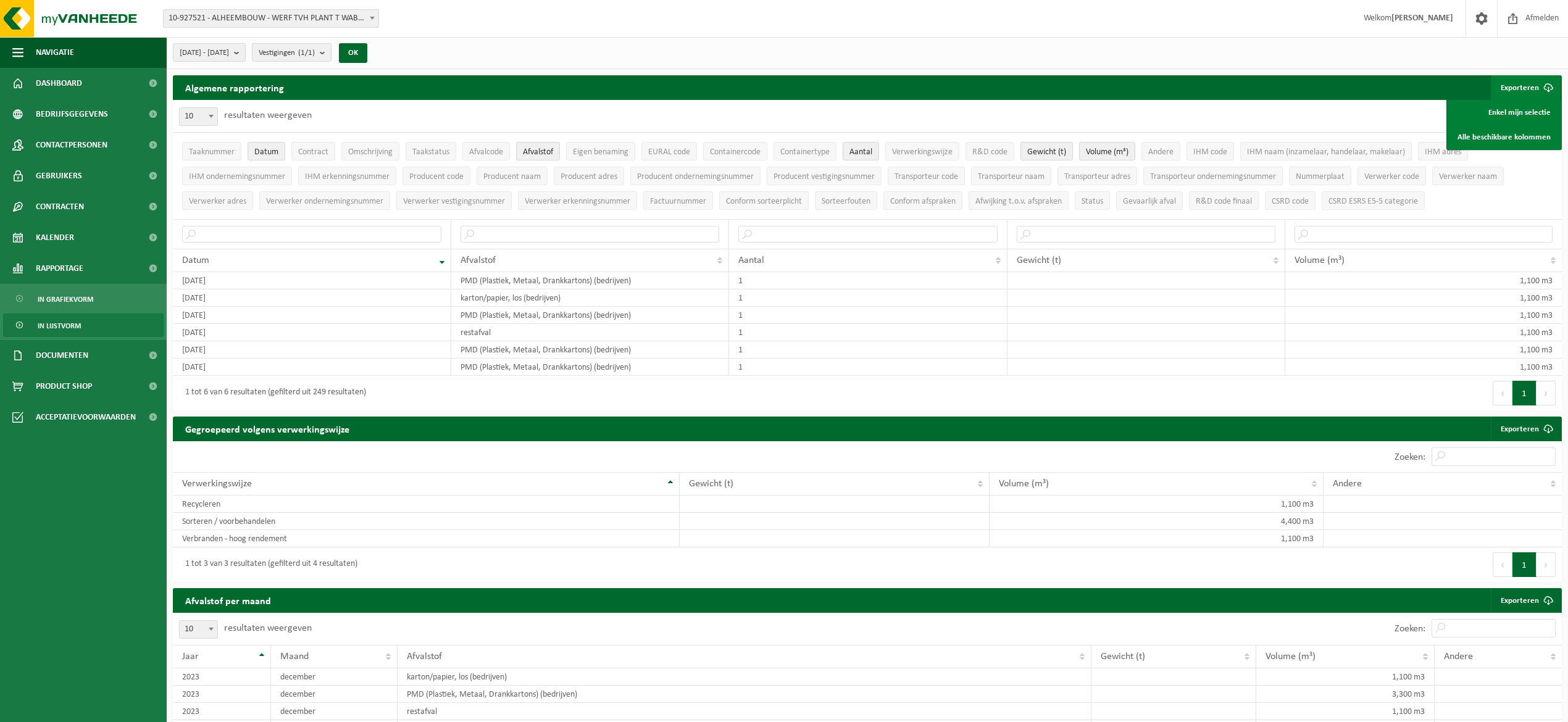
click at [1522, 89] on button "Exporteren" at bounding box center [1526, 87] width 69 height 25
click at [368, 52] on button "OK" at bounding box center [353, 53] width 28 height 19
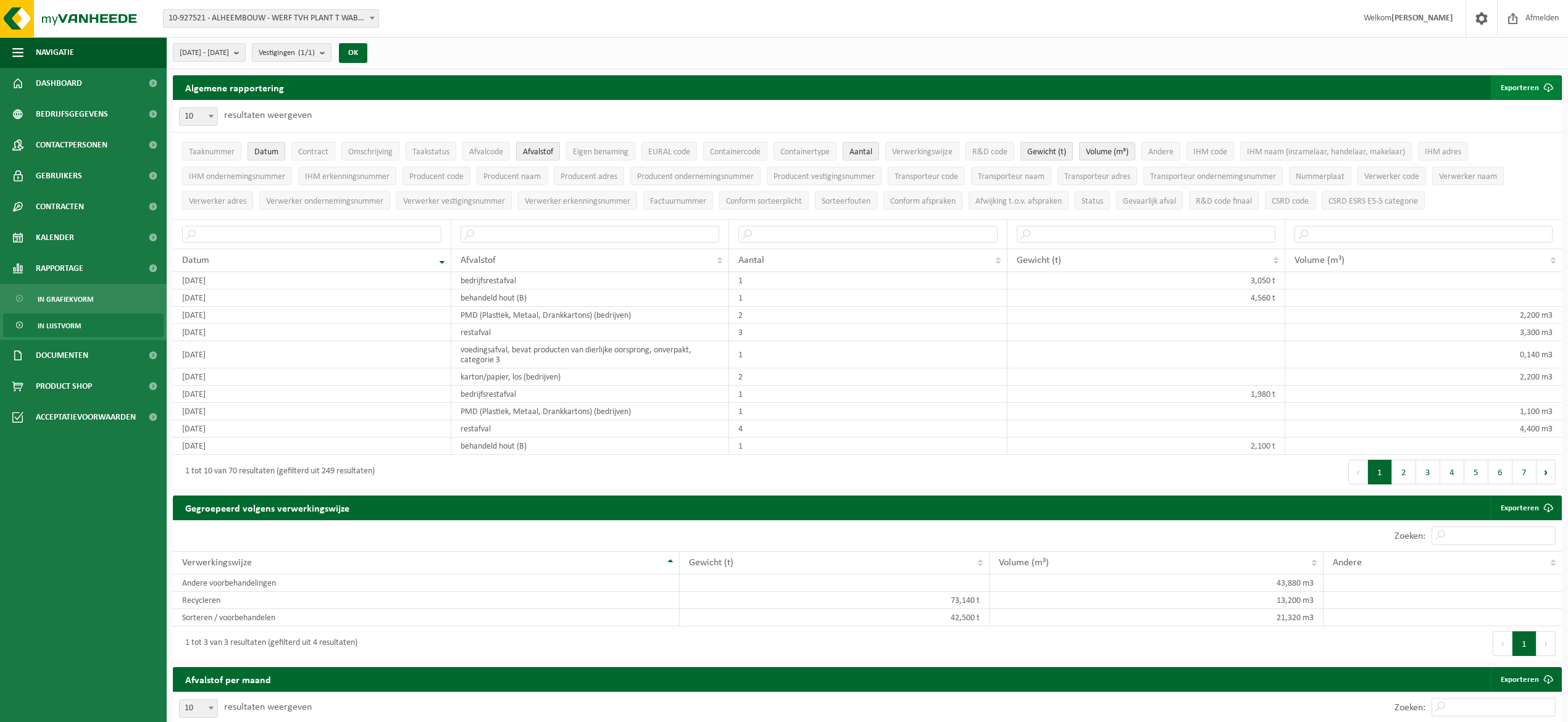
click at [1503, 88] on button "Exporteren" at bounding box center [1526, 87] width 69 height 25
click at [1507, 115] on link "Enkel mijn selectie" at bounding box center [1504, 112] width 111 height 25
click at [229, 52] on span "[DATE] - [DATE]" at bounding box center [204, 52] width 49 height 19
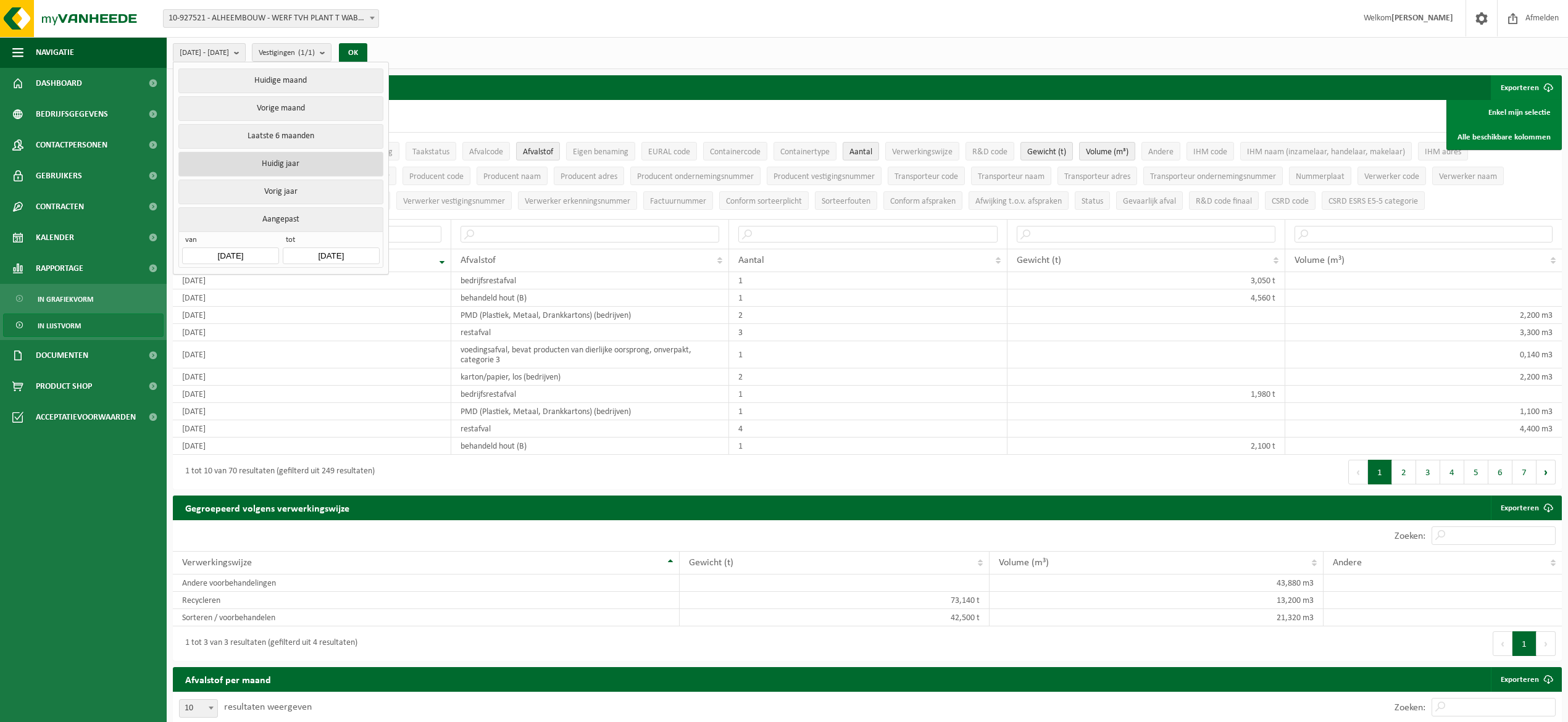
click at [289, 170] on button "Huidig jaar" at bounding box center [280, 164] width 204 height 25
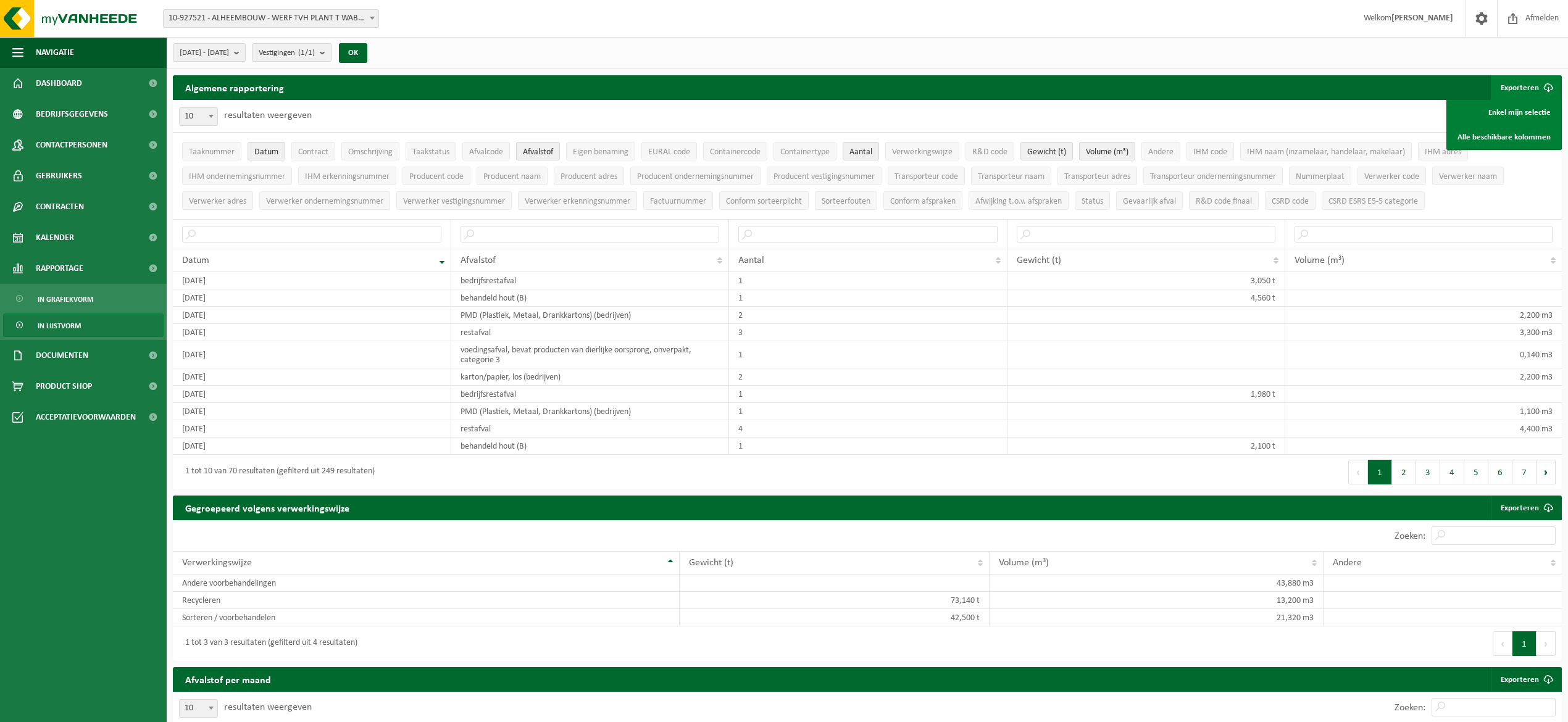
click at [1532, 85] on button "Exporteren" at bounding box center [1526, 87] width 69 height 25
click at [368, 52] on button "OK" at bounding box center [353, 53] width 28 height 19
click at [1526, 85] on button "Exporteren" at bounding box center [1526, 87] width 69 height 25
click at [1536, 110] on link "Enkel mijn selectie" at bounding box center [1504, 112] width 111 height 25
click at [1043, 154] on span "Gewicht (t)" at bounding box center [1047, 152] width 39 height 9
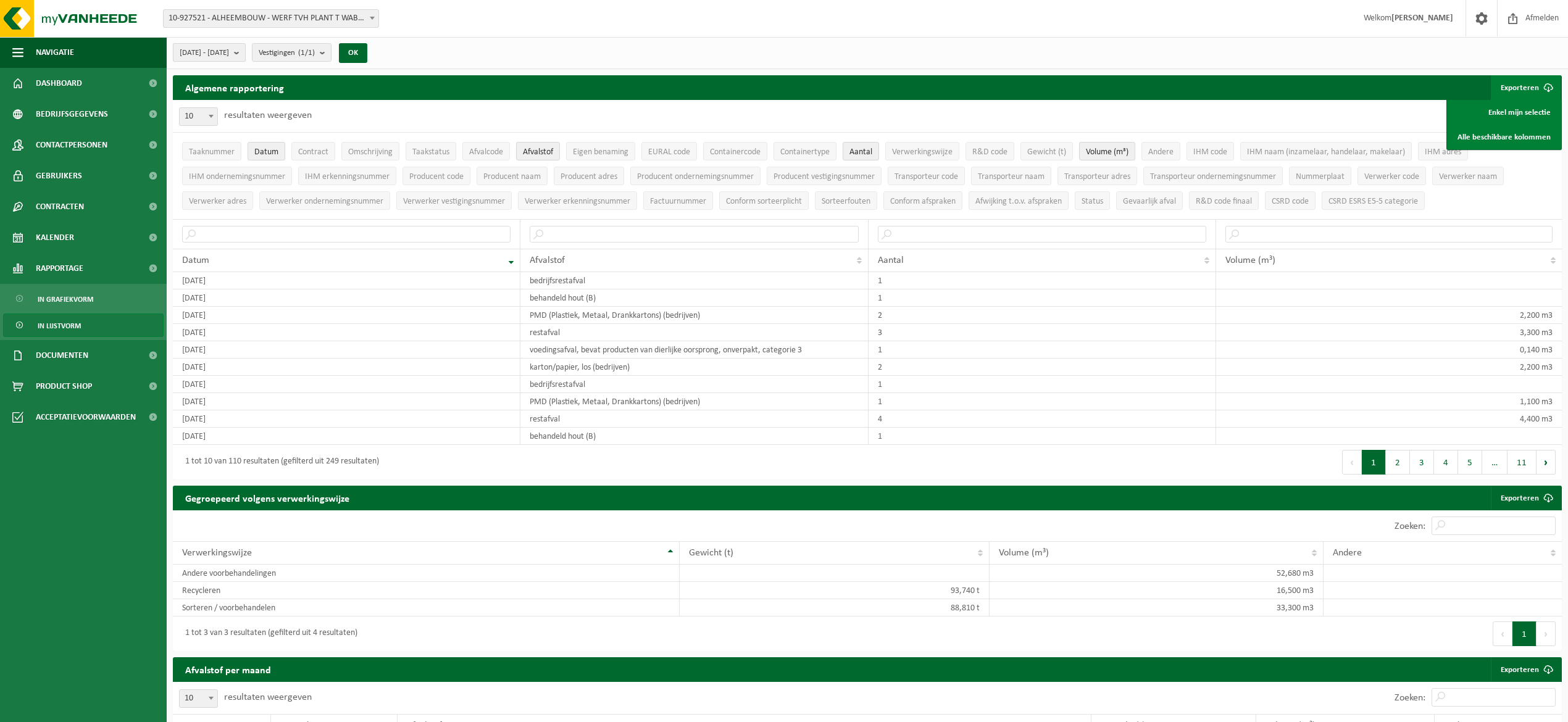
click at [245, 52] on b "submit" at bounding box center [240, 52] width 11 height 17
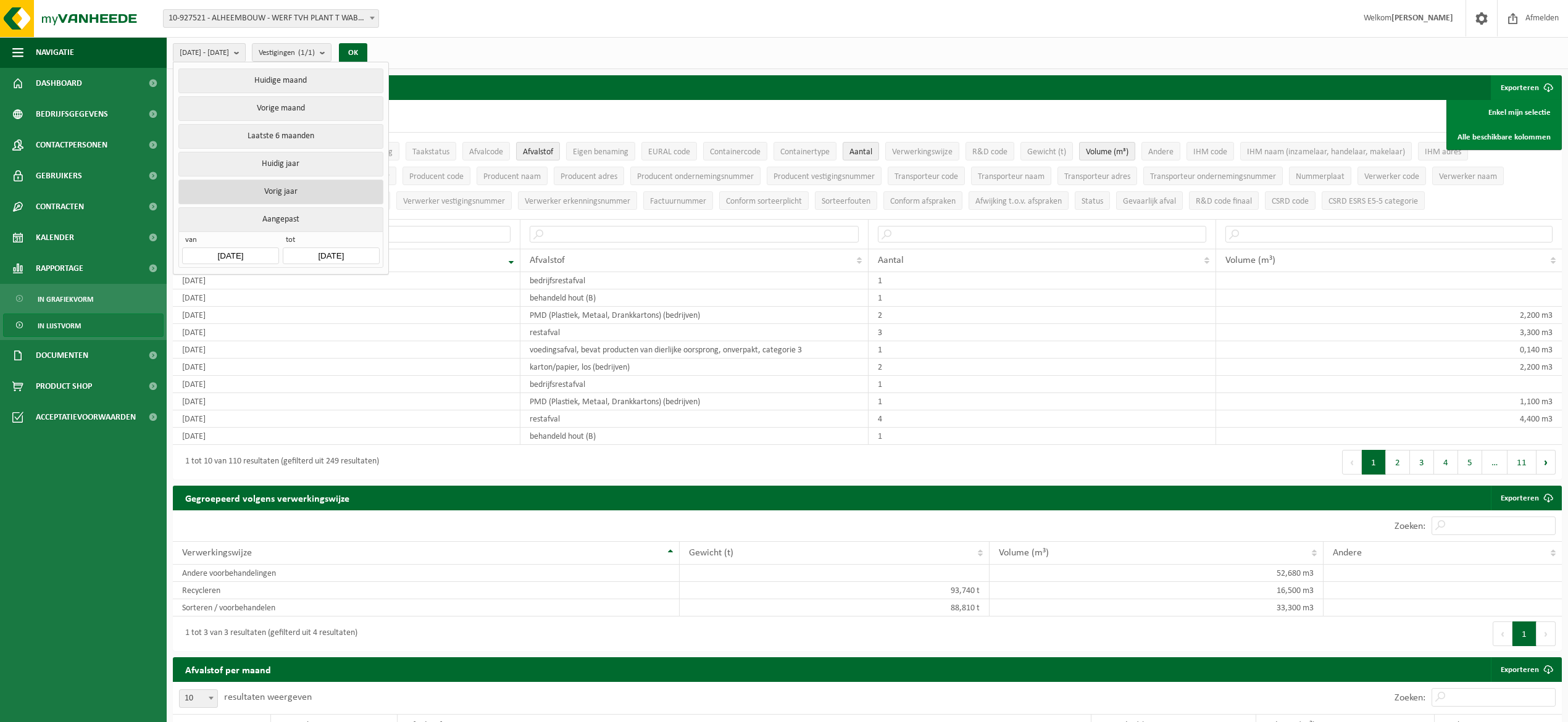
click at [292, 193] on button "Vorig jaar" at bounding box center [280, 191] width 204 height 25
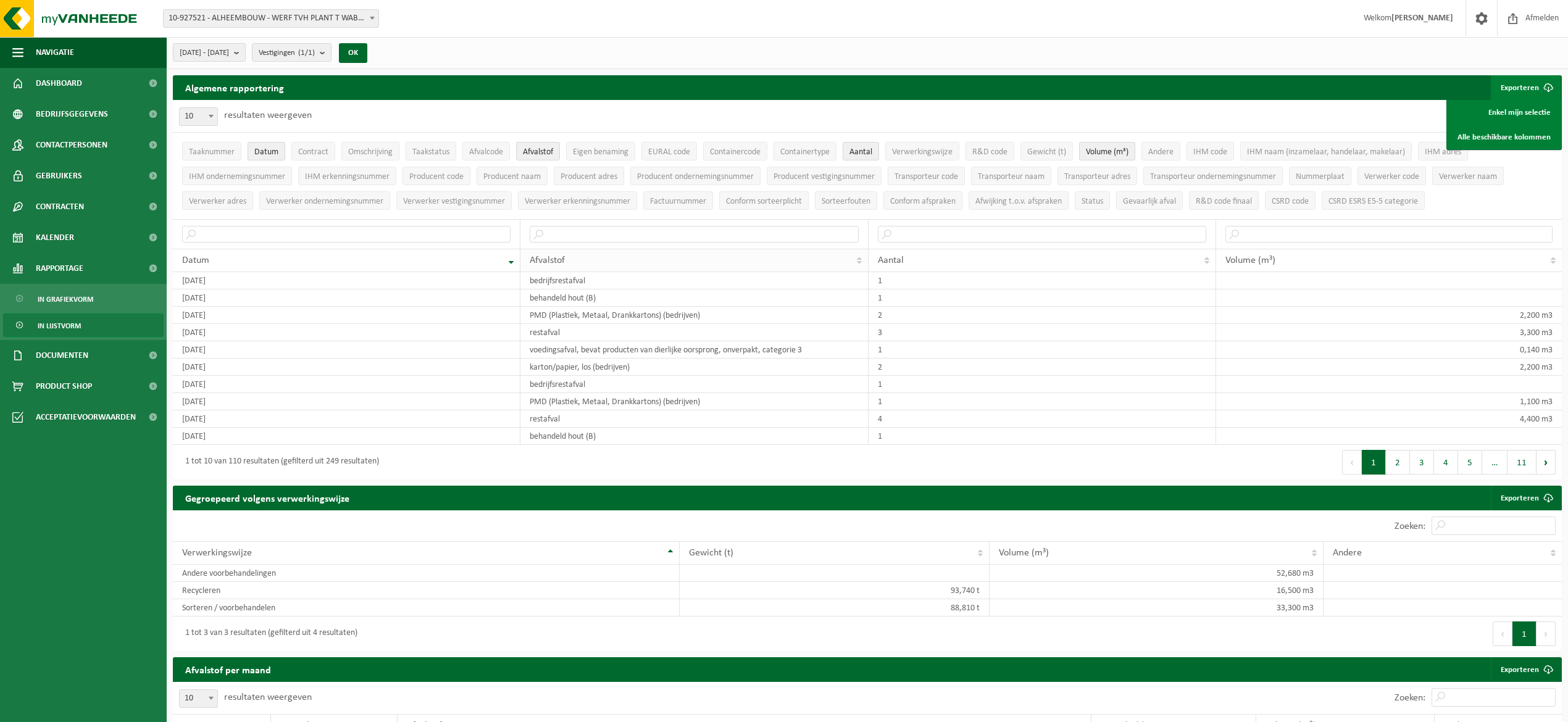
click at [852, 262] on div "Afvalstof" at bounding box center [691, 260] width 322 height 10
click at [368, 54] on button "OK" at bounding box center [353, 53] width 28 height 19
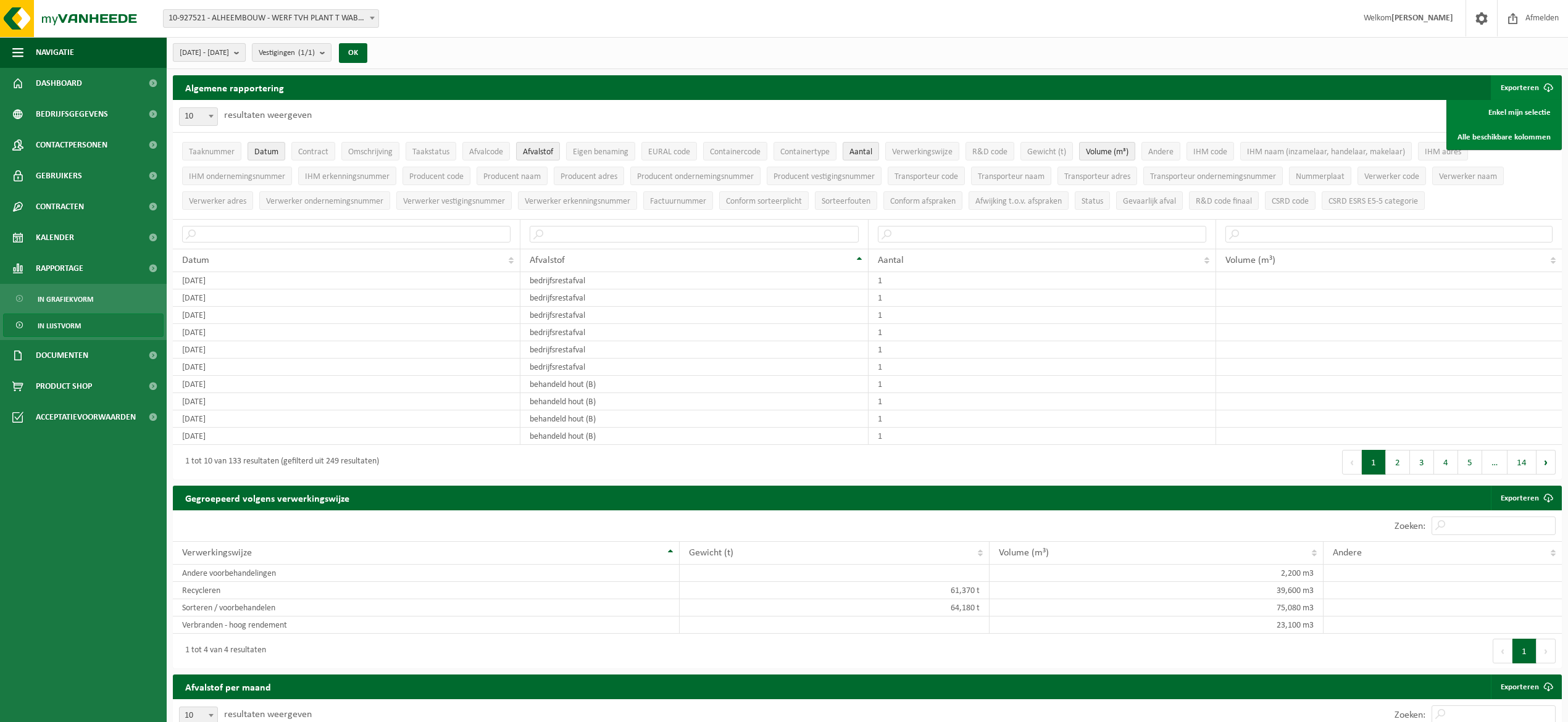
click at [245, 50] on b "submit" at bounding box center [240, 52] width 11 height 17
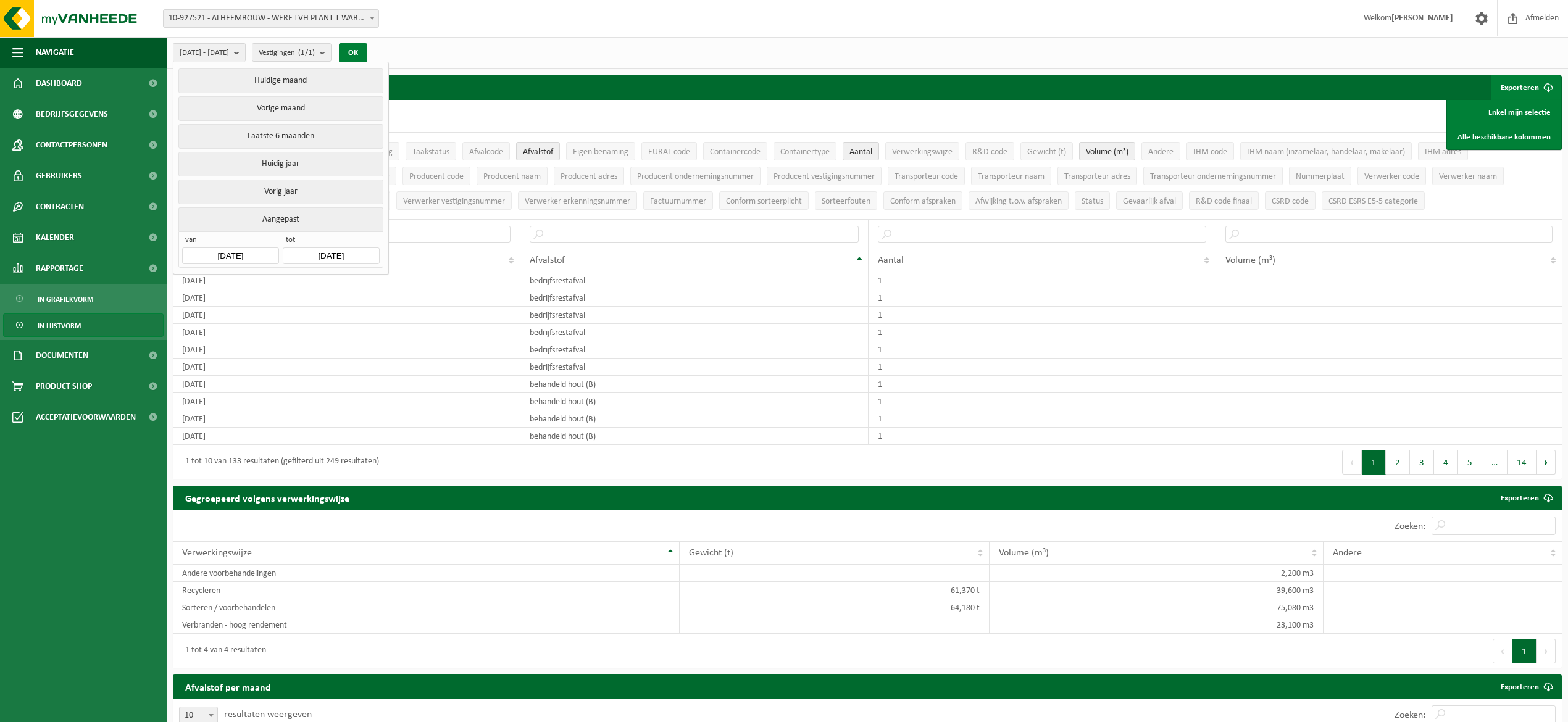
click at [368, 55] on button "OK" at bounding box center [353, 53] width 28 height 19
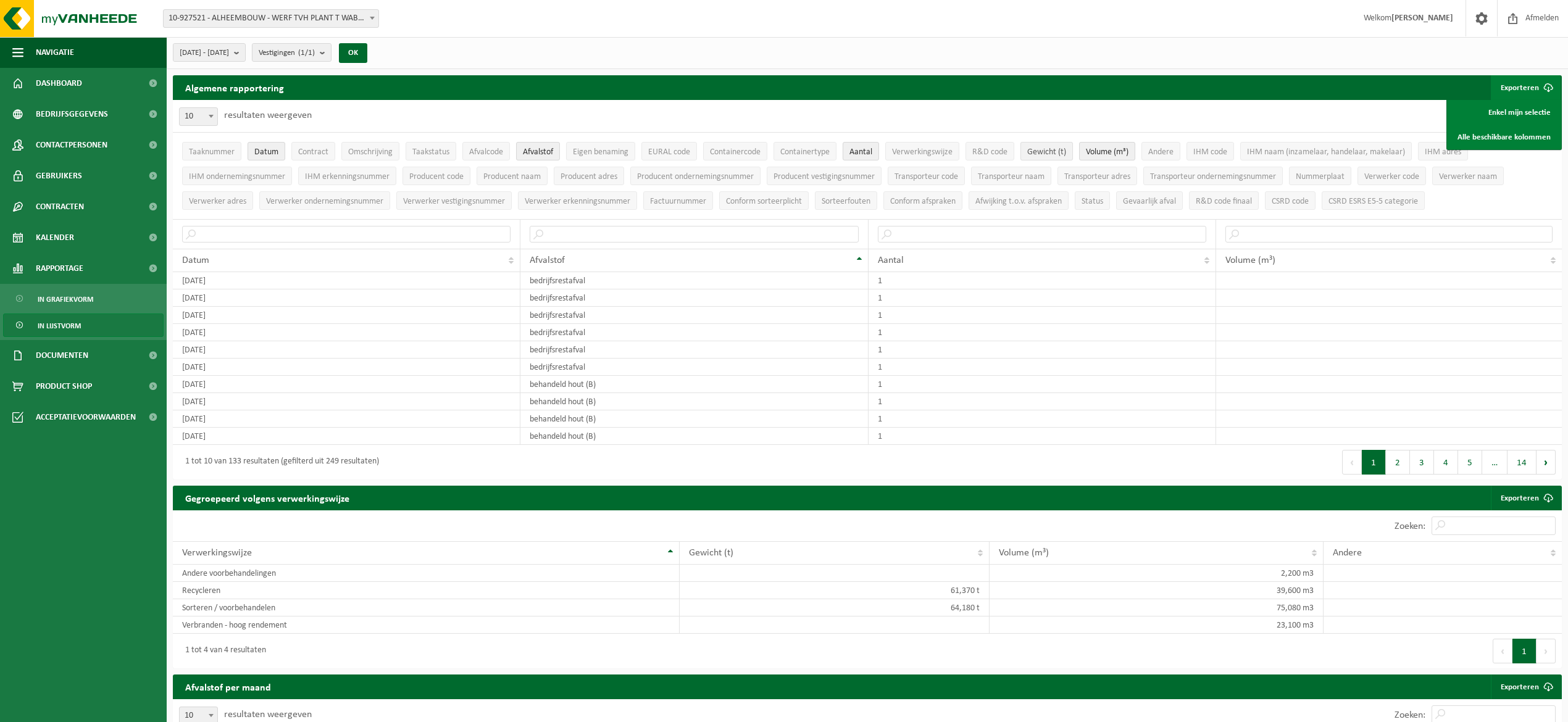
click at [1052, 150] on span "Gewicht (t)" at bounding box center [1047, 152] width 39 height 9
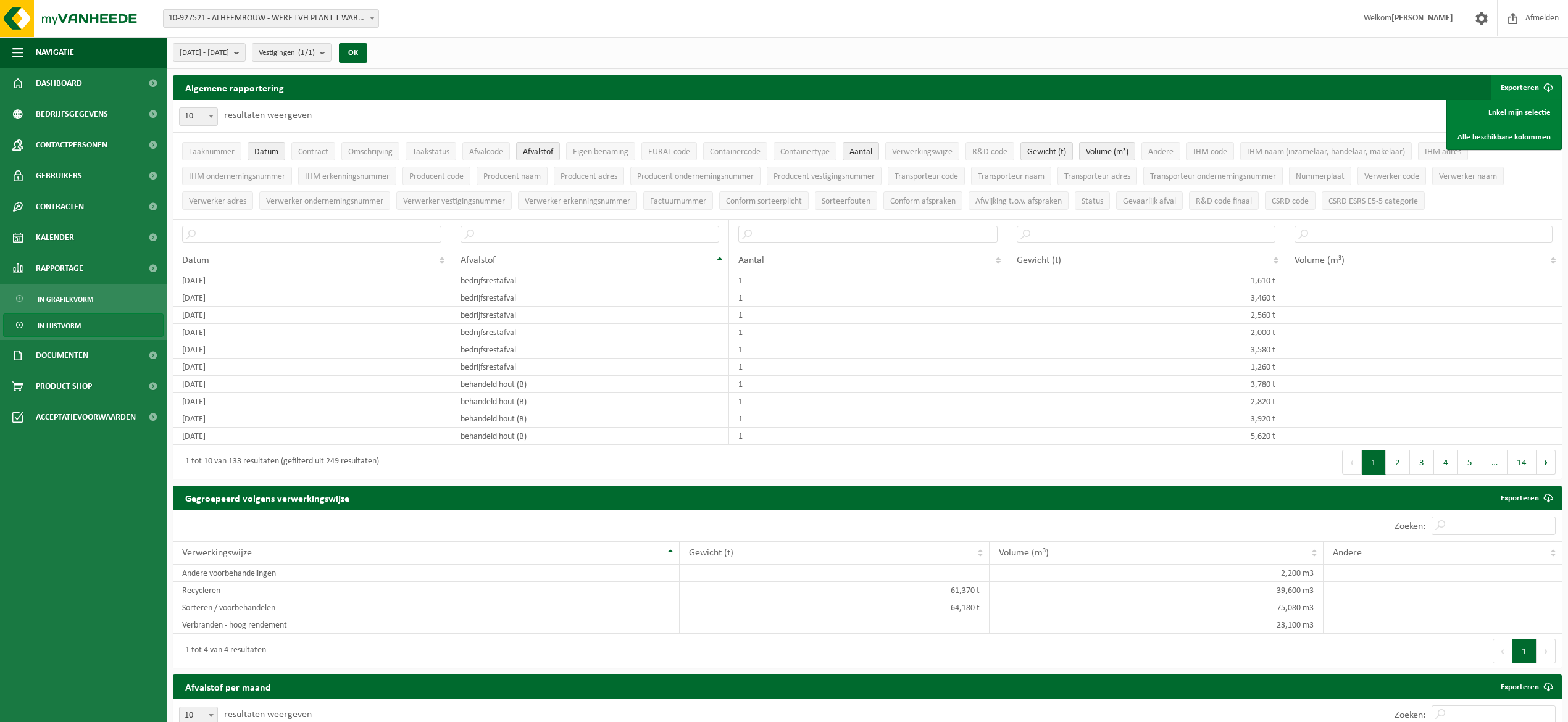
click at [1505, 90] on button "Exporteren" at bounding box center [1526, 87] width 69 height 25
